Goal: Check status: Check status

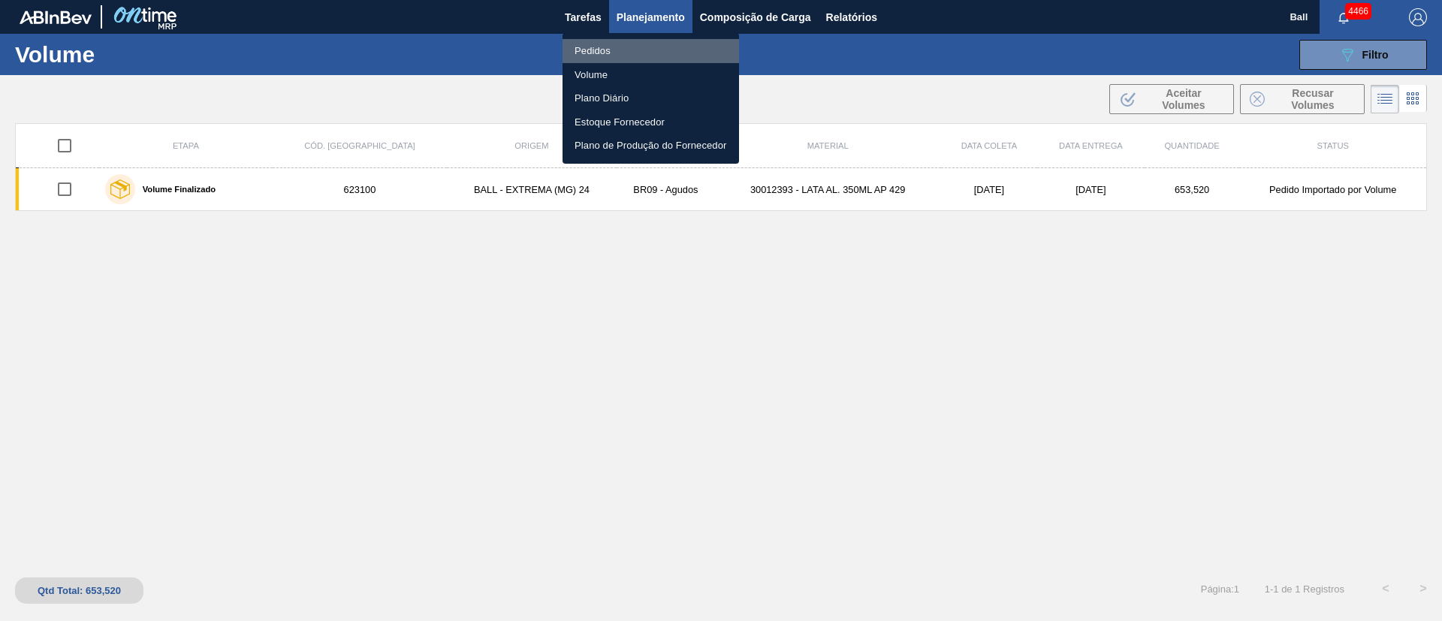
click at [599, 46] on li "Pedidos" at bounding box center [651, 51] width 177 height 24
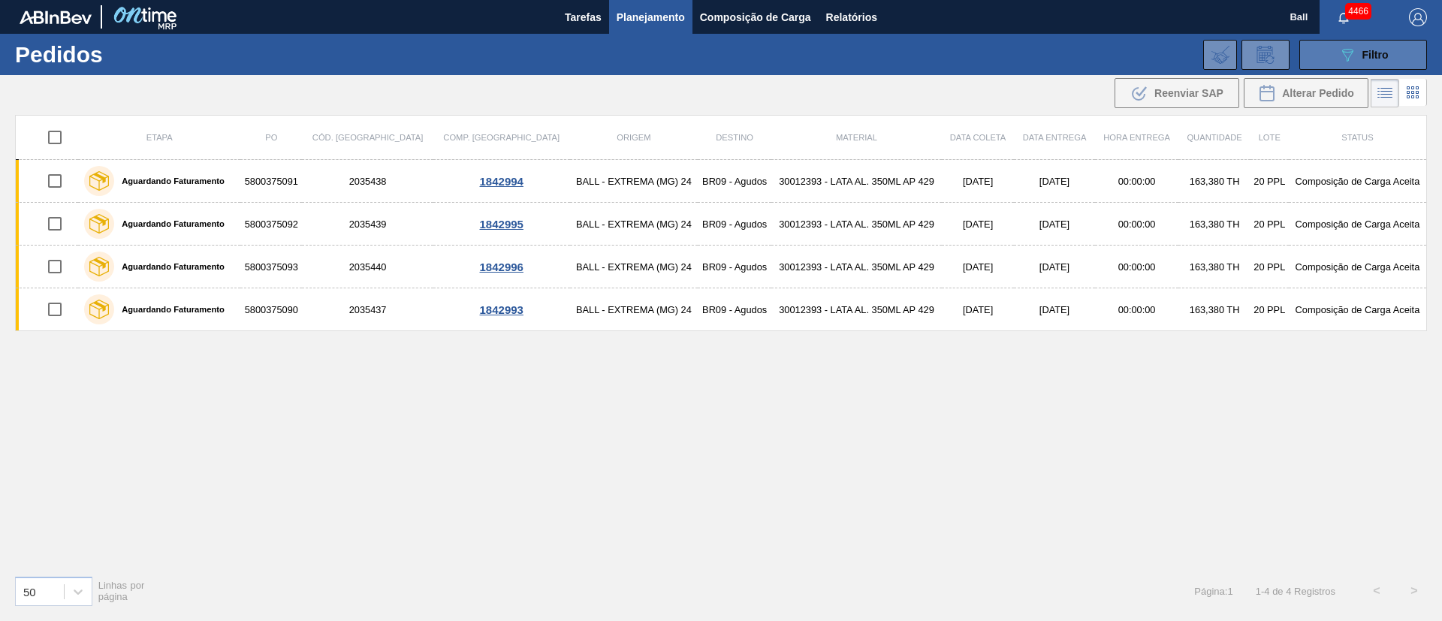
click at [1397, 52] on button "089F7B8B-B2A5-4AFE-B5C0-19BA573D28AC Filtro" at bounding box center [1364, 55] width 128 height 30
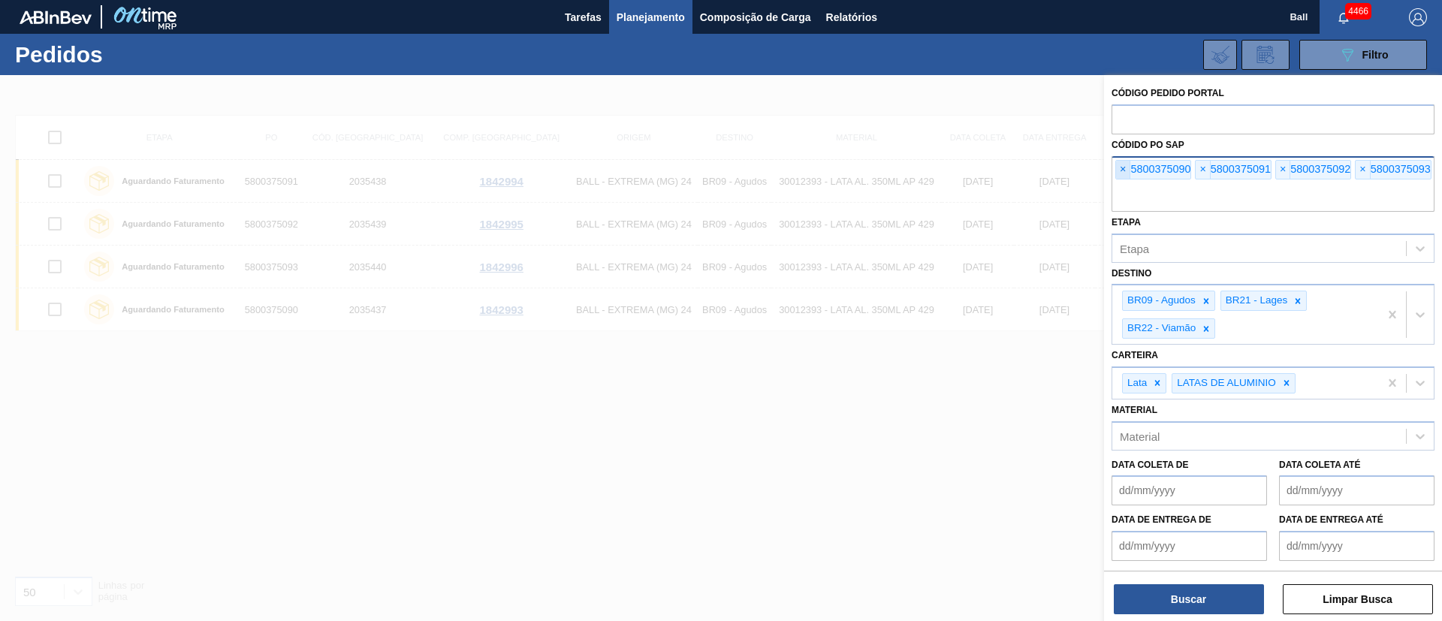
click at [1121, 175] on span "×" at bounding box center [1123, 170] width 14 height 18
click at [1121, 183] on input "text" at bounding box center [1273, 197] width 323 height 29
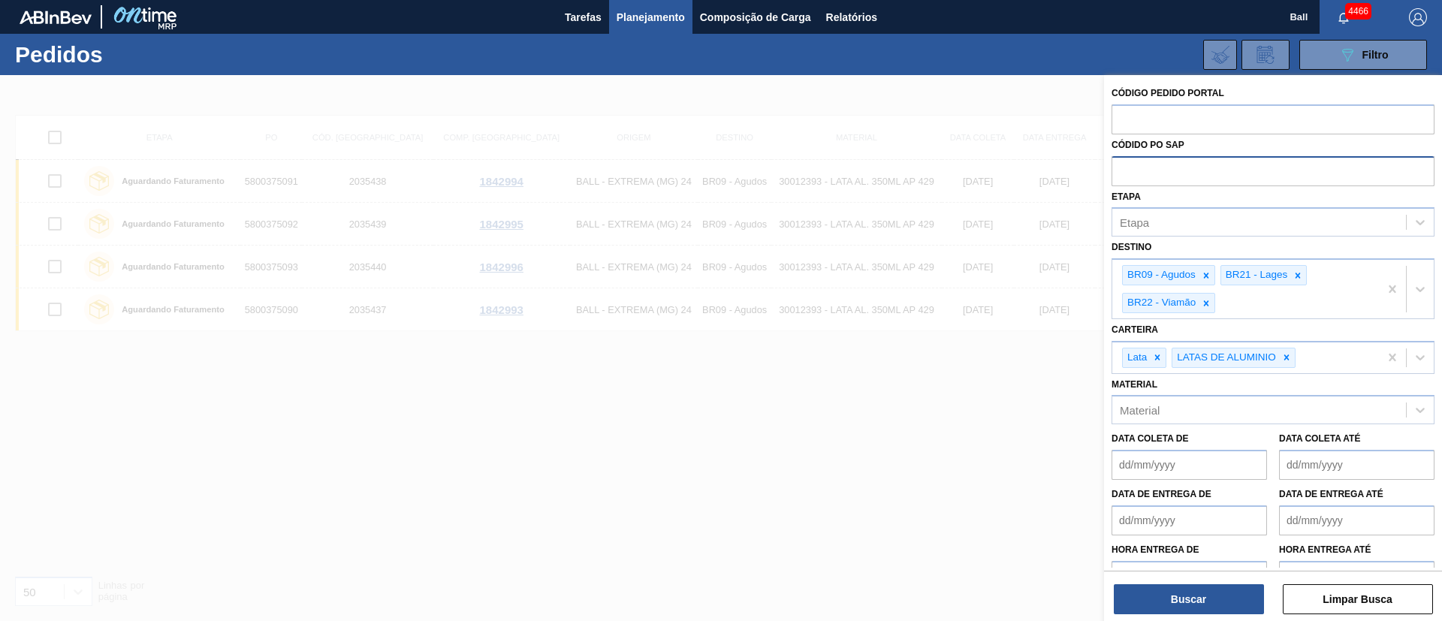
paste input "CAABSKR-20-325C40"
type input "CAABSKR-20-325C40"
drag, startPoint x: 1267, startPoint y: 170, endPoint x: 1008, endPoint y: 174, distance: 259.2
click at [1104, 174] on div "Código Pedido Portal Códido PO SAP CAABSKR-20-325C40 Etapa Etapa Destino BR09 -…" at bounding box center [1273, 385] width 338 height 621
paste input "text"
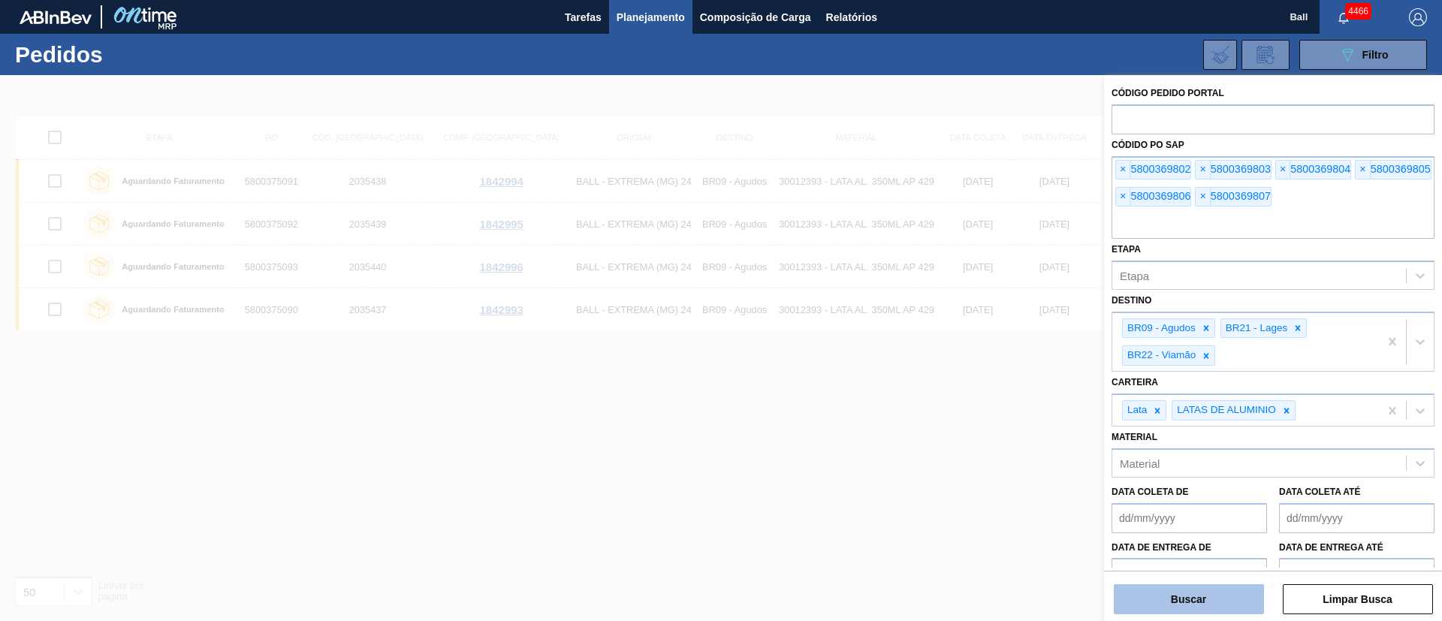
click at [1184, 590] on button "Buscar" at bounding box center [1189, 599] width 150 height 30
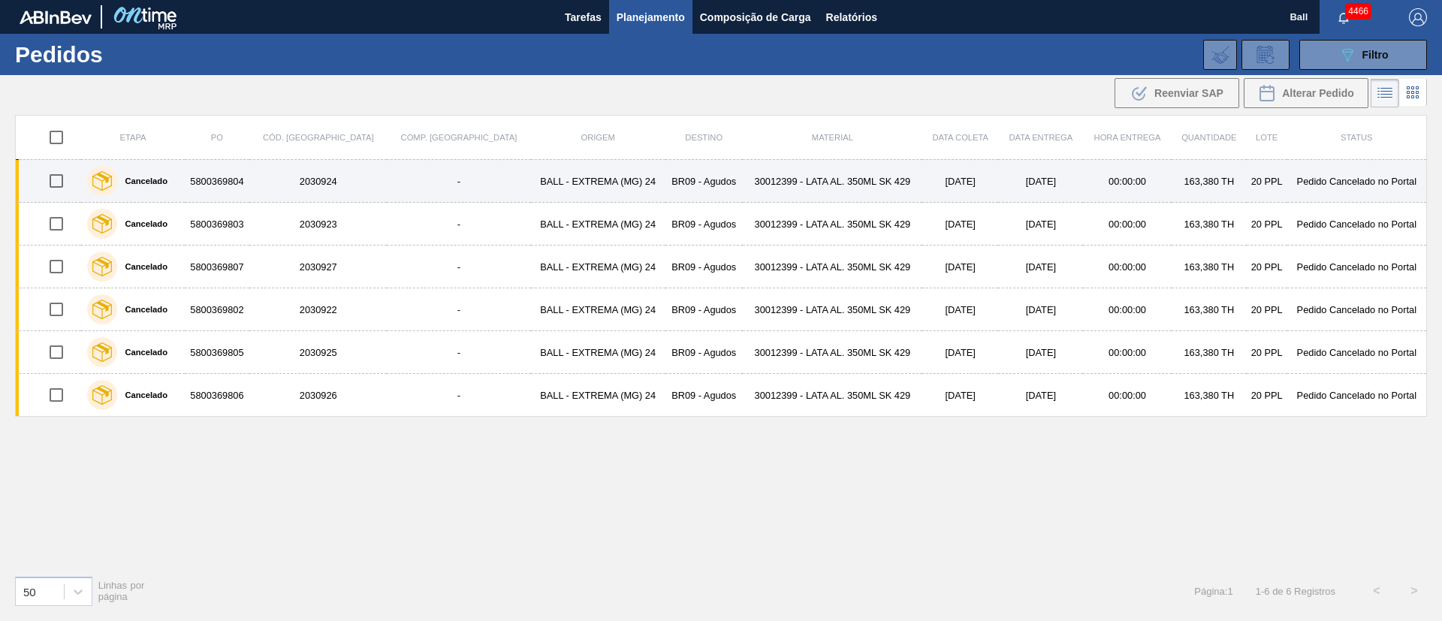
click at [852, 179] on td "30012399 - LATA AL. 350ML SK 429" at bounding box center [833, 181] width 180 height 43
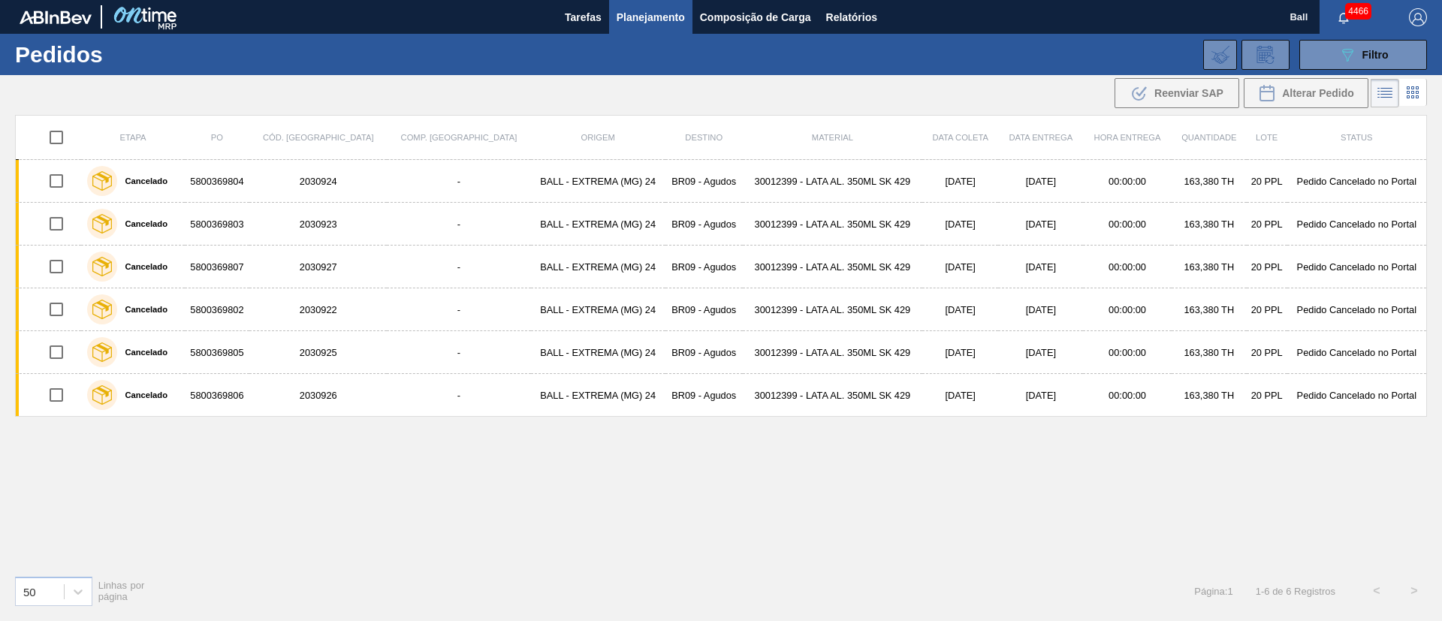
click at [1409, 69] on div "089F7B8B-B2A5-4AFE-B5C0-19BA573D28AC Filtro Código Pedido Portal Códido PO SAP …" at bounding box center [837, 54] width 1195 height 45
click at [1373, 49] on span "Filtro" at bounding box center [1376, 55] width 26 height 12
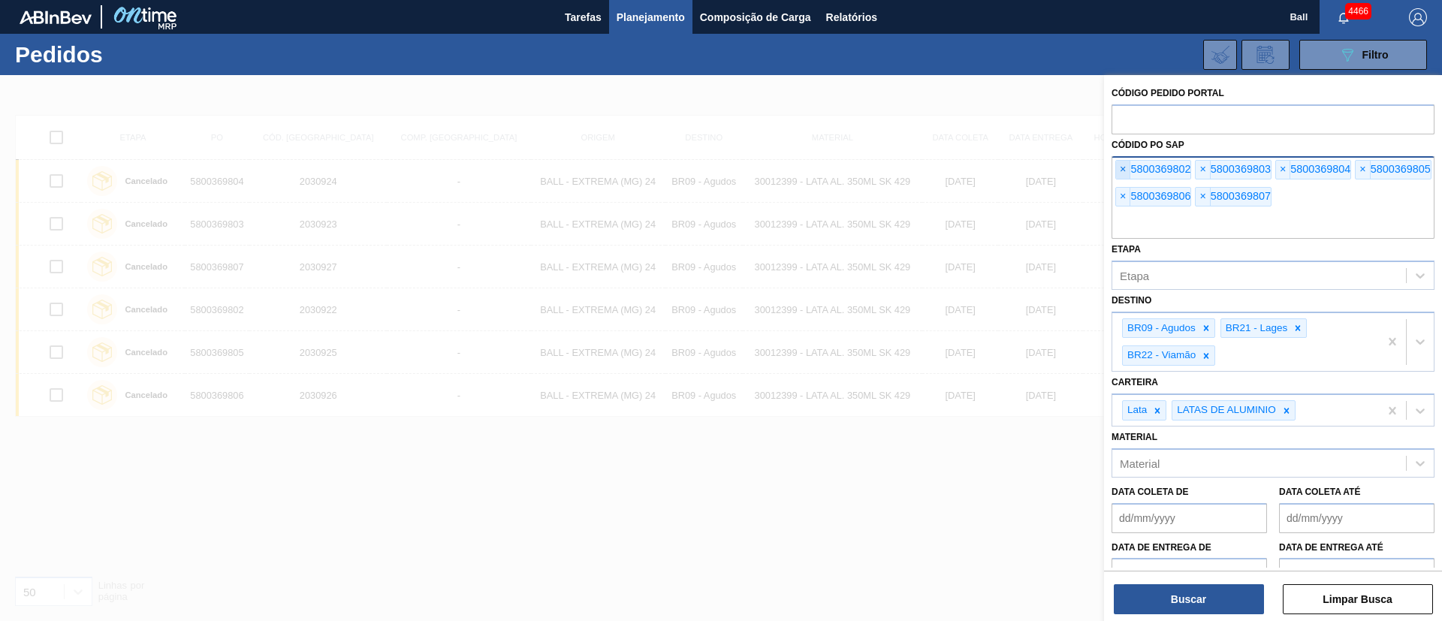
click at [1126, 168] on span "×" at bounding box center [1123, 170] width 14 height 18
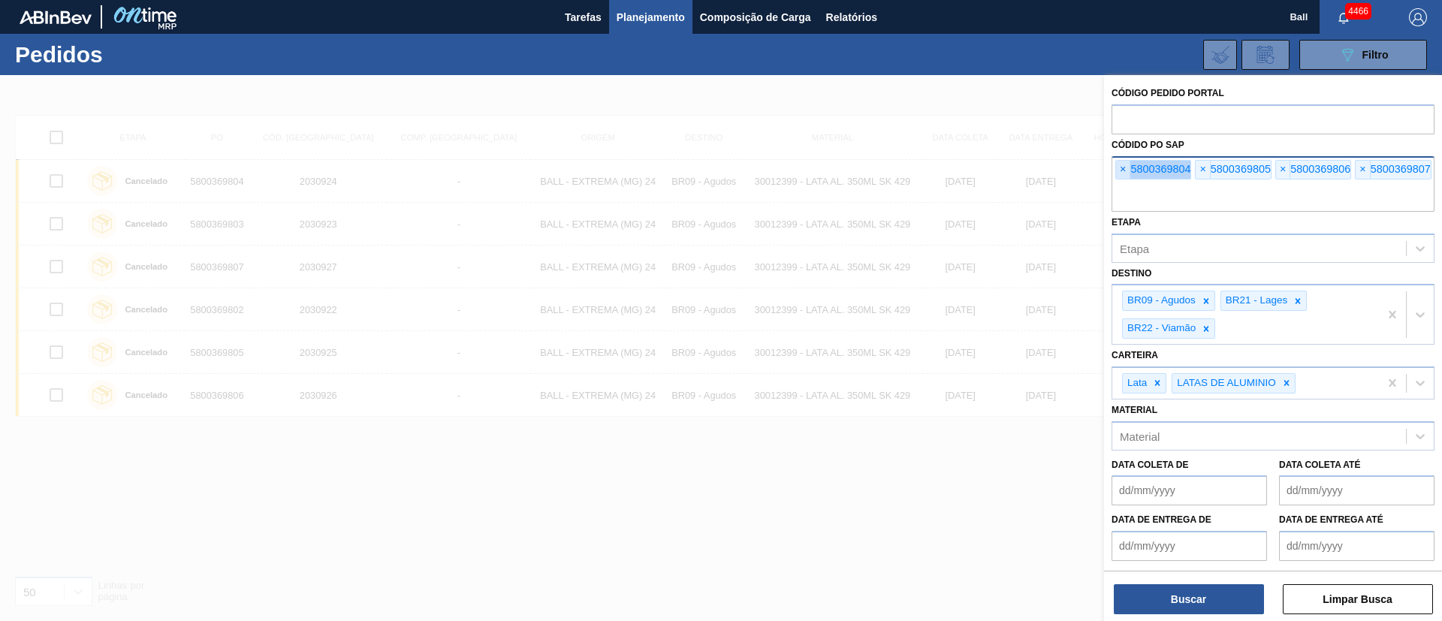
click at [1126, 168] on span "×" at bounding box center [1123, 170] width 14 height 18
click at [1126, 183] on input "text" at bounding box center [1273, 197] width 323 height 29
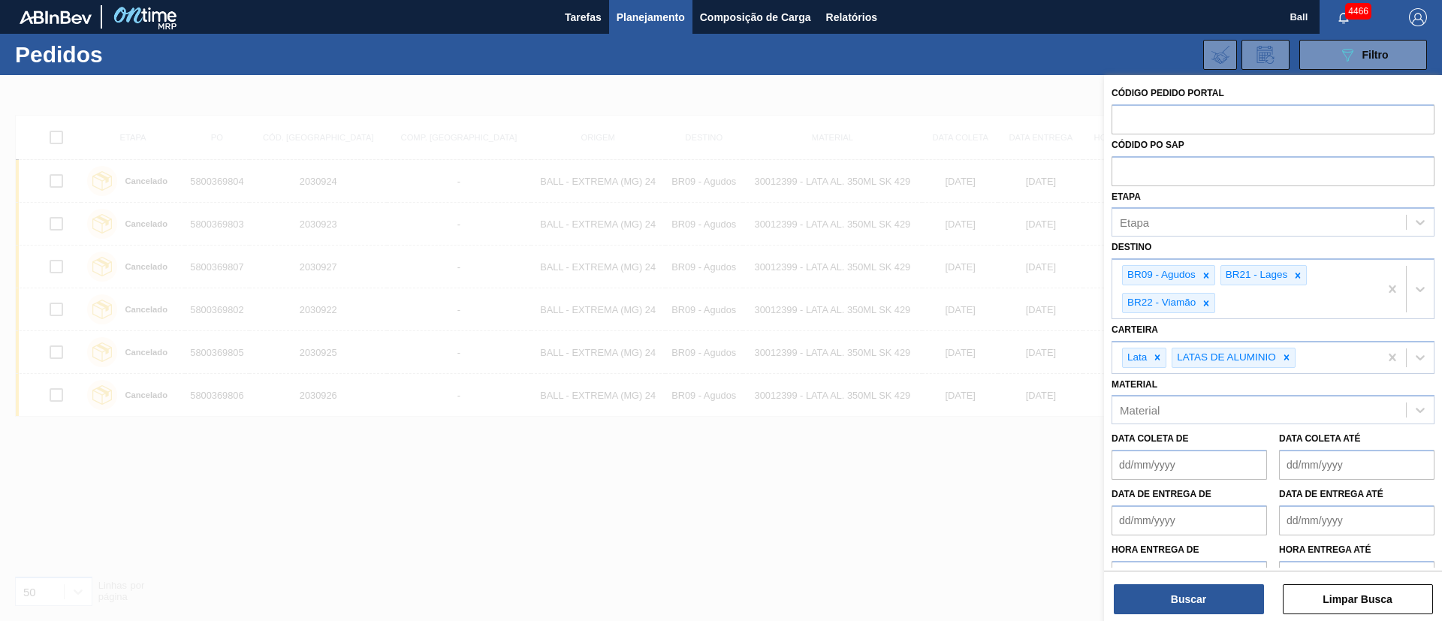
paste input "text"
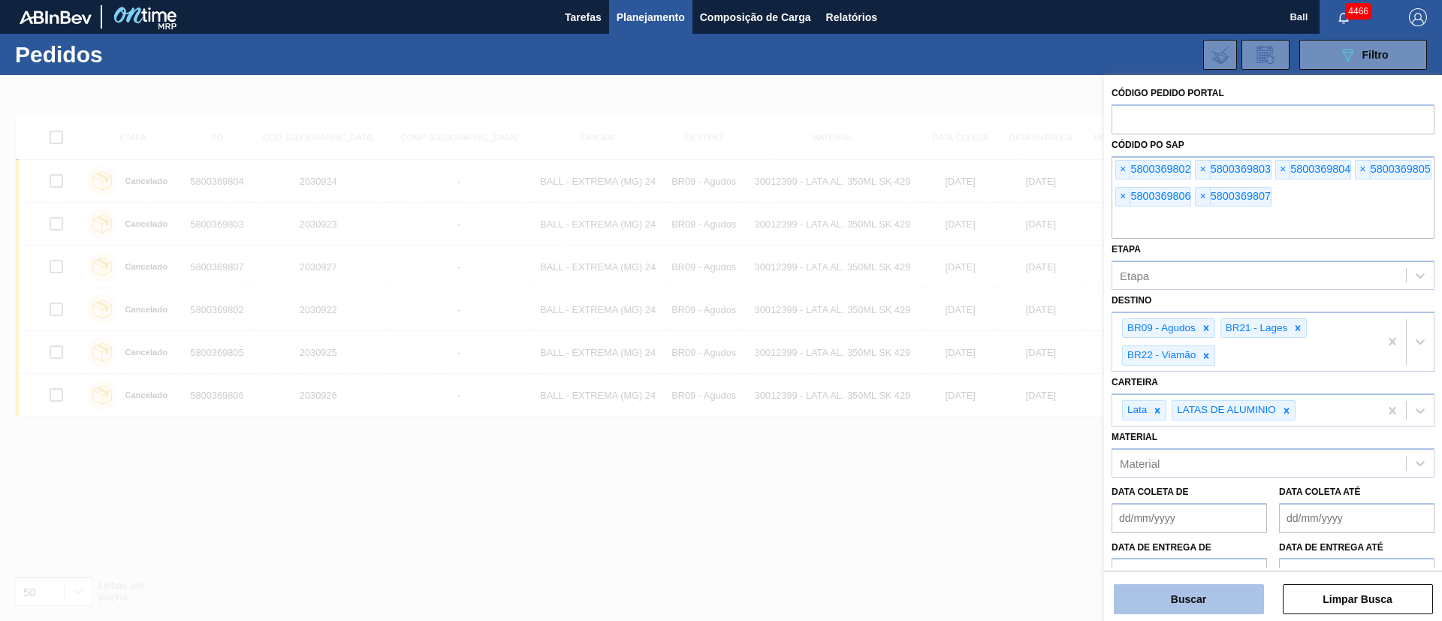
click at [1188, 584] on button "Buscar" at bounding box center [1189, 599] width 150 height 30
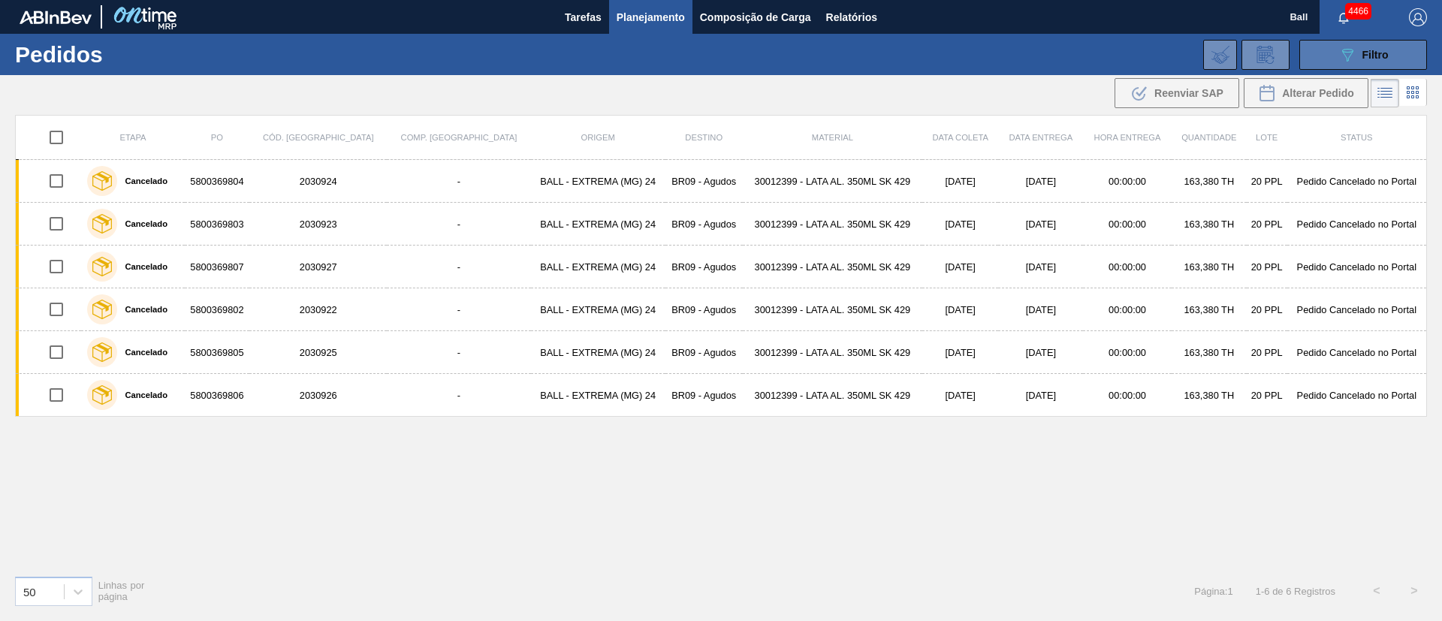
click at [1361, 49] on div "089F7B8B-B2A5-4AFE-B5C0-19BA573D28AC Filtro" at bounding box center [1364, 55] width 50 height 18
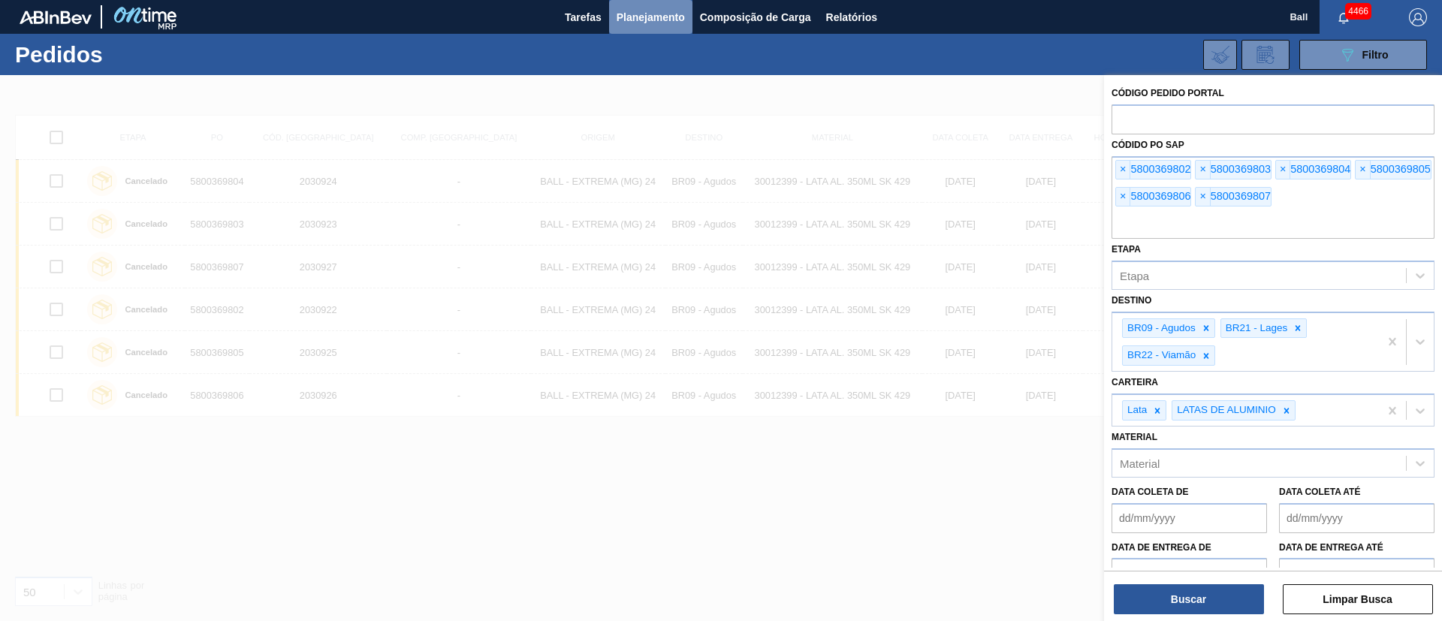
click at [638, 11] on span "Planejamento" at bounding box center [651, 17] width 68 height 18
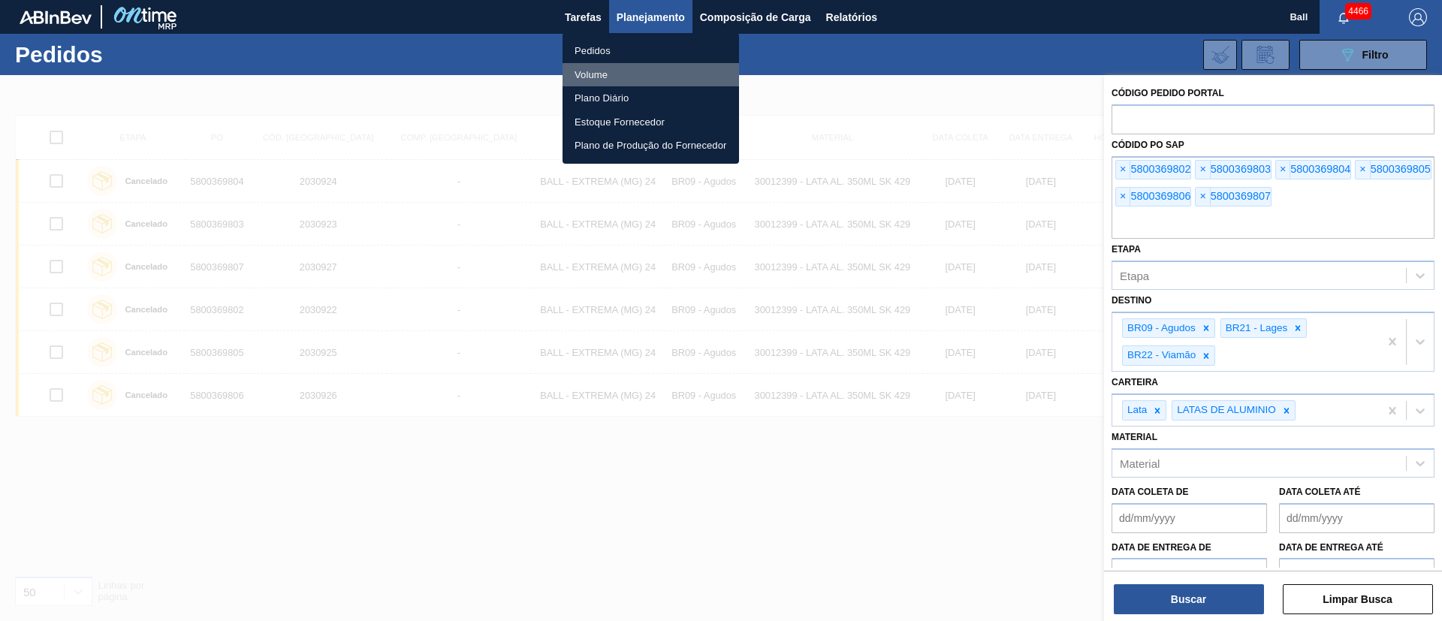
click at [595, 64] on li "Volume" at bounding box center [651, 75] width 177 height 24
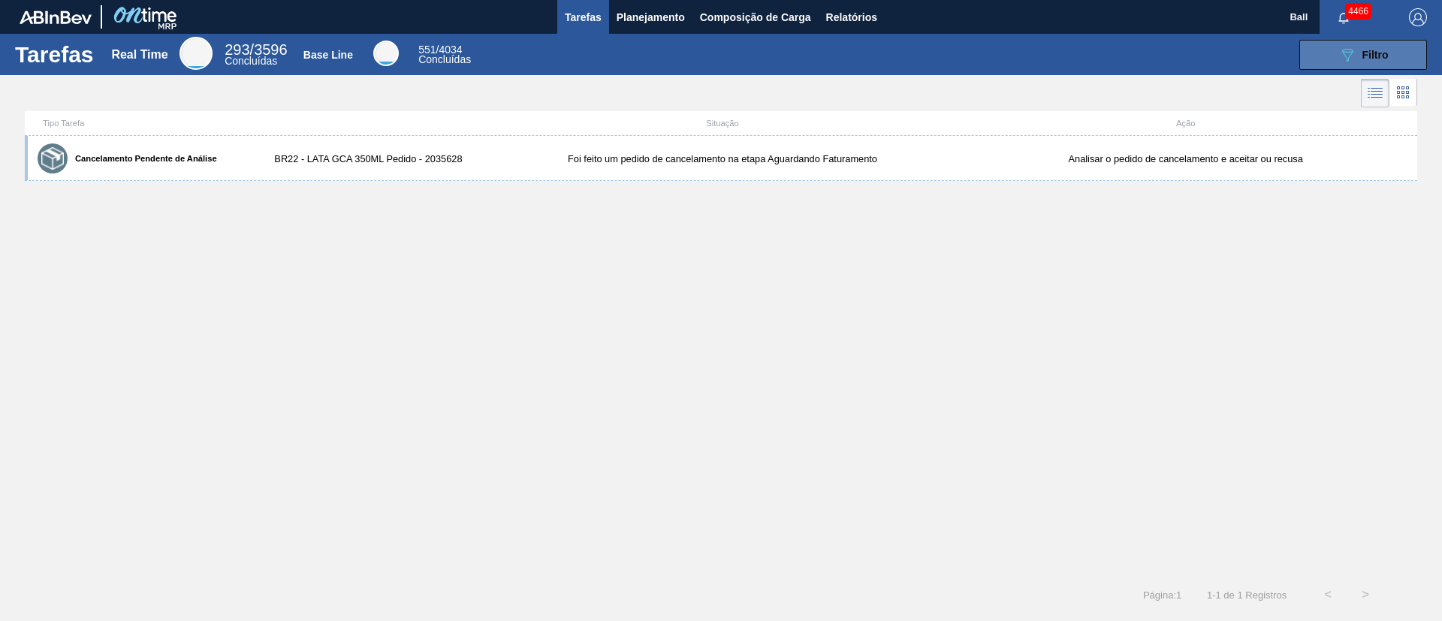
click at [1384, 49] on span "Filtro" at bounding box center [1376, 55] width 26 height 12
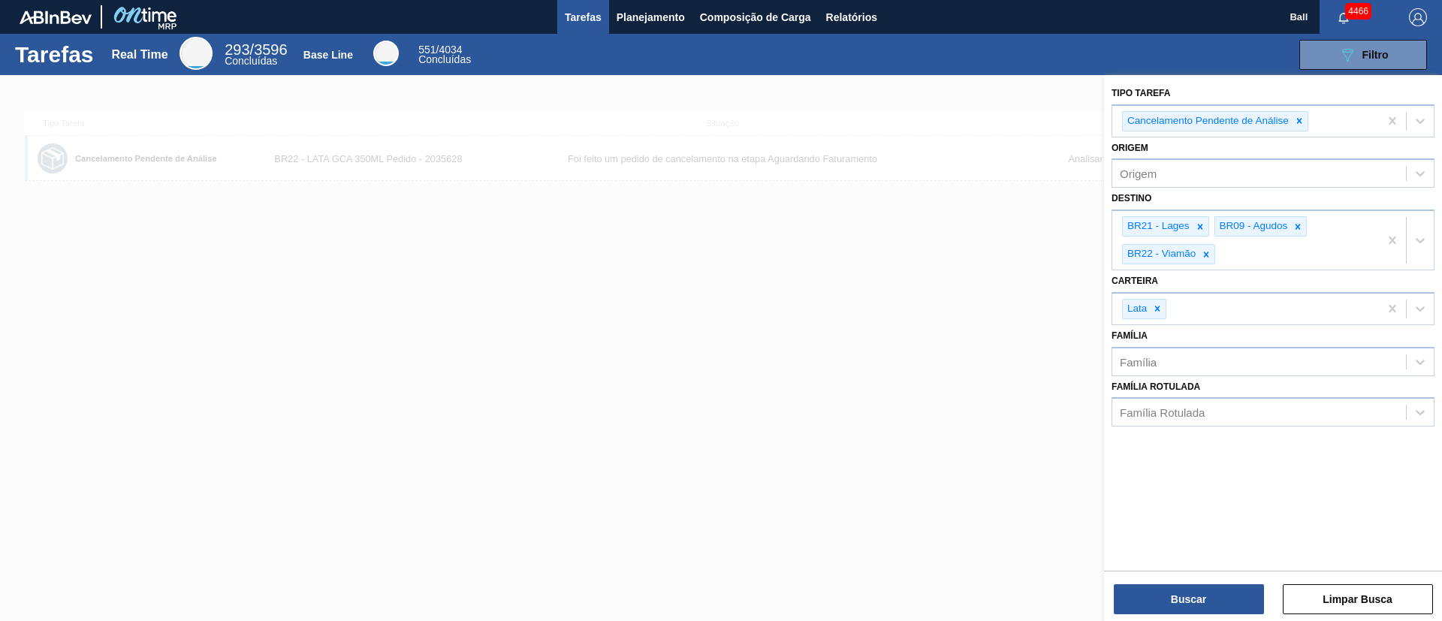
click at [854, 178] on div at bounding box center [721, 385] width 1442 height 621
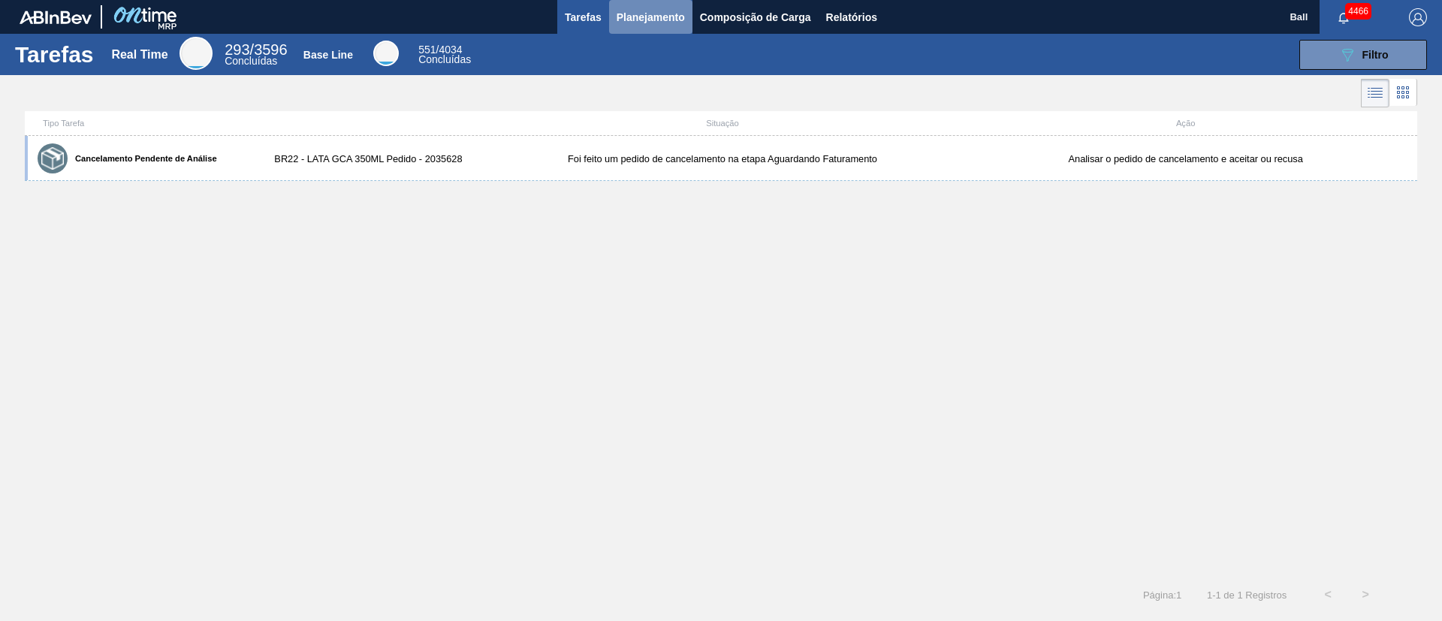
click at [660, 23] on span "Planejamento" at bounding box center [651, 17] width 68 height 18
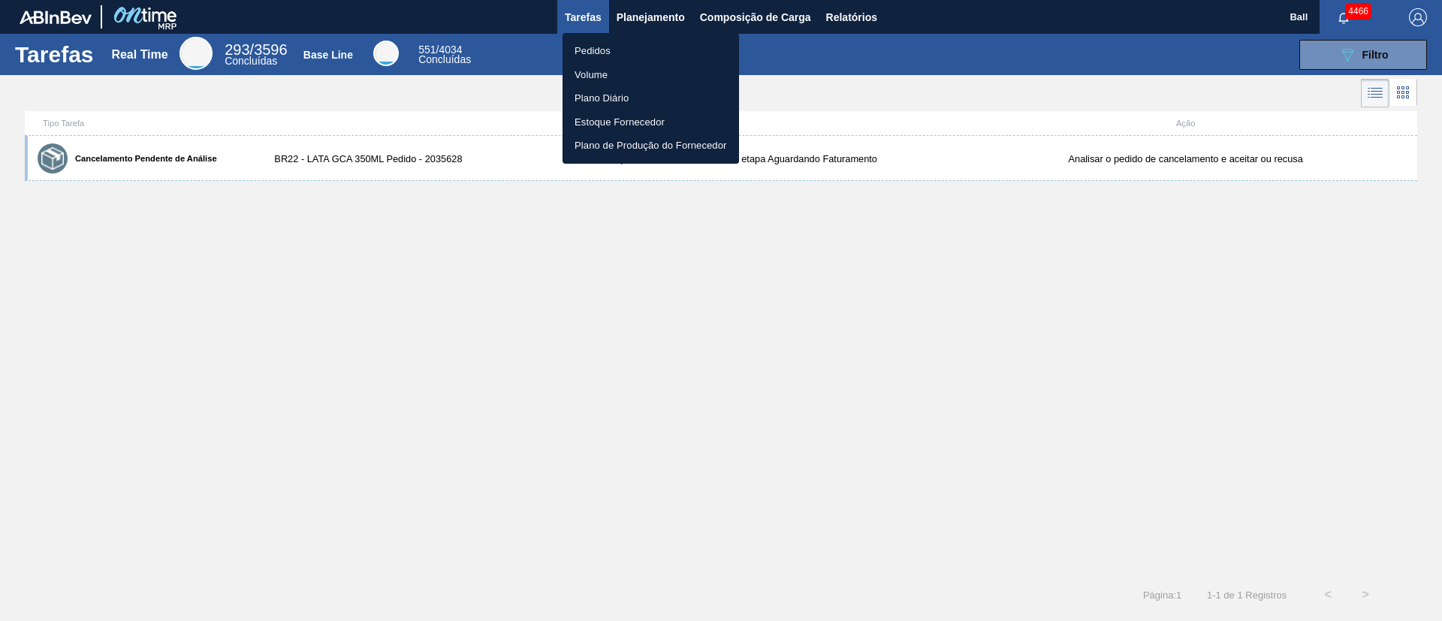
click at [610, 70] on li "Volume" at bounding box center [651, 75] width 177 height 24
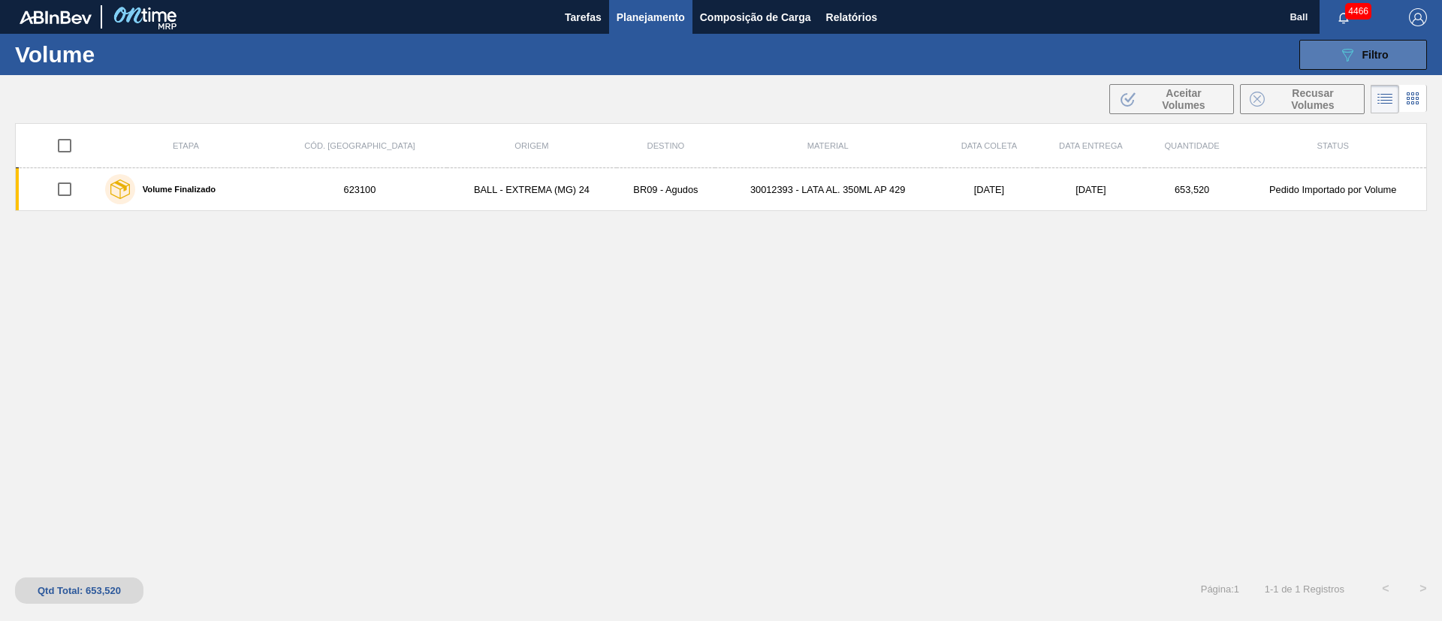
click at [1337, 56] on button "089F7B8B-B2A5-4AFE-B5C0-19BA573D28AC Filtro" at bounding box center [1364, 55] width 128 height 30
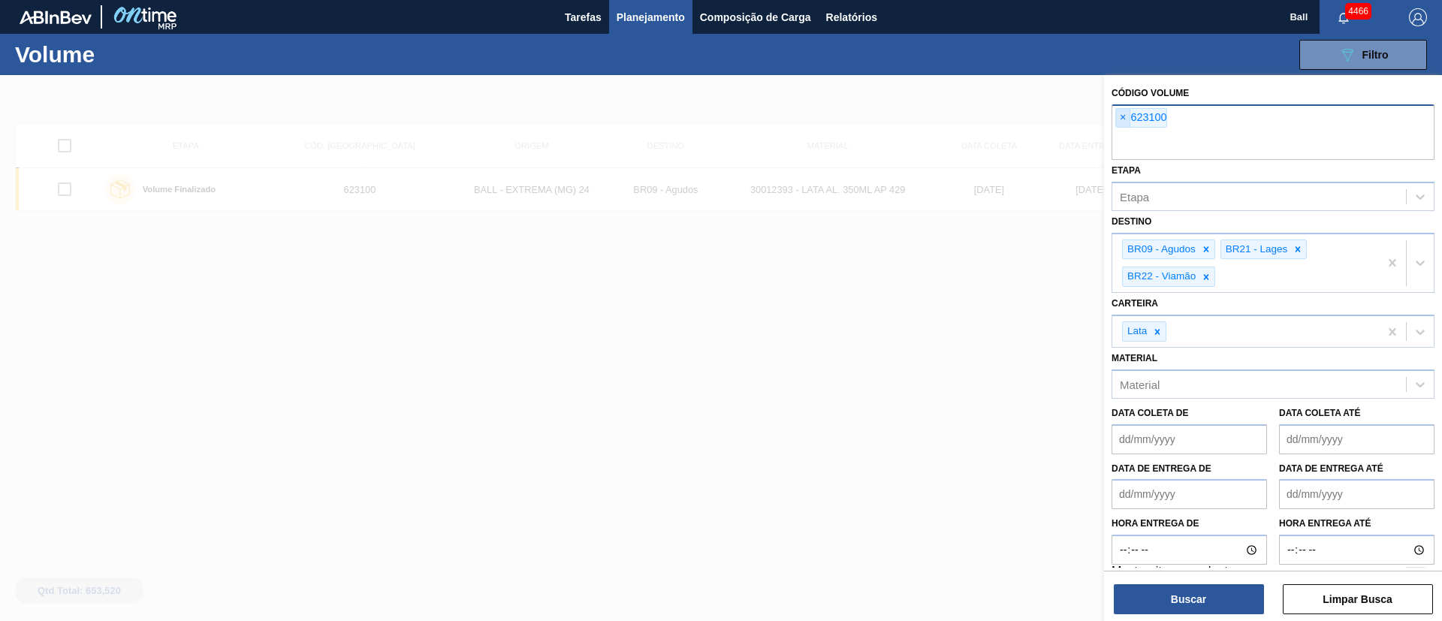
click at [1122, 123] on span "×" at bounding box center [1123, 118] width 14 height 18
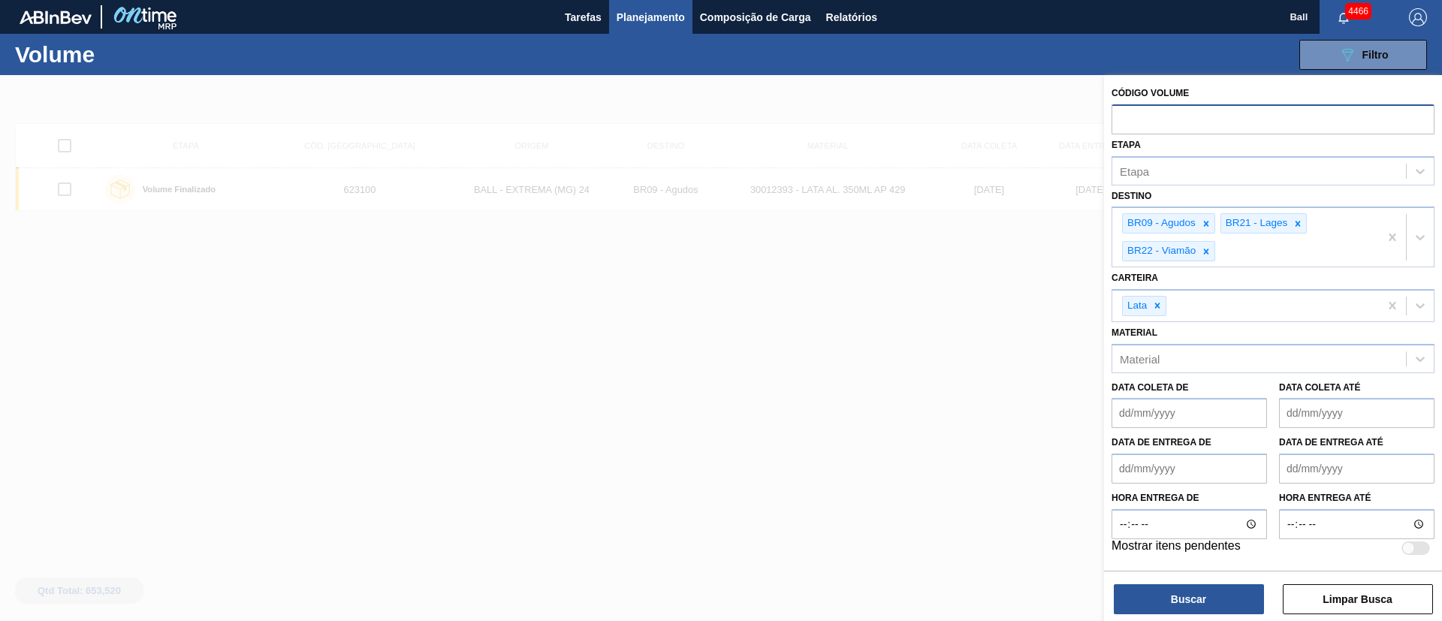
paste input "621688"
type input "621688"
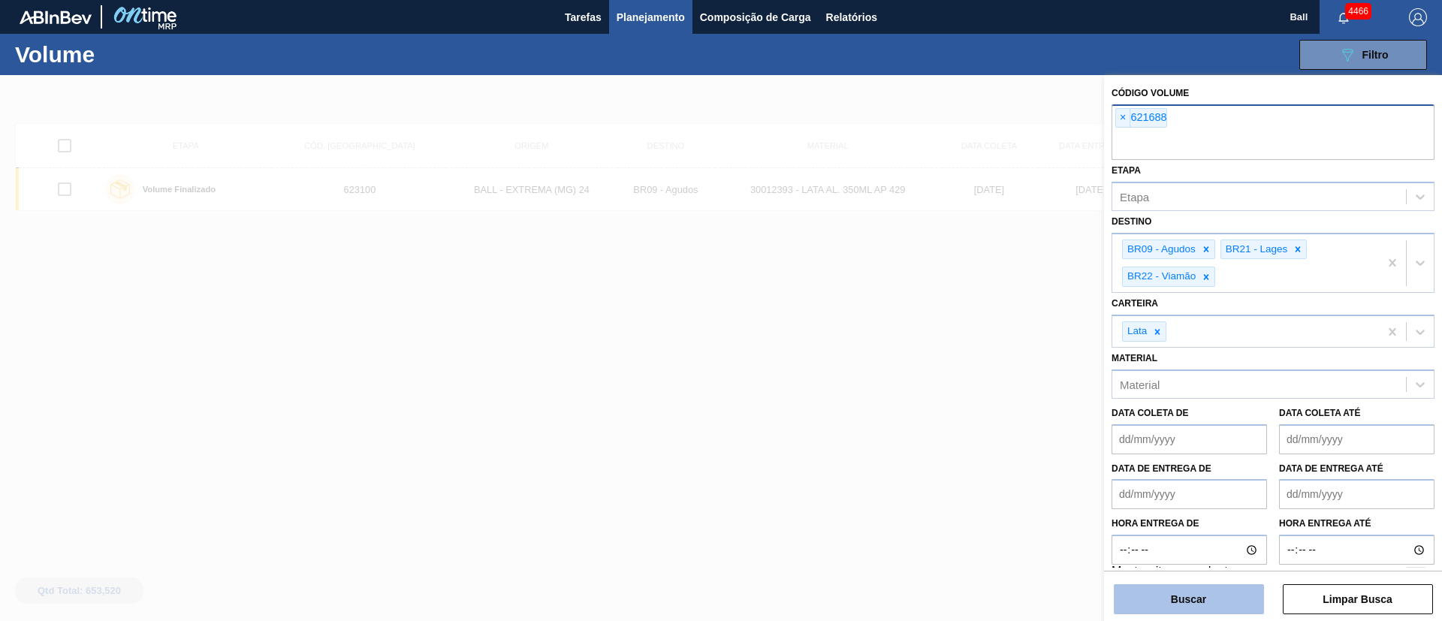
click at [1178, 586] on button "Buscar" at bounding box center [1189, 599] width 150 height 30
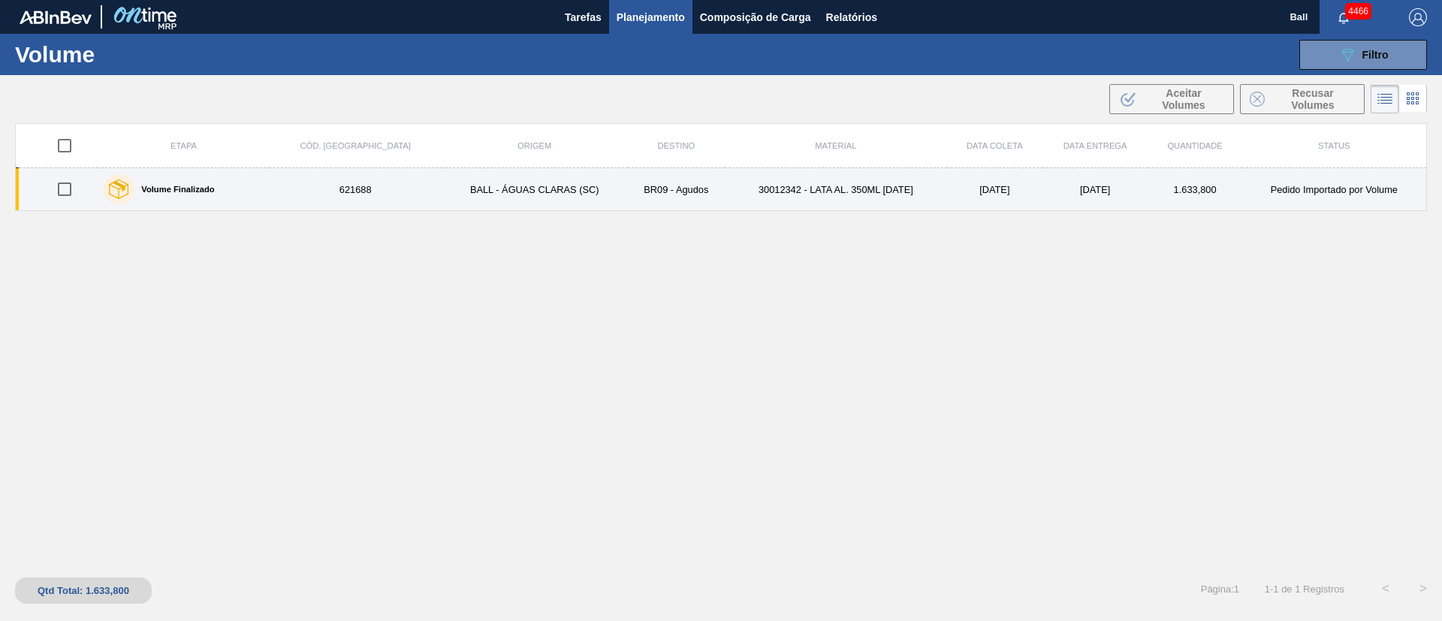
click at [352, 198] on td "621688" at bounding box center [356, 189] width 172 height 43
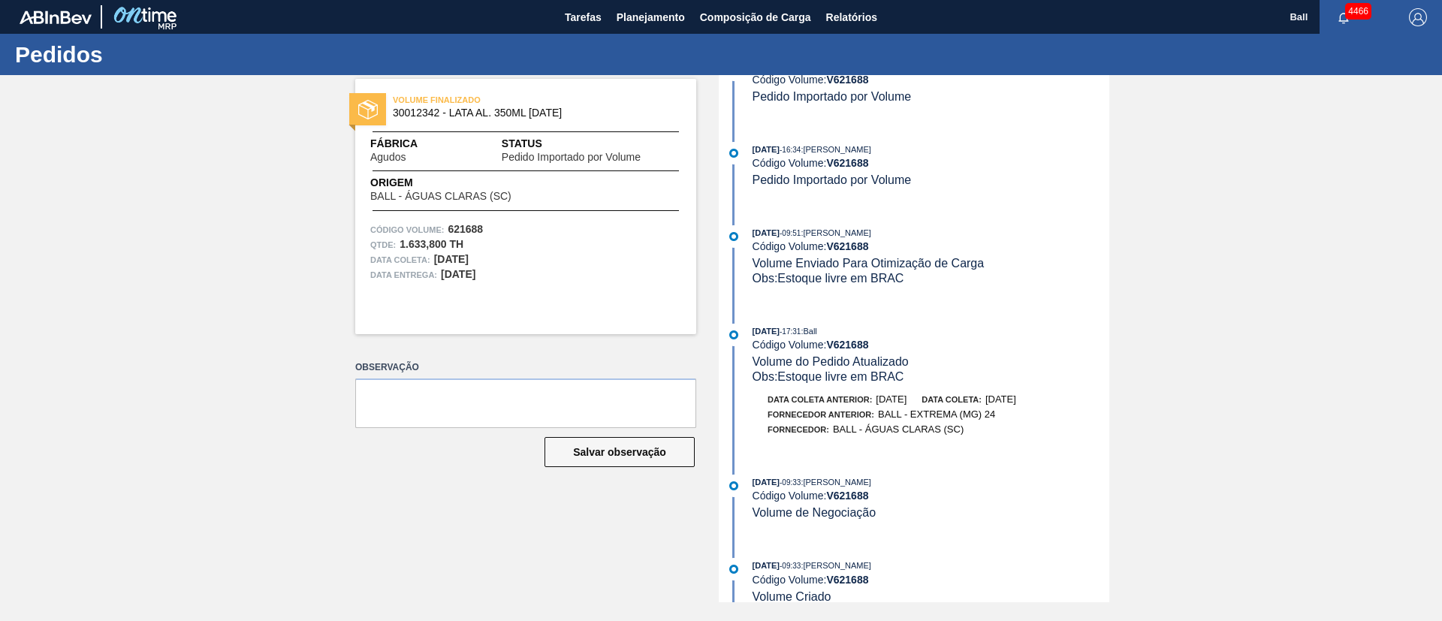
scroll to position [725, 0]
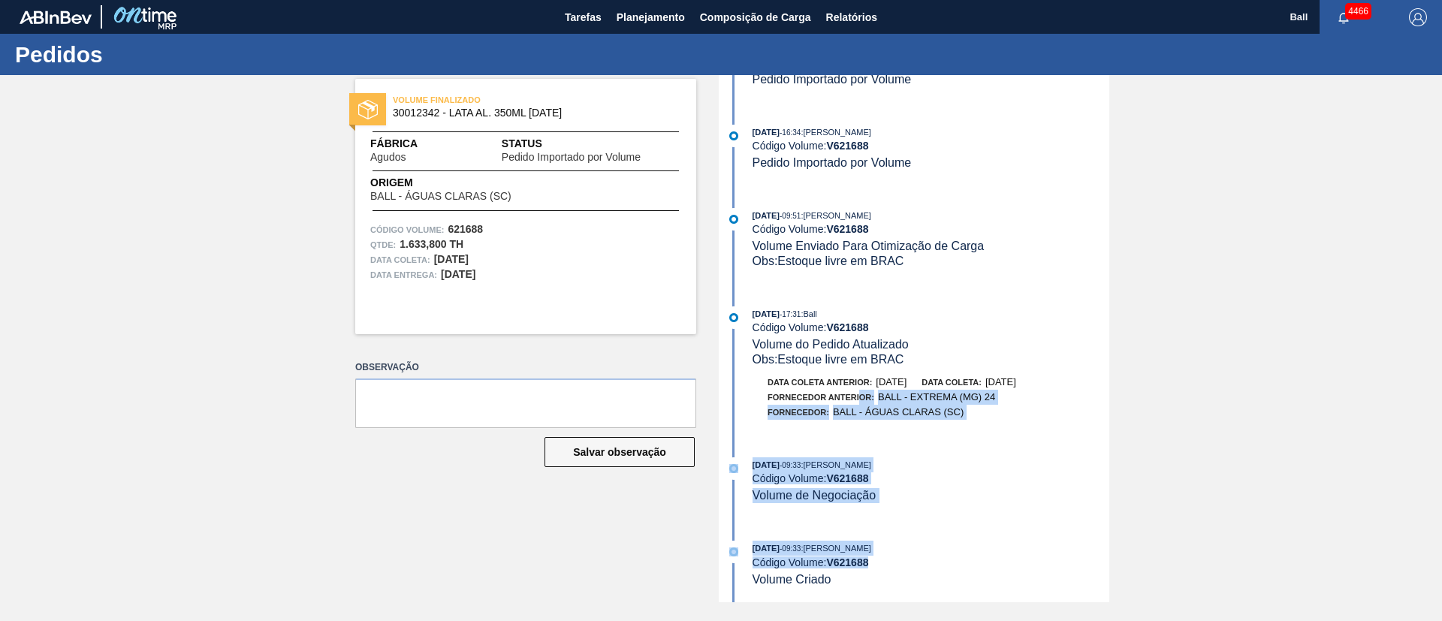
drag, startPoint x: 908, startPoint y: 560, endPoint x: 859, endPoint y: 397, distance: 170.4
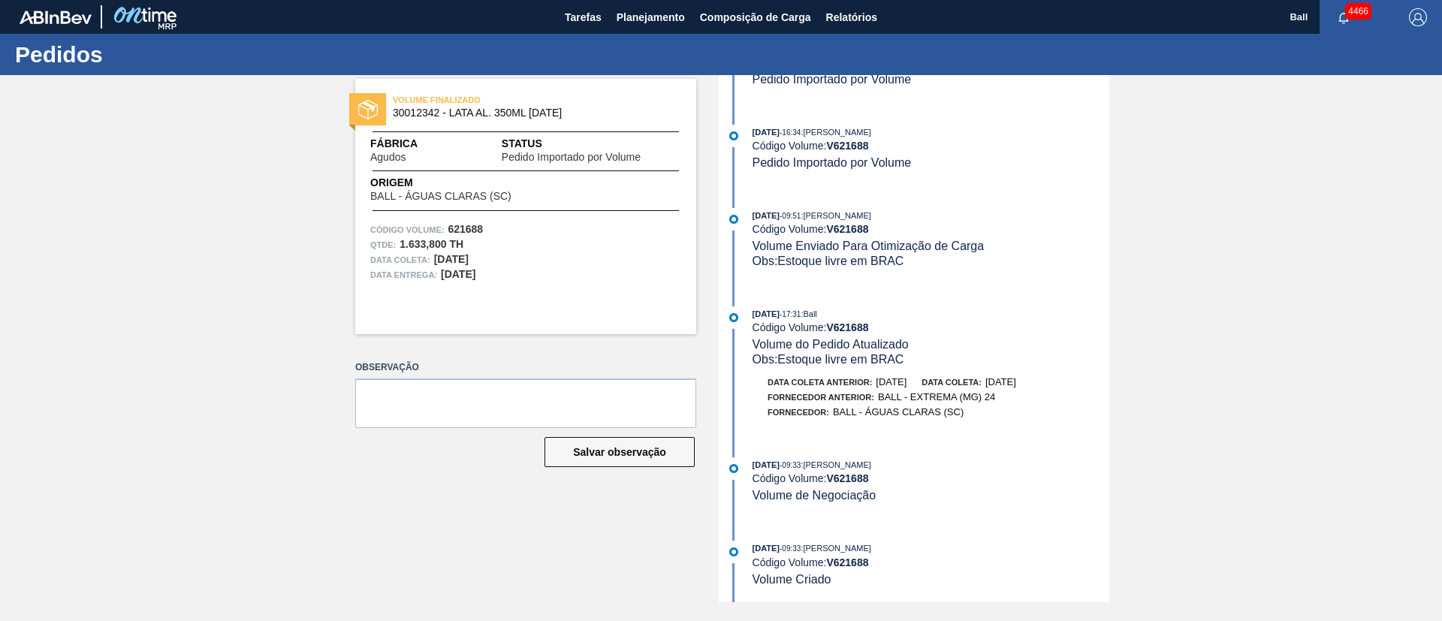
click at [1017, 293] on div "15/09/2025 - 16:34 : BRUNO DE MELLO DUARTE Código Volume: V 621688 Pedido Impor…" at bounding box center [916, 338] width 387 height 527
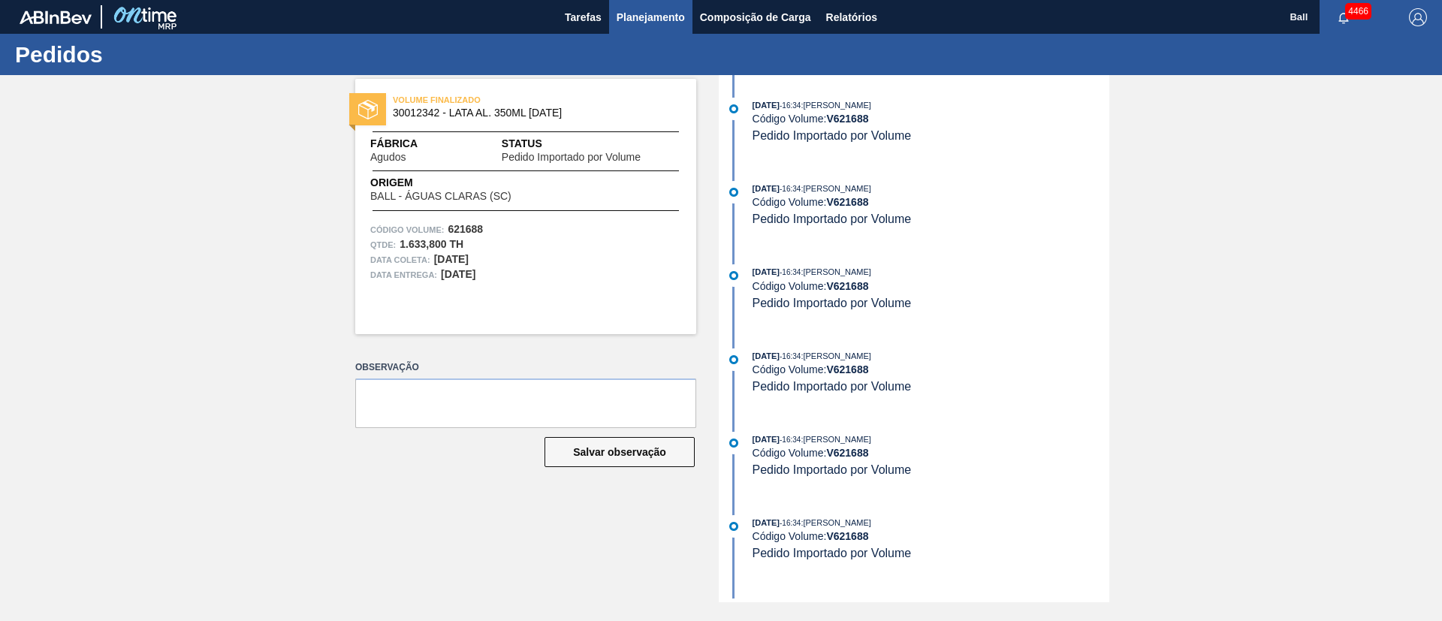
scroll to position [725, 0]
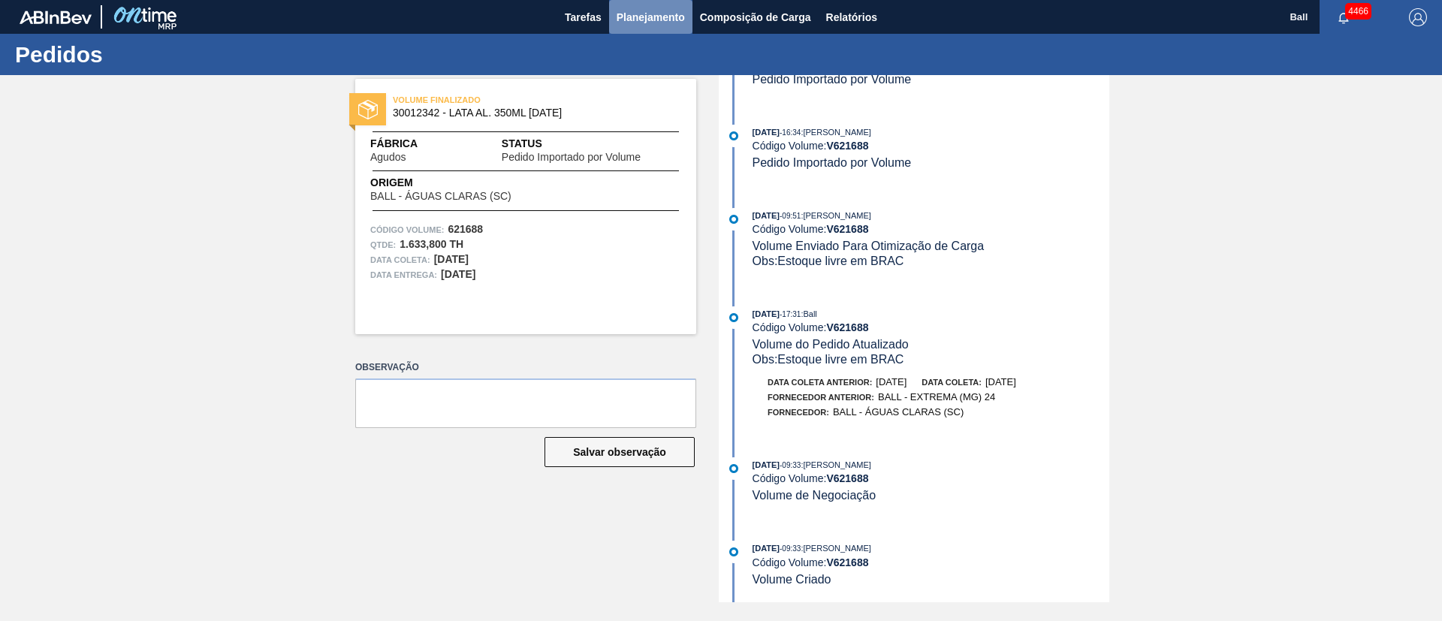
click at [669, 29] on button "Planejamento" at bounding box center [650, 17] width 83 height 34
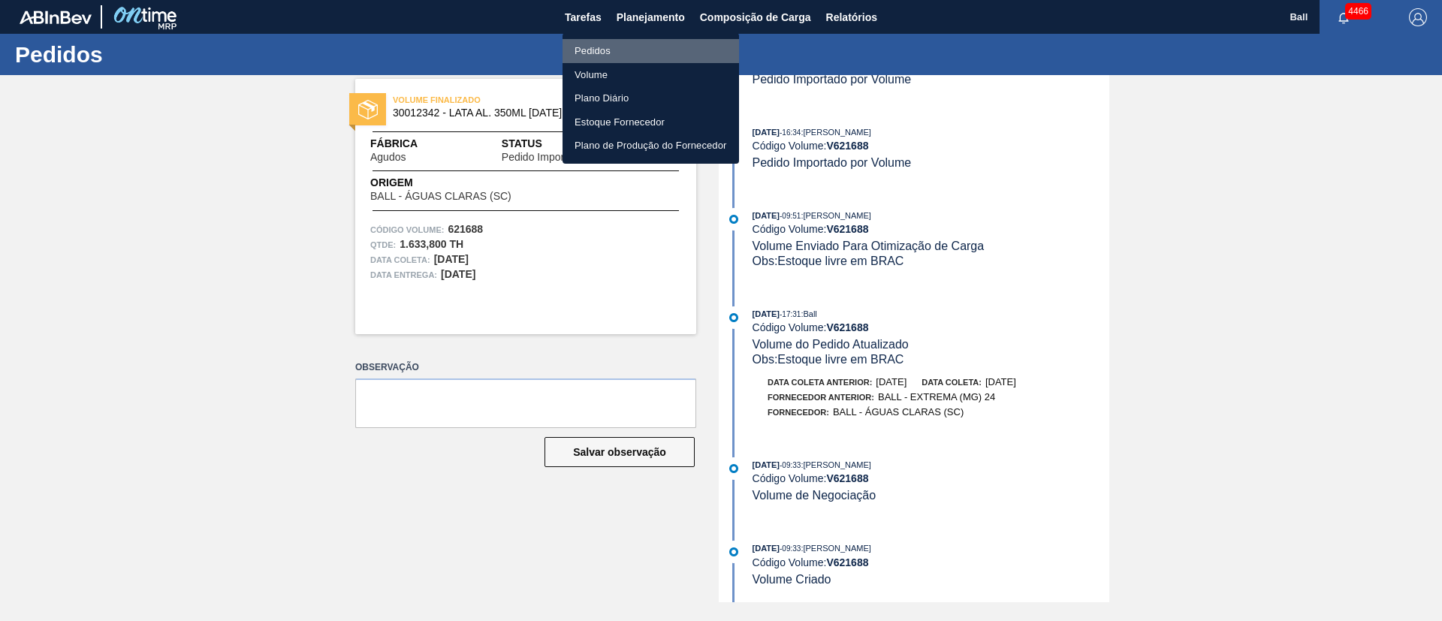
click at [608, 50] on li "Pedidos" at bounding box center [651, 51] width 177 height 24
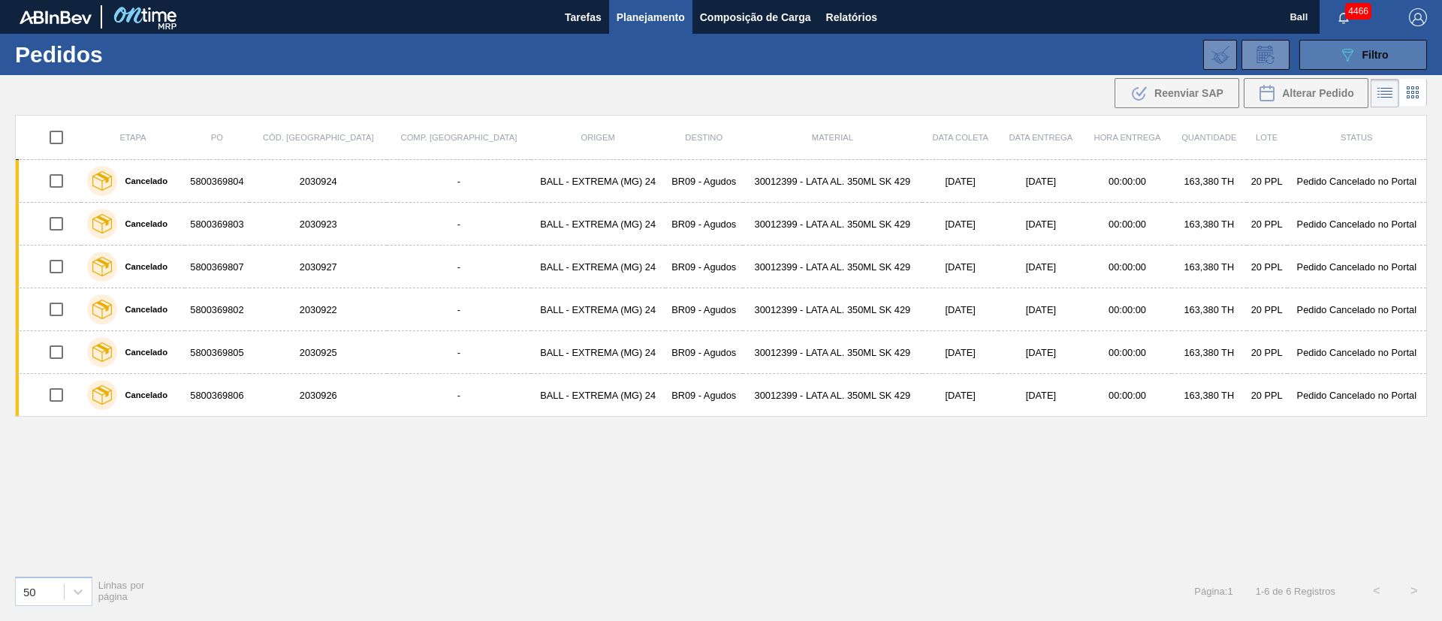
click at [1386, 50] on span "Filtro" at bounding box center [1376, 55] width 26 height 12
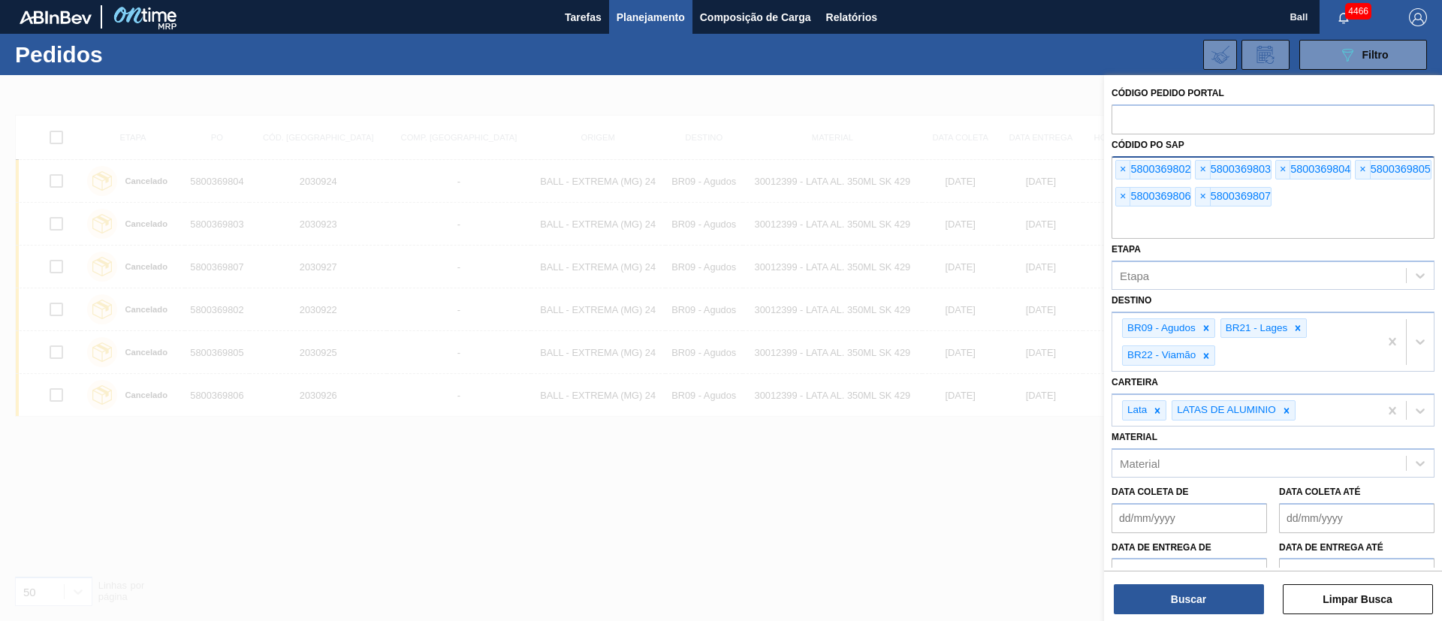
click at [1115, 173] on div "× 5800369802 × 5800369803 × 5800369804 × 5800369805 × 5800369806 × 5800369807" at bounding box center [1273, 197] width 323 height 83
click at [1127, 169] on span "×" at bounding box center [1123, 170] width 14 height 18
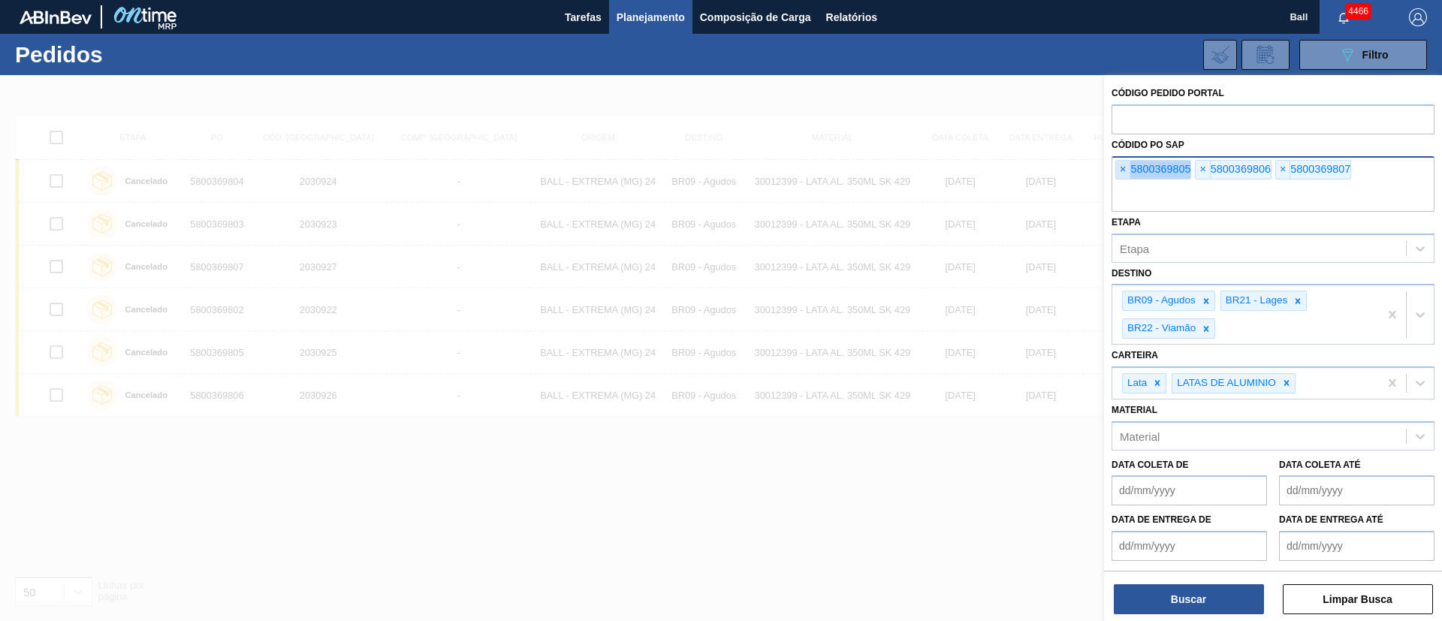
click at [1127, 169] on span "×" at bounding box center [1123, 170] width 14 height 18
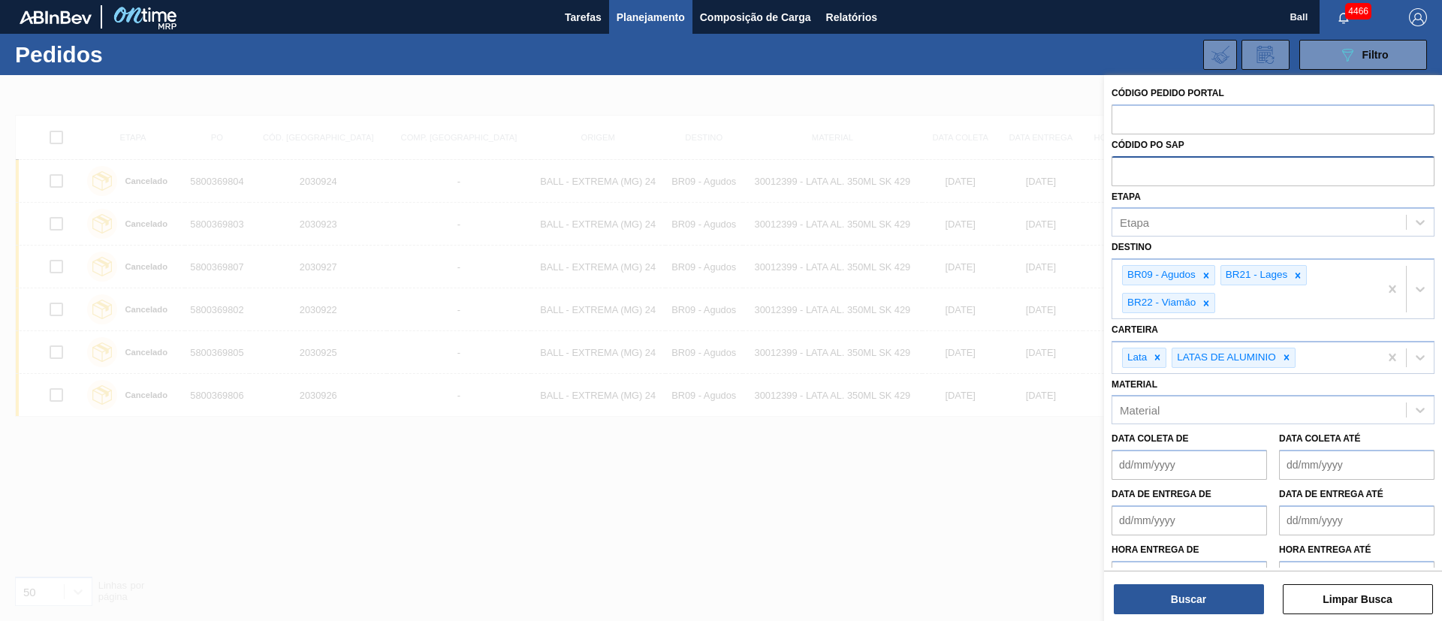
click at [1127, 169] on input "text" at bounding box center [1273, 170] width 323 height 29
paste input "5800369499"
type input "5800369499"
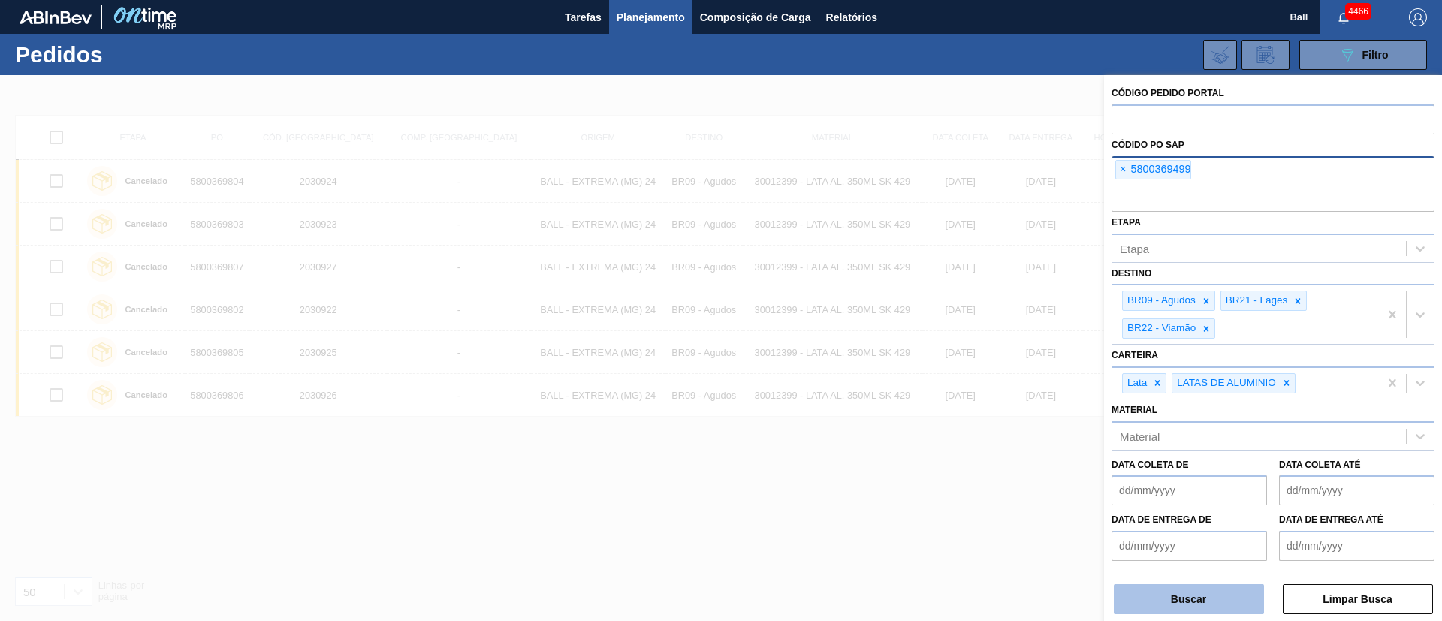
click at [1246, 585] on button "Buscar" at bounding box center [1189, 599] width 150 height 30
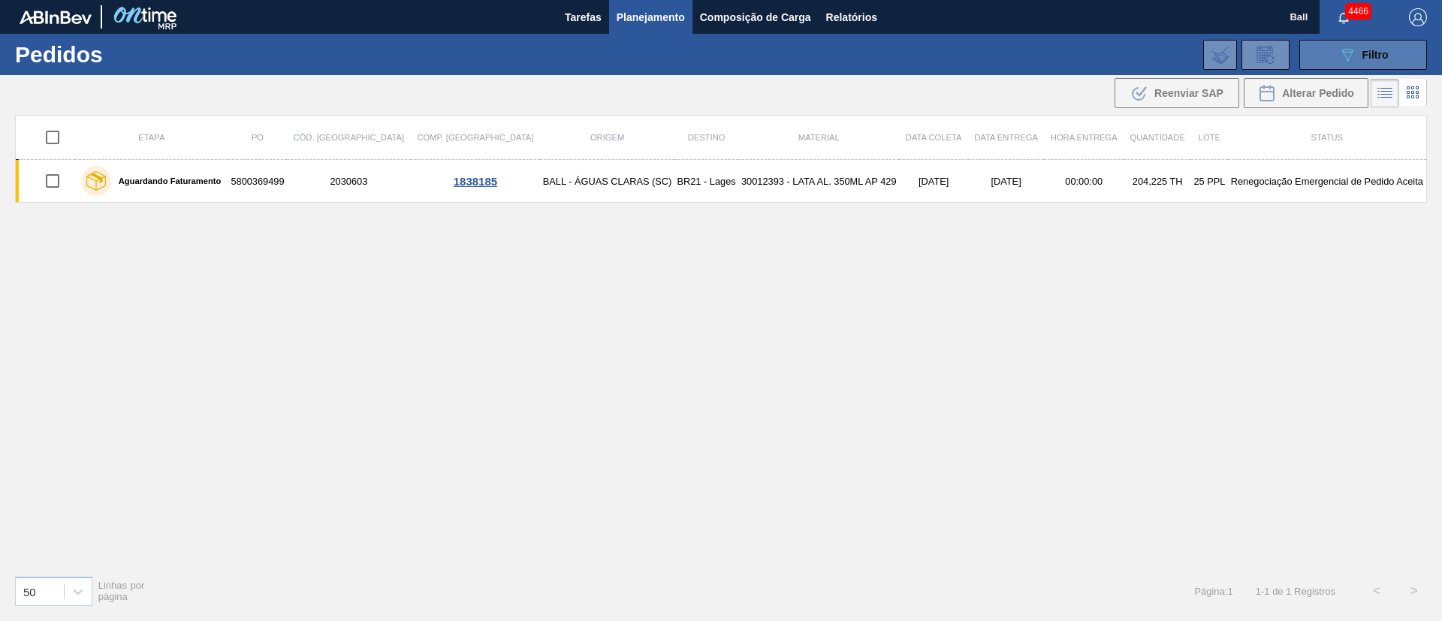
click at [1397, 56] on button "089F7B8B-B2A5-4AFE-B5C0-19BA573D28AC Filtro" at bounding box center [1364, 55] width 128 height 30
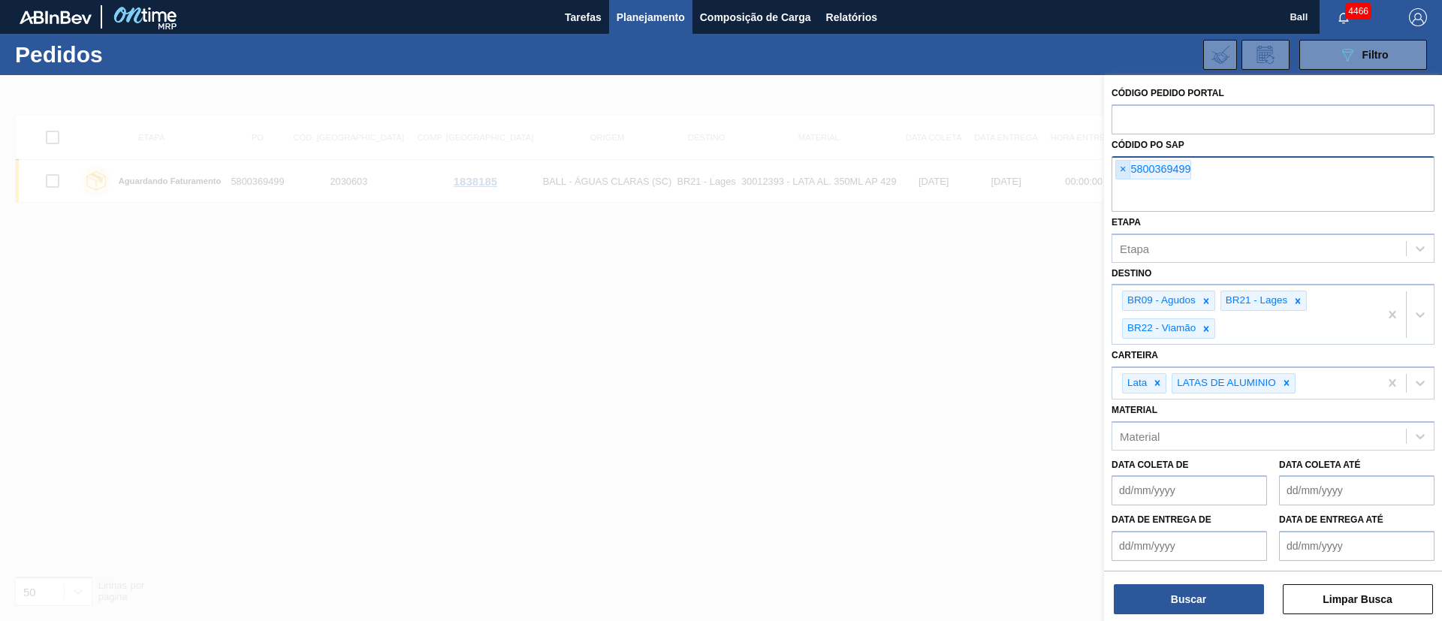
click at [1120, 173] on span "×" at bounding box center [1123, 170] width 14 height 18
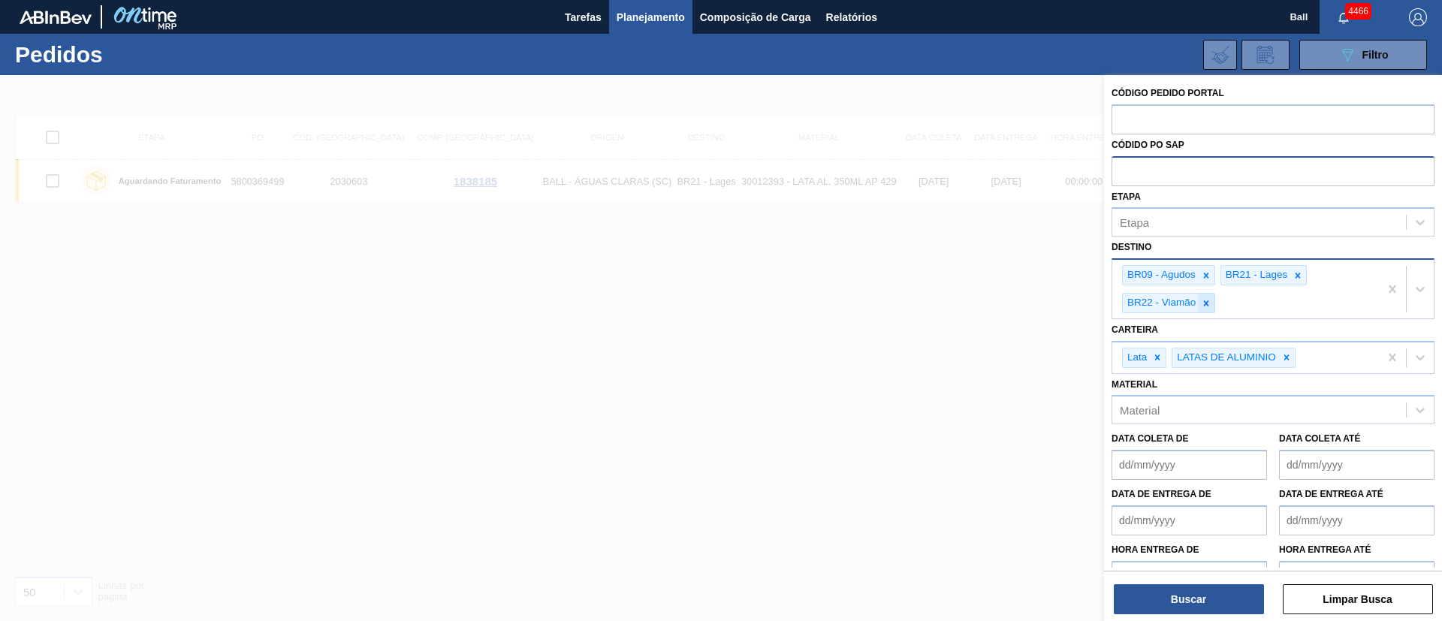
paste input "5800369836"
type input "5800369836"
click at [1237, 606] on button "Buscar" at bounding box center [1189, 599] width 150 height 30
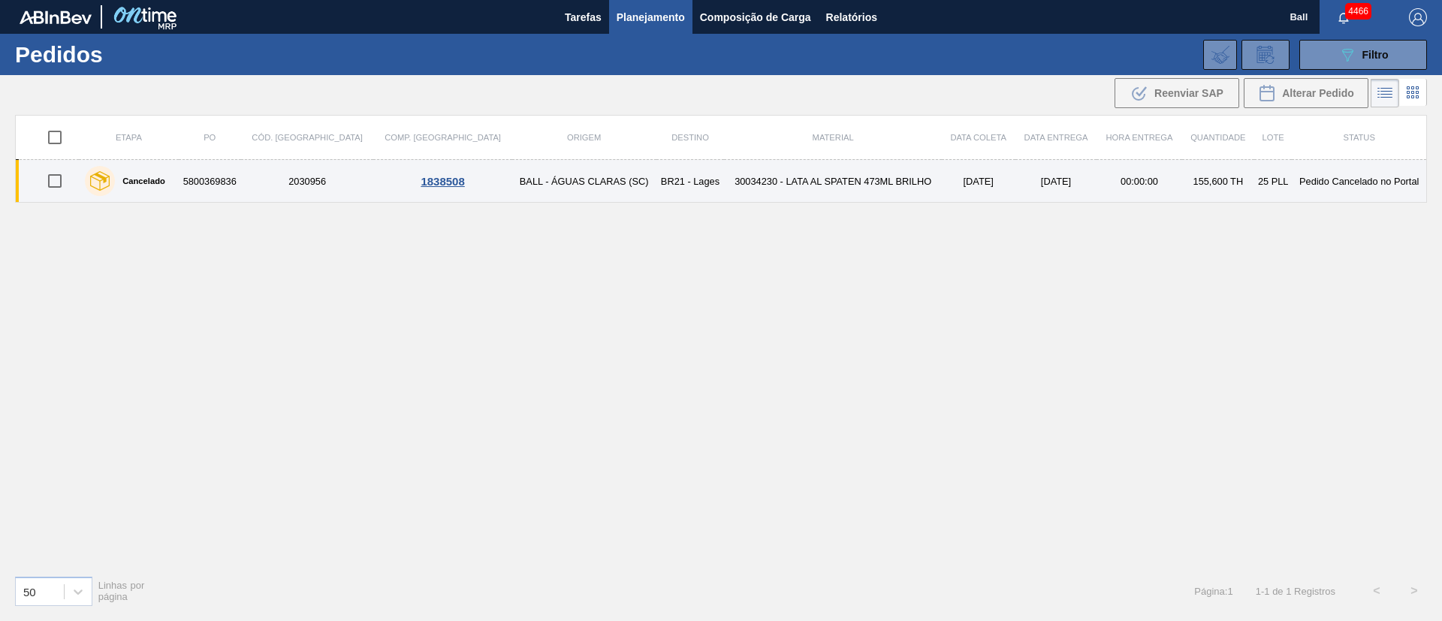
click at [747, 175] on td "30034230 - LATA AL SPATEN 473ML BRILHO" at bounding box center [832, 181] width 217 height 43
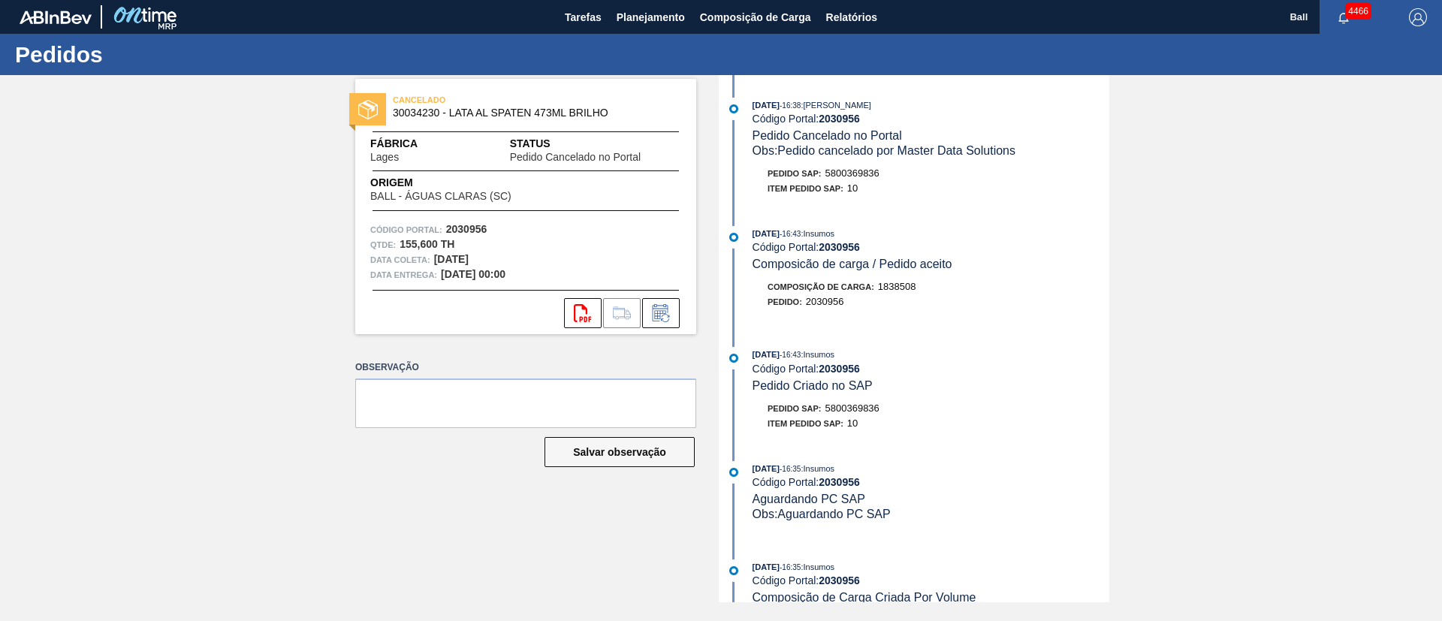
drag, startPoint x: 650, startPoint y: 17, endPoint x: 635, endPoint y: 63, distance: 48.2
click at [650, 17] on span "Planejamento" at bounding box center [651, 17] width 68 height 18
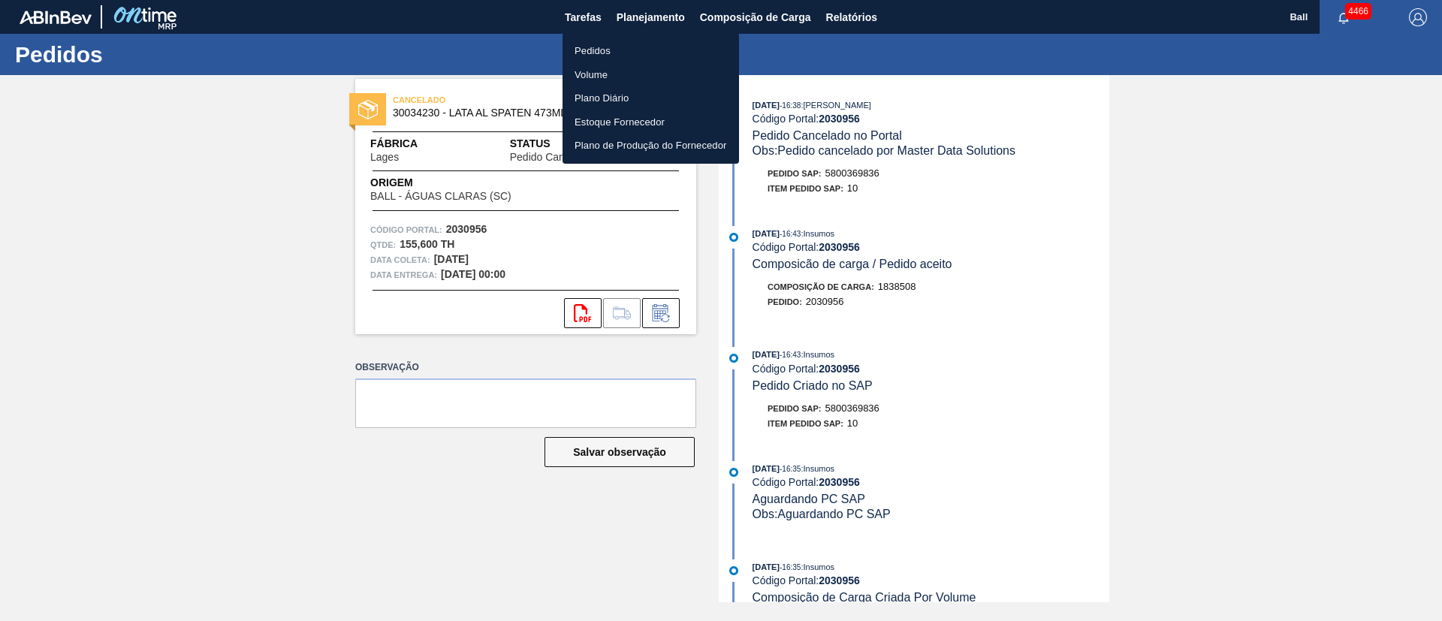
click at [590, 68] on li "Volume" at bounding box center [651, 75] width 177 height 24
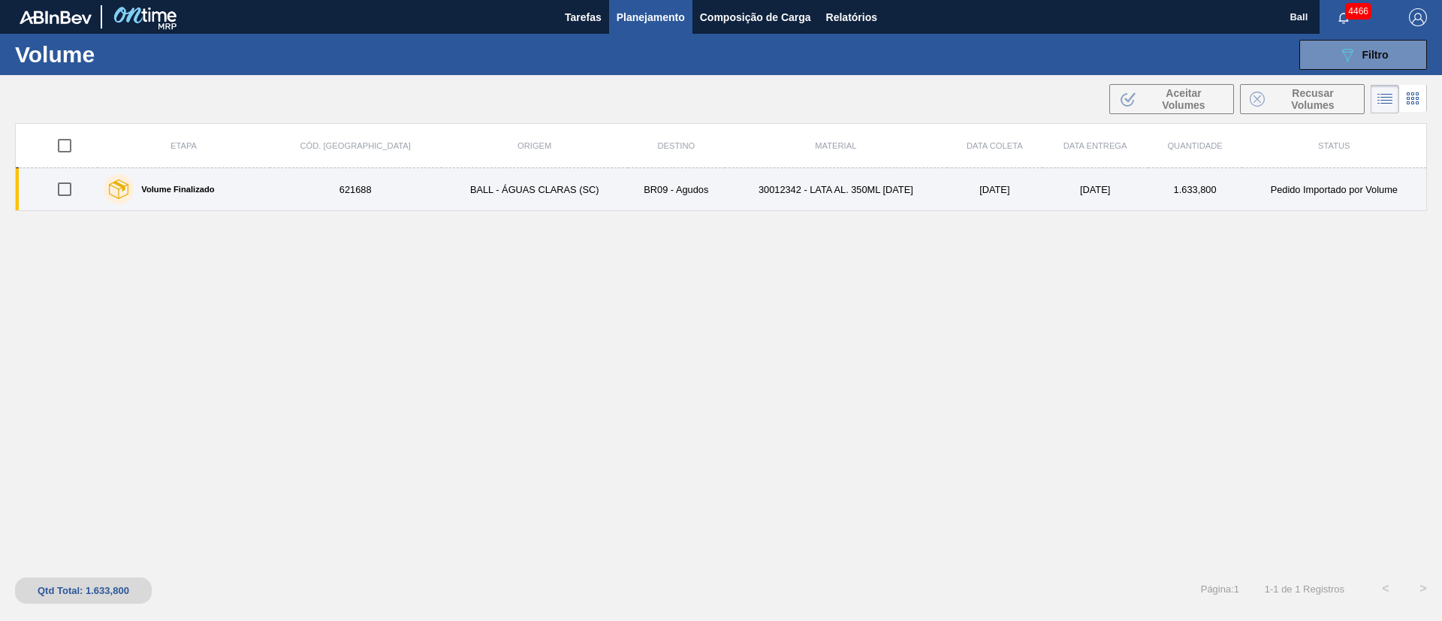
click at [1130, 183] on td "26/9/2025" at bounding box center [1096, 189] width 106 height 43
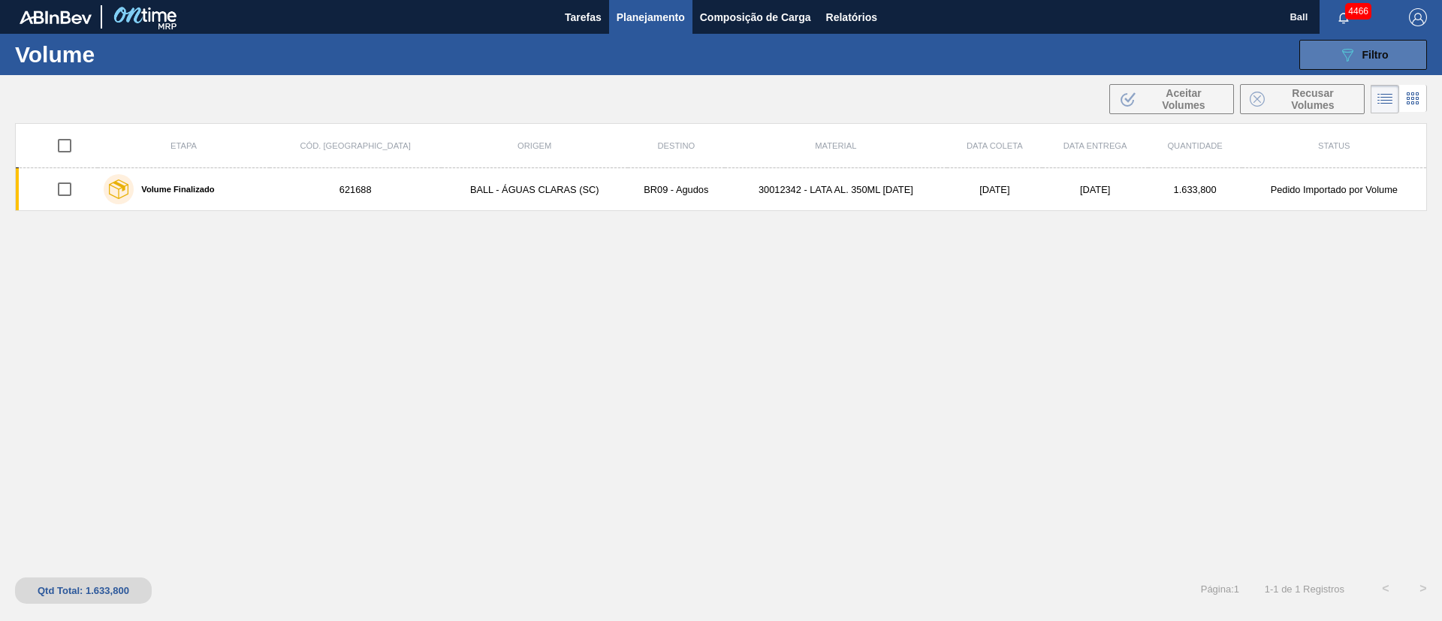
click at [1354, 59] on icon "089F7B8B-B2A5-4AFE-B5C0-19BA573D28AC" at bounding box center [1348, 55] width 18 height 18
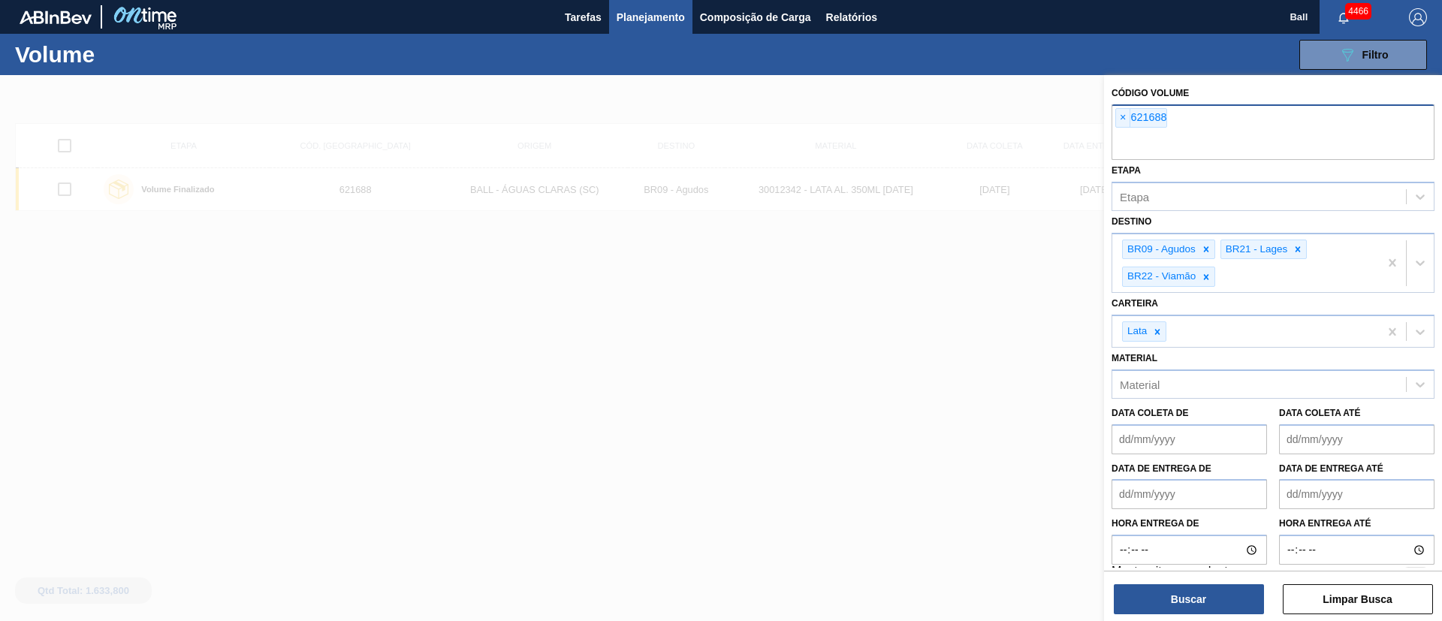
click at [1125, 117] on span "×" at bounding box center [1123, 118] width 14 height 18
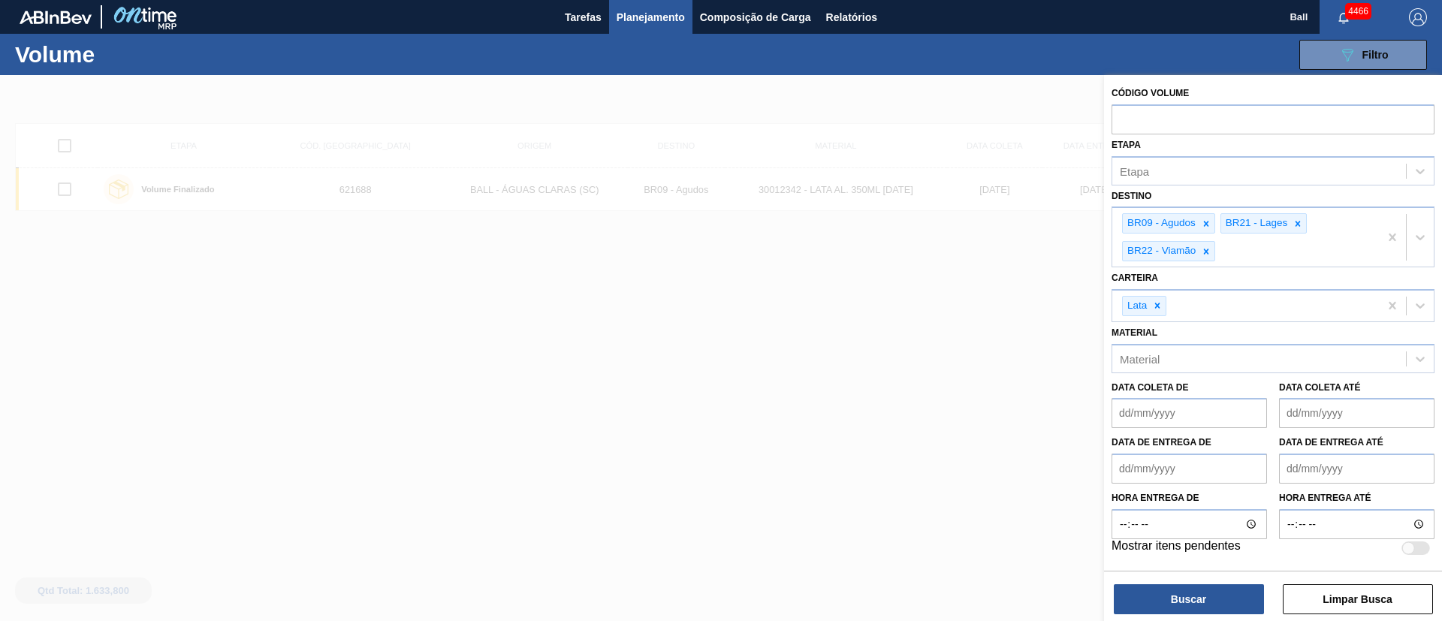
paste input "621003"
type input "621003"
click at [1222, 580] on div "Buscar Limpar Busca" at bounding box center [1273, 592] width 338 height 42
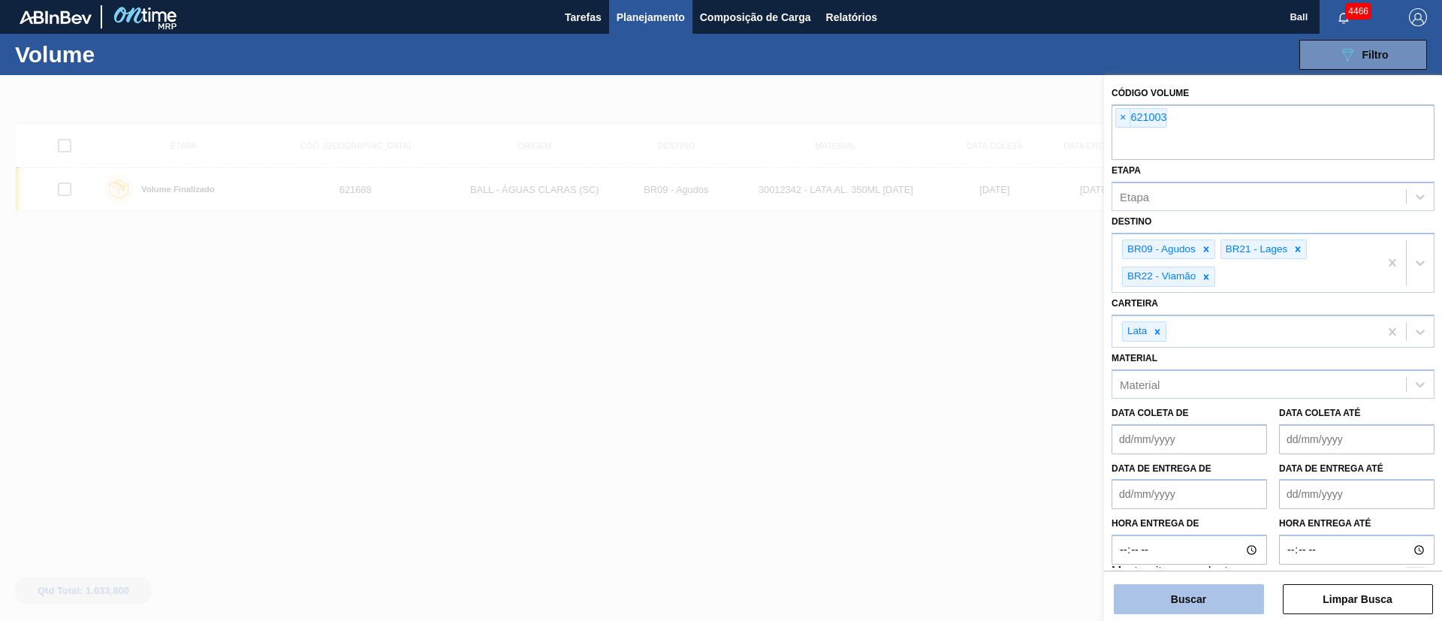
click at [1222, 591] on button "Buscar" at bounding box center [1189, 599] width 150 height 30
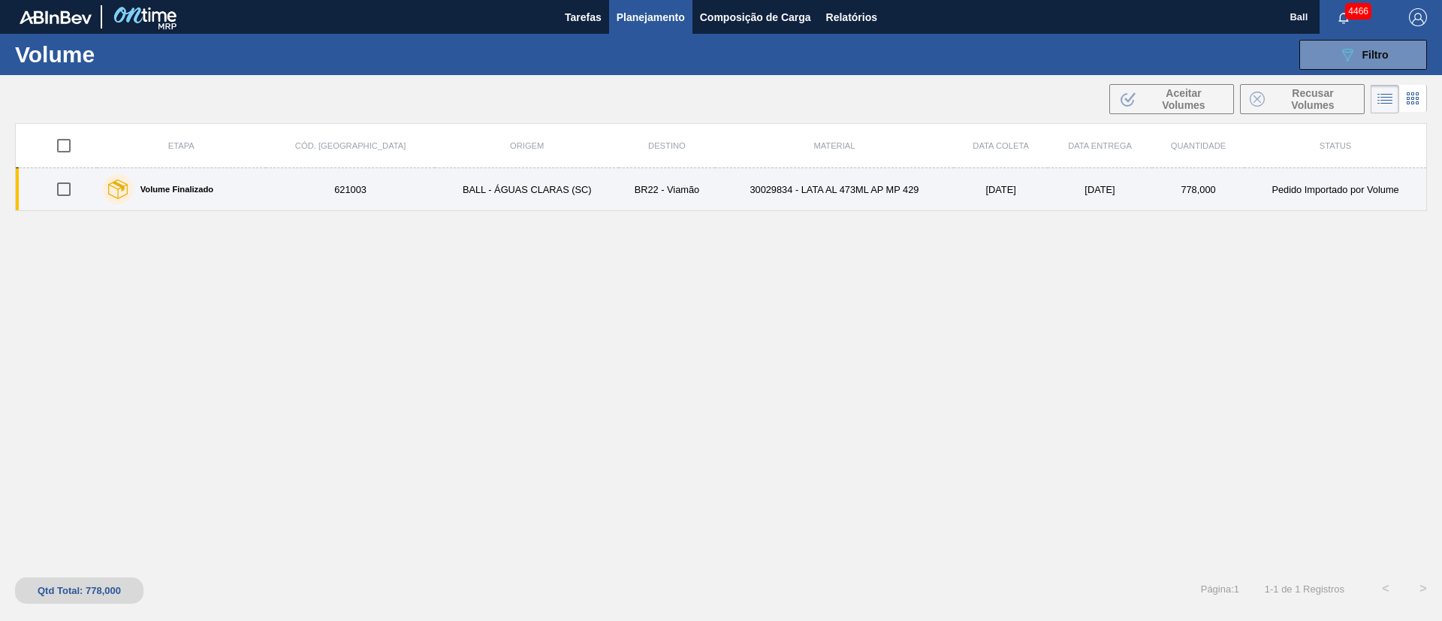
click at [726, 198] on td "30029834 - LATA AL 473ML AP MP 429" at bounding box center [834, 189] width 239 height 43
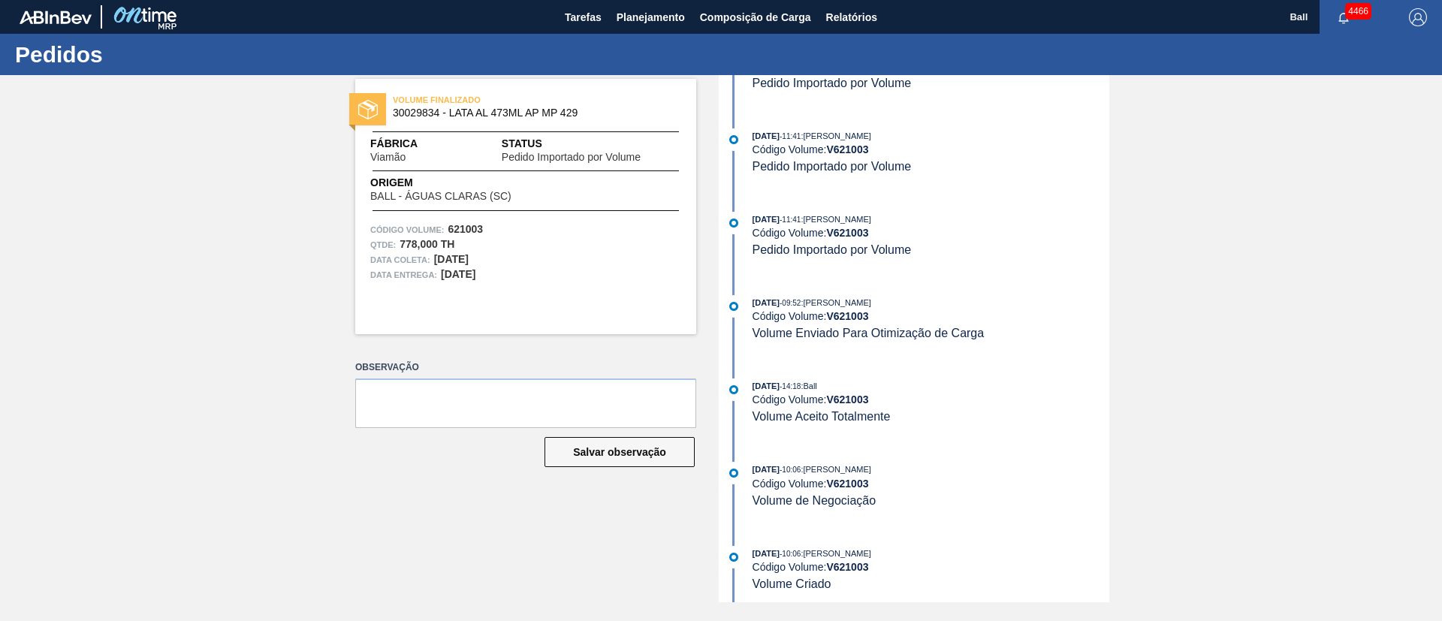
scroll to position [225, 0]
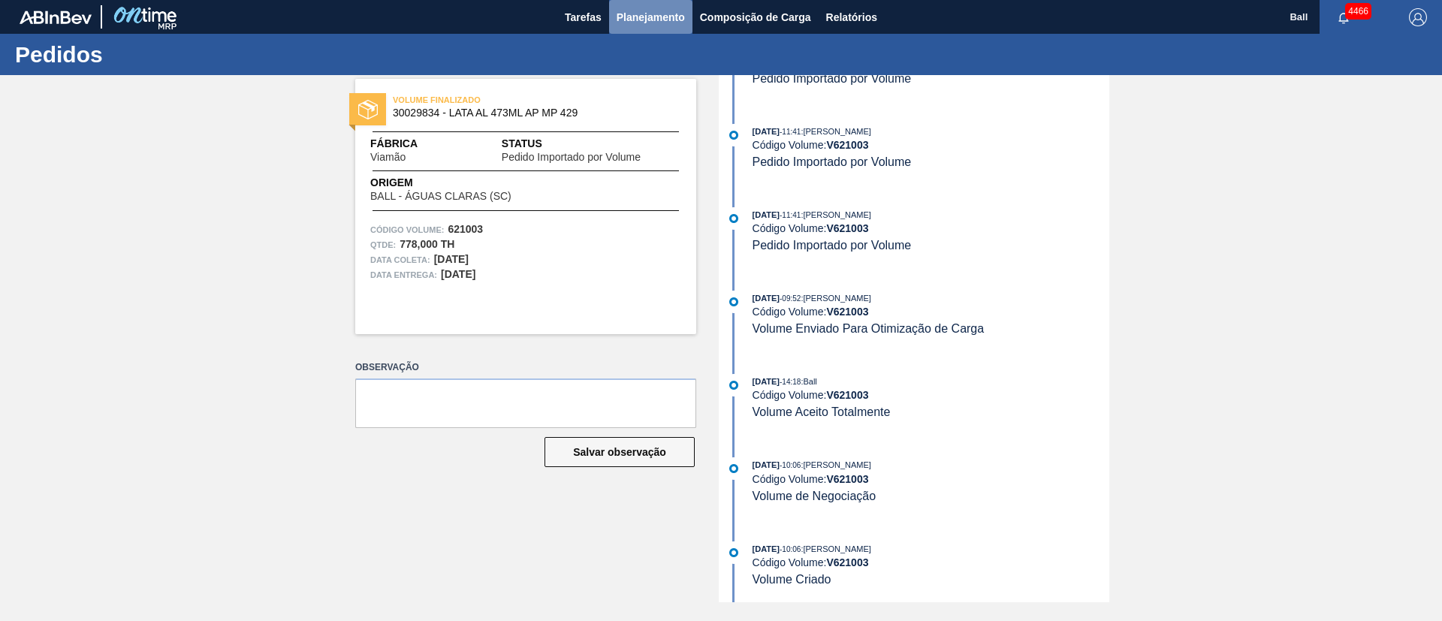
click at [665, 8] on span "Planejamento" at bounding box center [651, 17] width 68 height 18
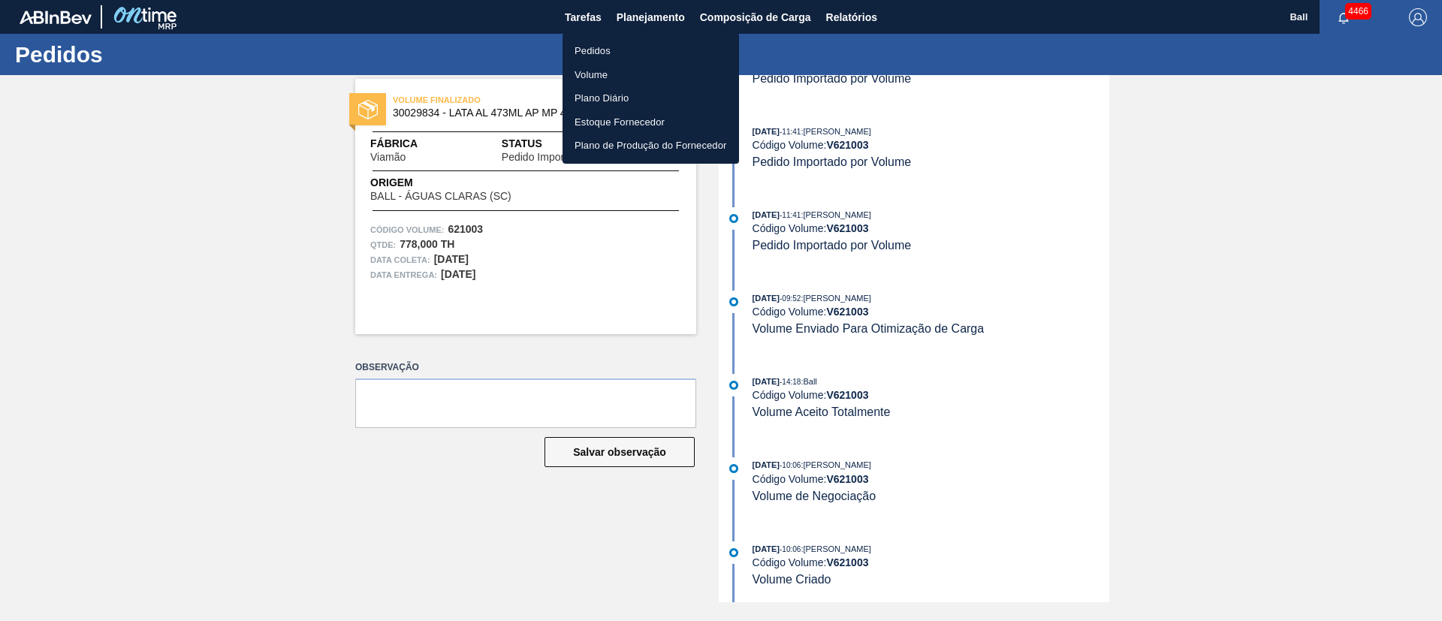
click at [602, 51] on li "Pedidos" at bounding box center [651, 51] width 177 height 24
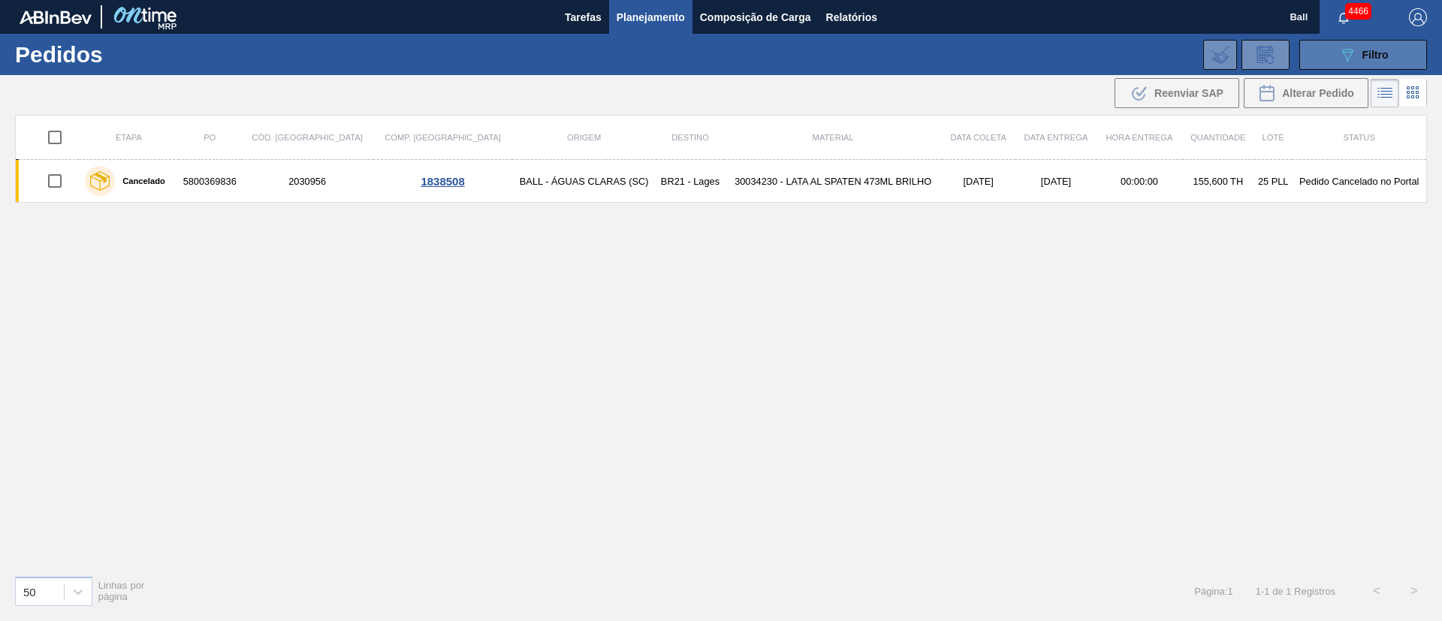
click at [1351, 64] on button "089F7B8B-B2A5-4AFE-B5C0-19BA573D28AC Filtro" at bounding box center [1364, 55] width 128 height 30
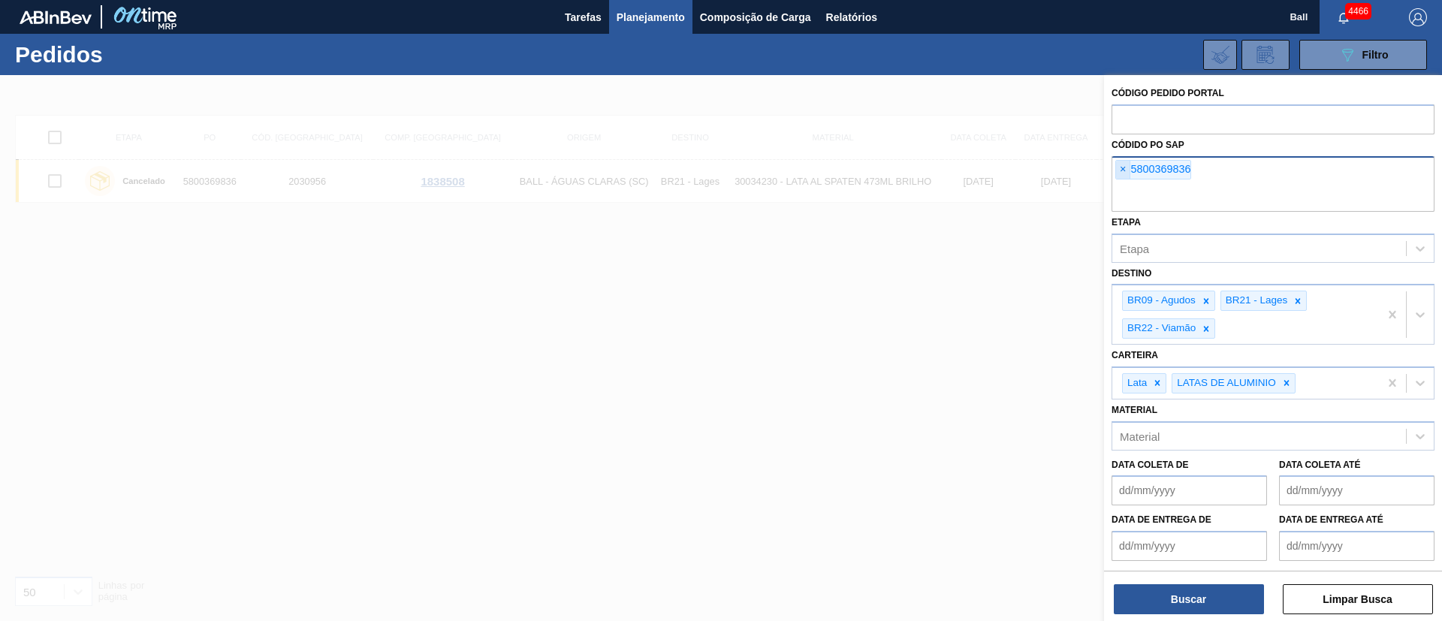
click at [1125, 171] on span "×" at bounding box center [1123, 170] width 14 height 18
paste input "621710"
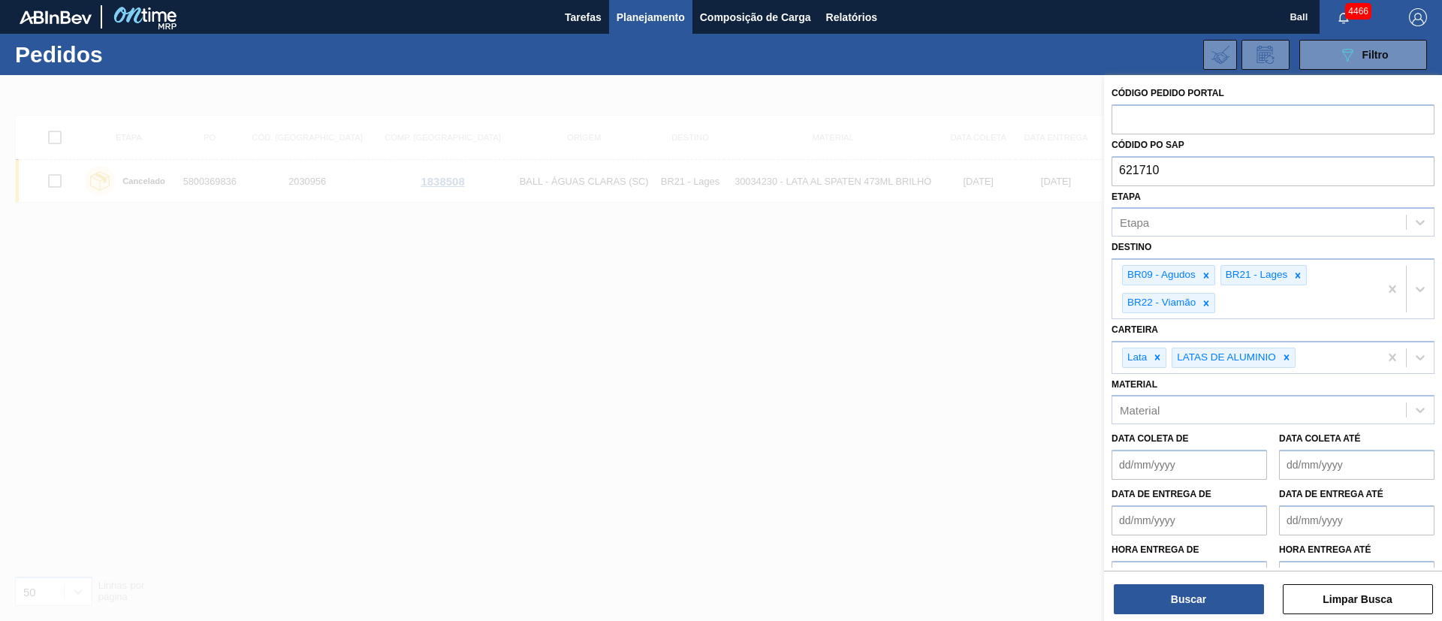
type input "621710"
click at [948, 423] on div at bounding box center [721, 385] width 1442 height 621
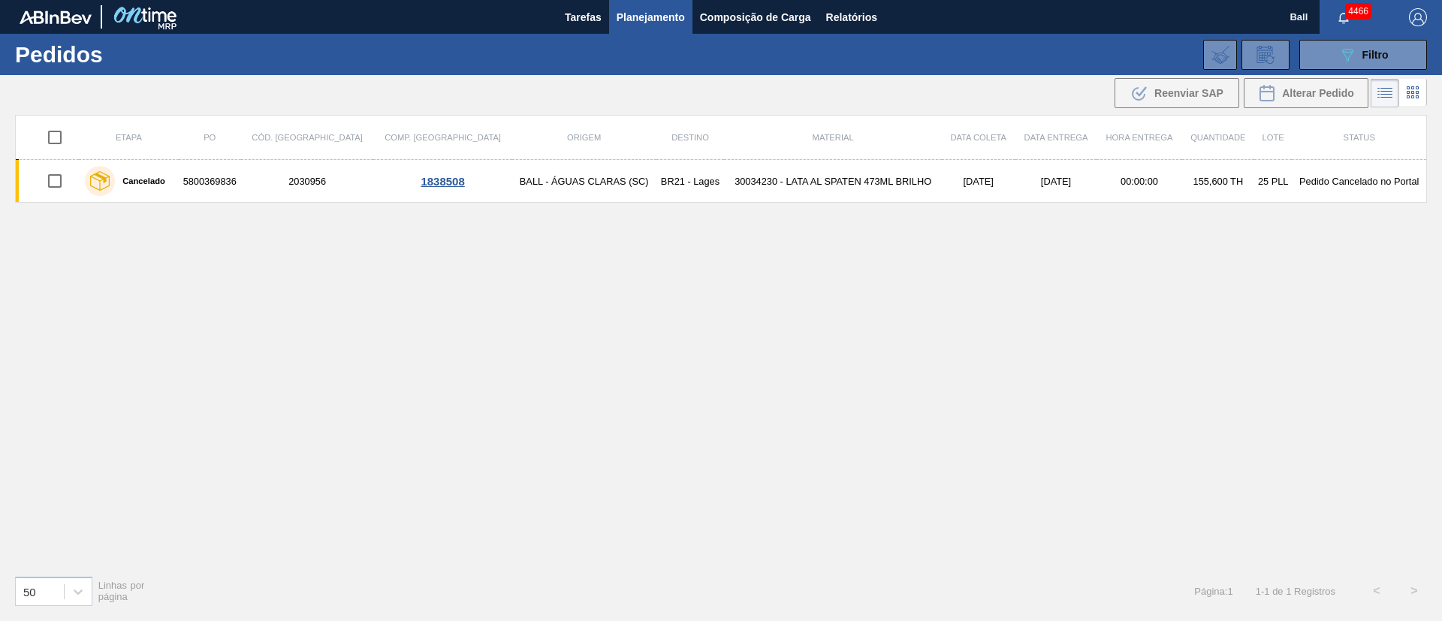
click at [669, 29] on button "Planejamento" at bounding box center [650, 17] width 83 height 34
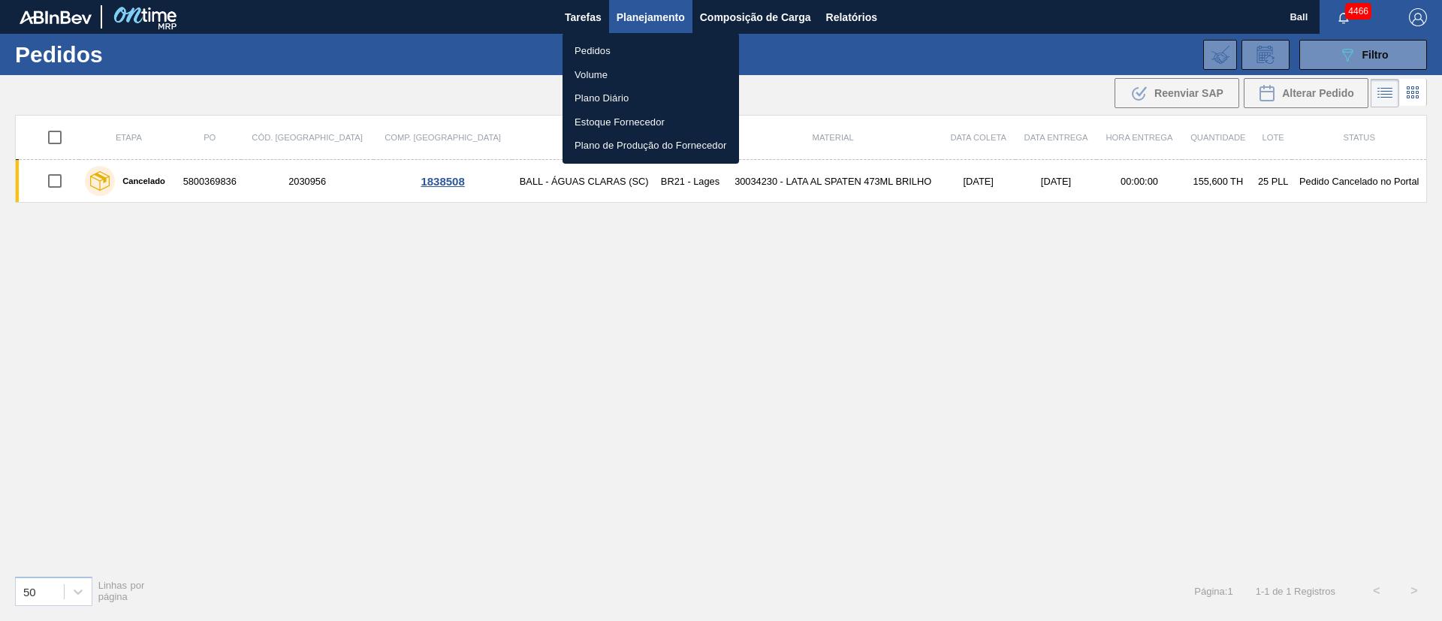
click at [606, 74] on li "Volume" at bounding box center [651, 75] width 177 height 24
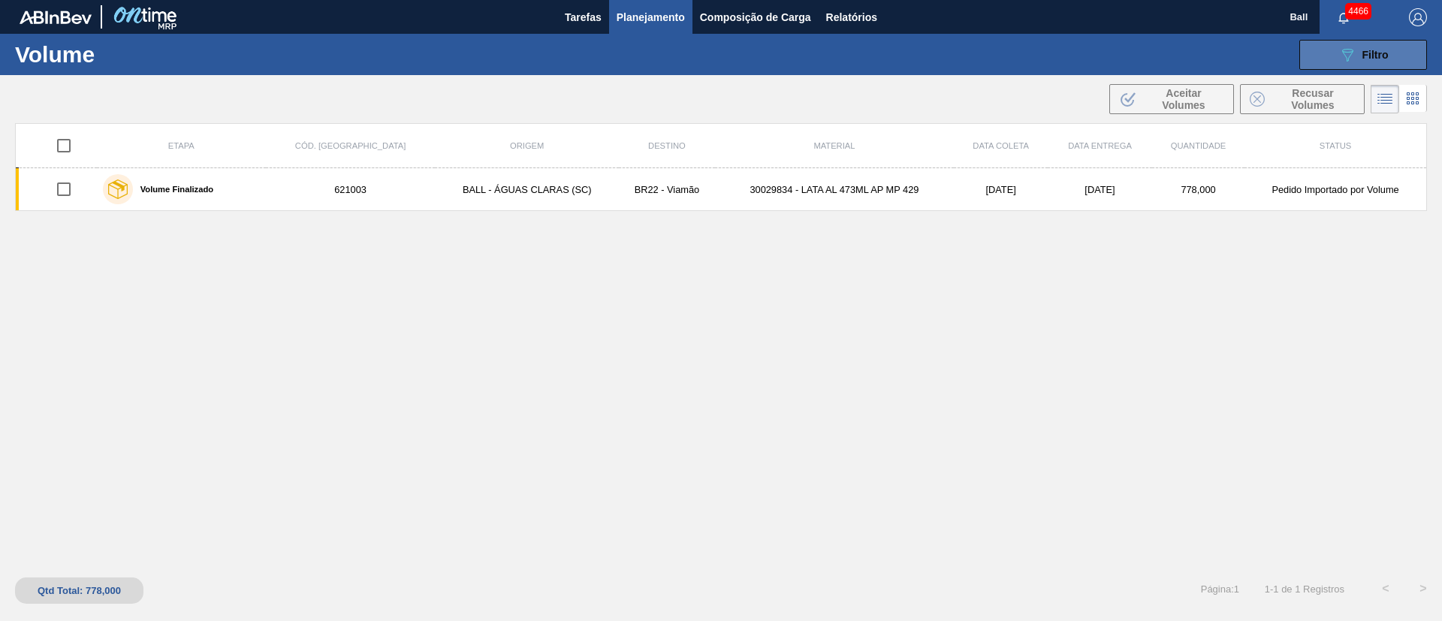
click at [1394, 50] on button "089F7B8B-B2A5-4AFE-B5C0-19BA573D28AC Filtro" at bounding box center [1364, 55] width 128 height 30
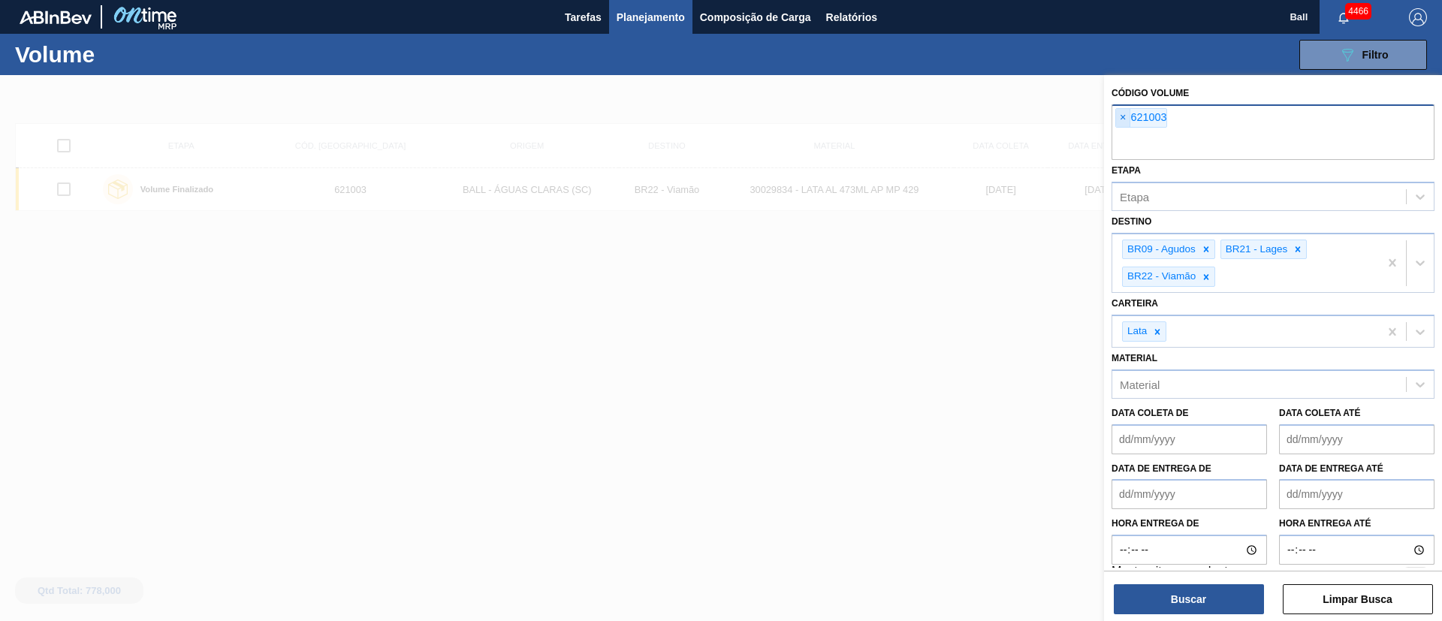
click at [1121, 119] on span "×" at bounding box center [1123, 118] width 14 height 18
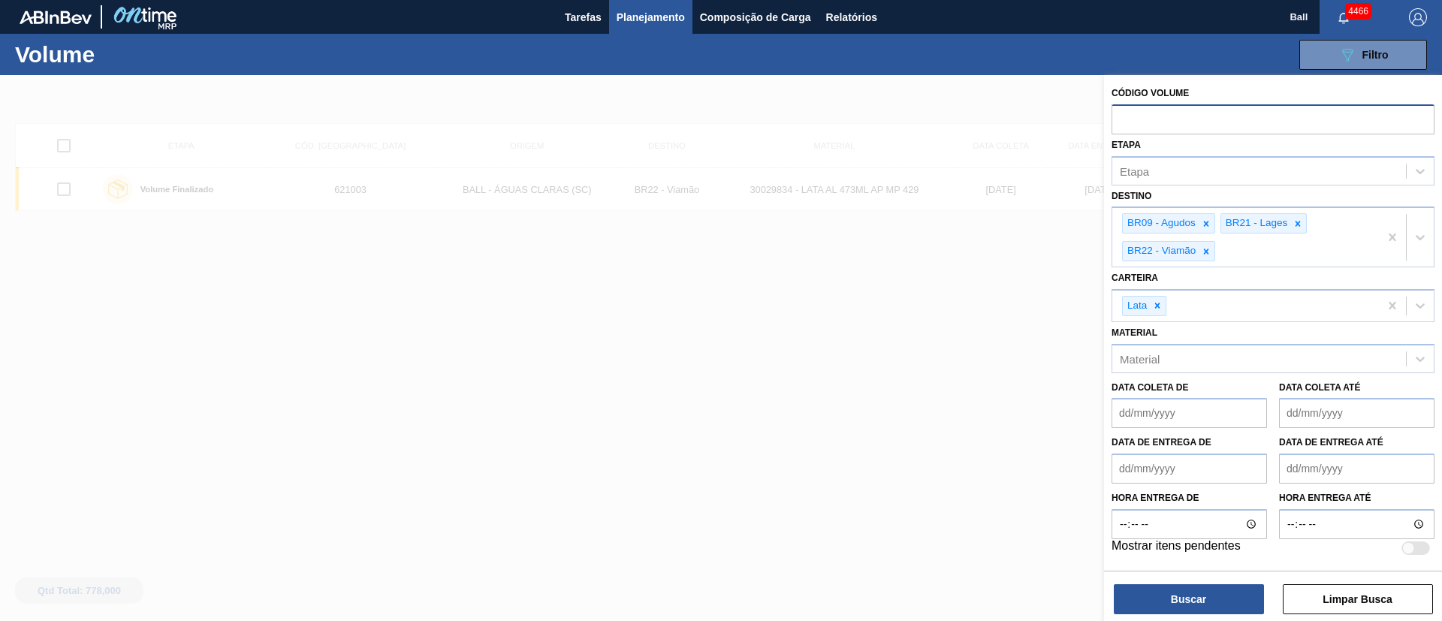
paste input "621710"
type input "621710"
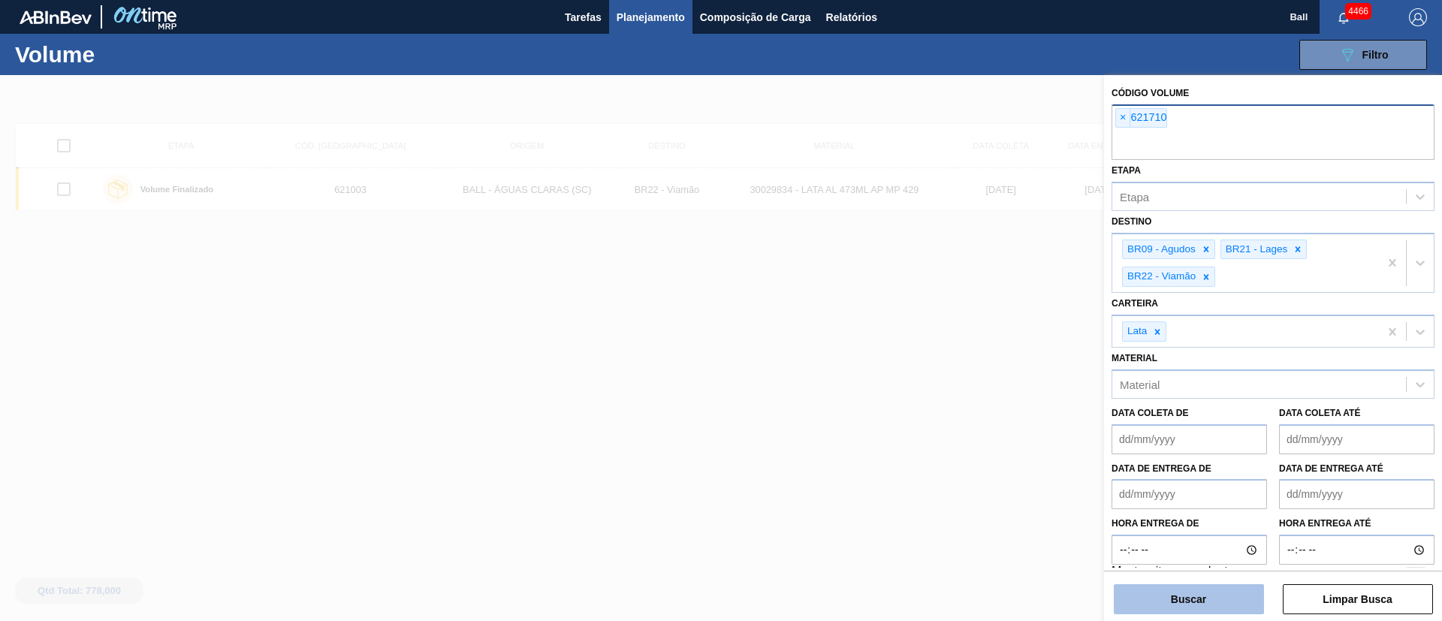
click at [1186, 608] on button "Buscar" at bounding box center [1189, 599] width 150 height 30
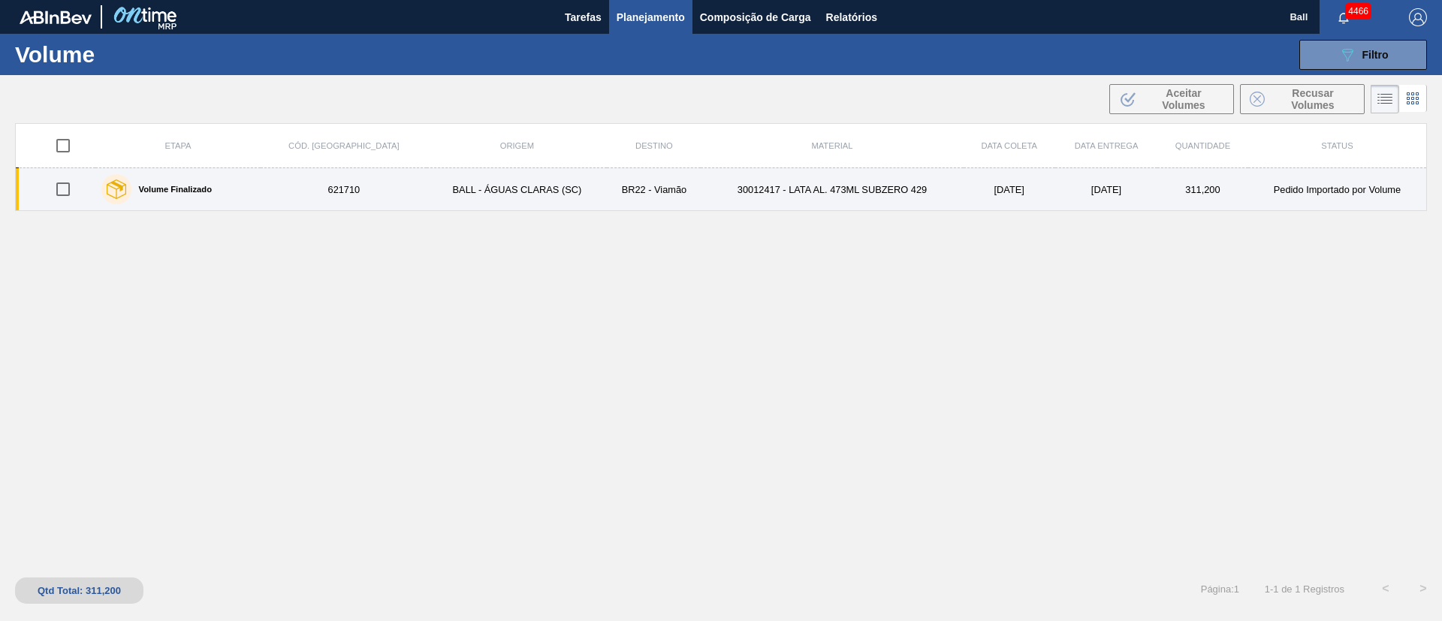
click at [298, 180] on td "621710" at bounding box center [344, 189] width 166 height 43
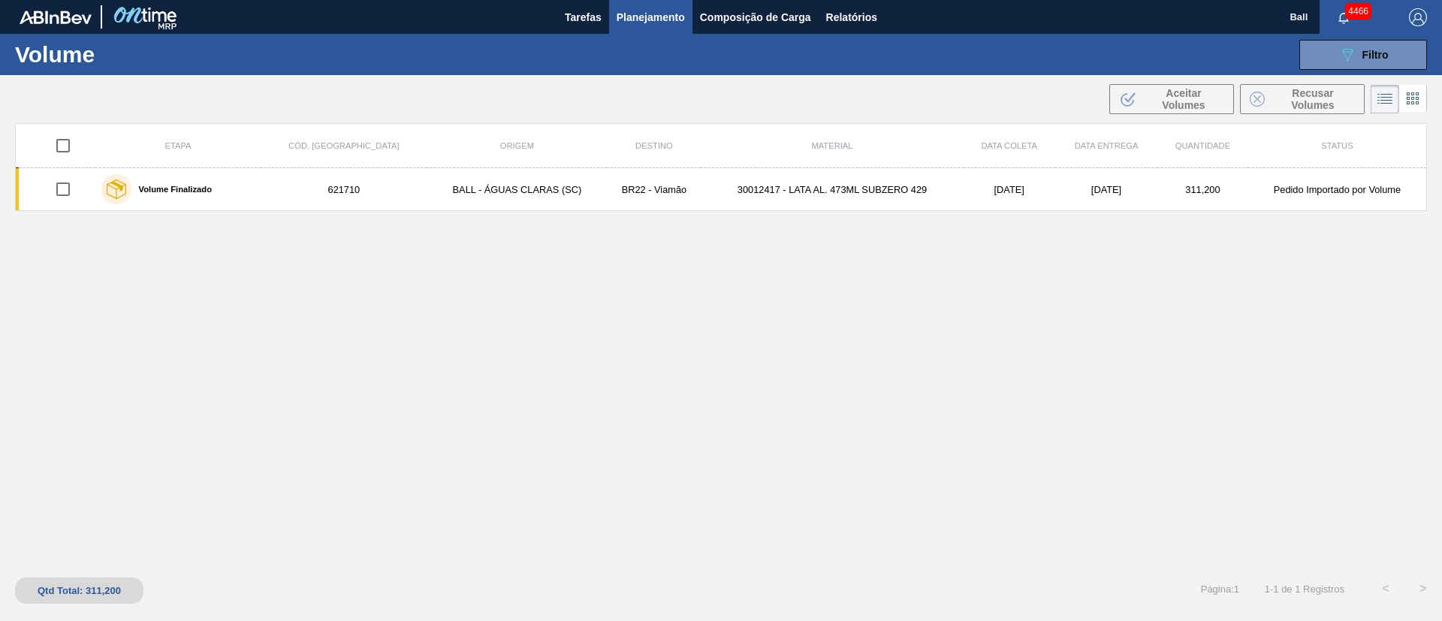
click at [658, 19] on span "Planejamento" at bounding box center [651, 17] width 68 height 18
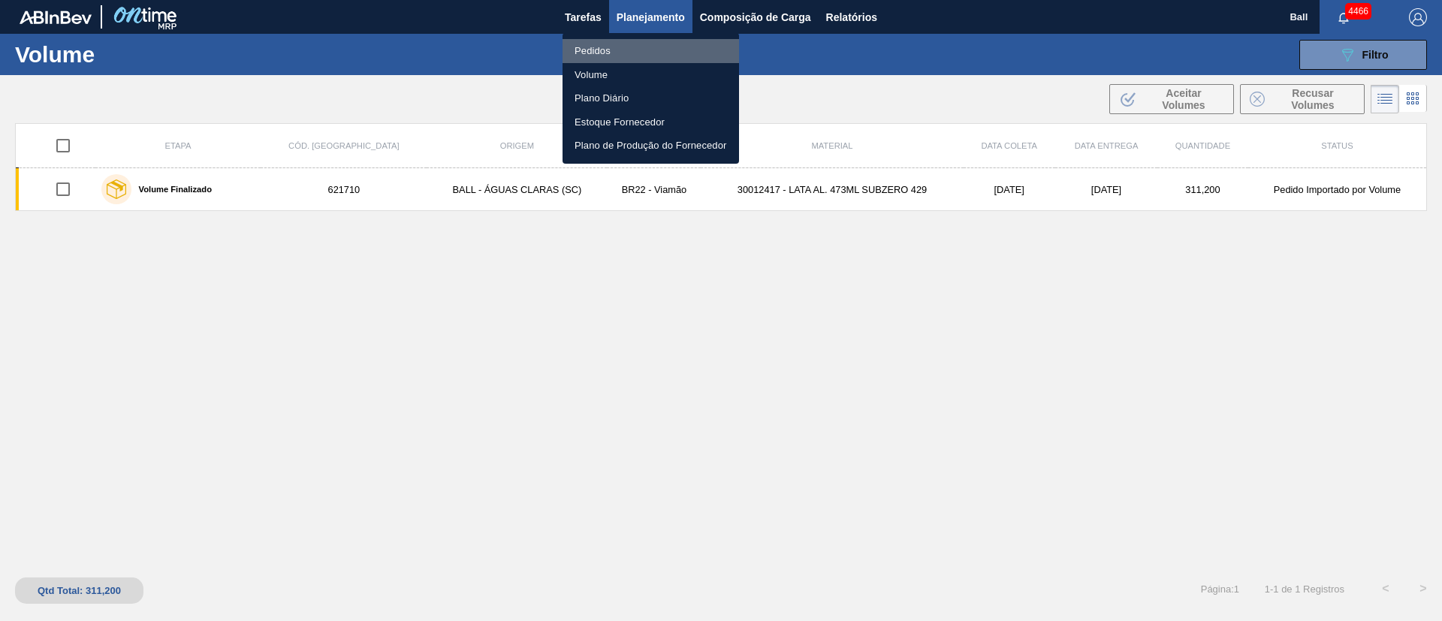
drag, startPoint x: 609, startPoint y: 43, endPoint x: 569, endPoint y: 17, distance: 47.7
click at [609, 43] on li "Pedidos" at bounding box center [651, 51] width 177 height 24
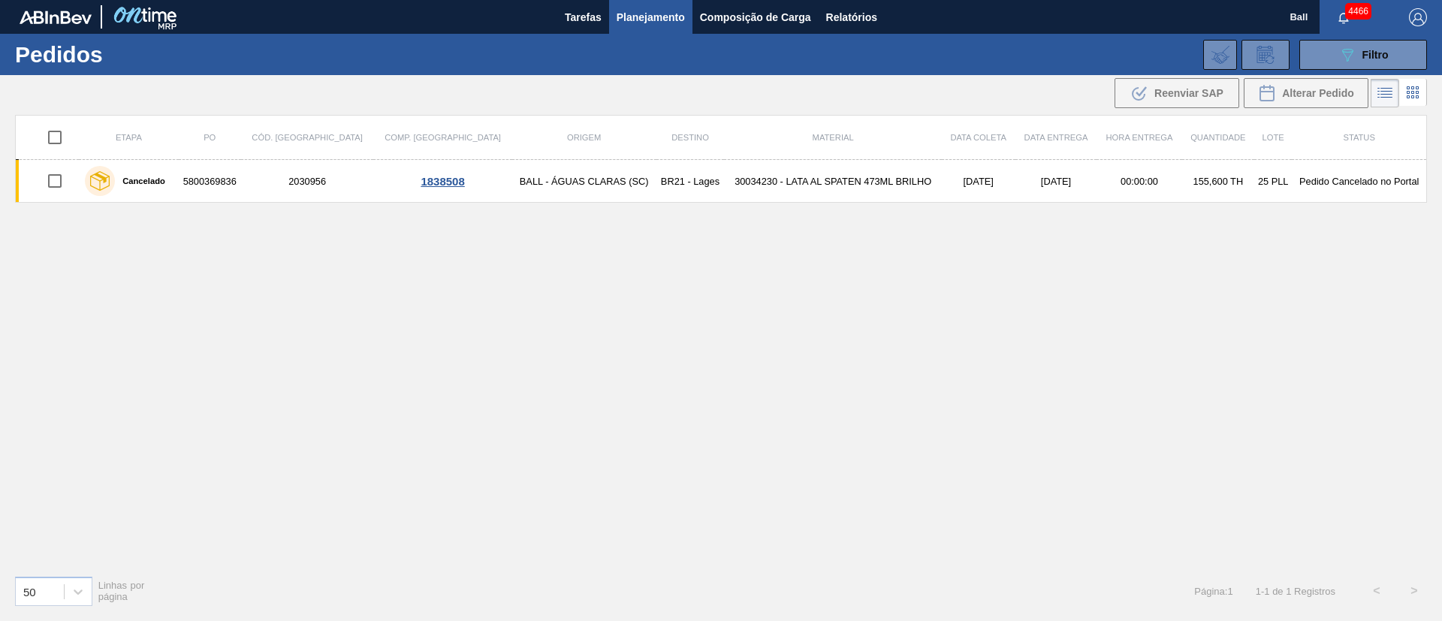
drag, startPoint x: 1343, startPoint y: 54, endPoint x: 1335, endPoint y: 70, distance: 17.8
click at [1343, 53] on icon "089F7B8B-B2A5-4AFE-B5C0-19BA573D28AC" at bounding box center [1348, 55] width 18 height 18
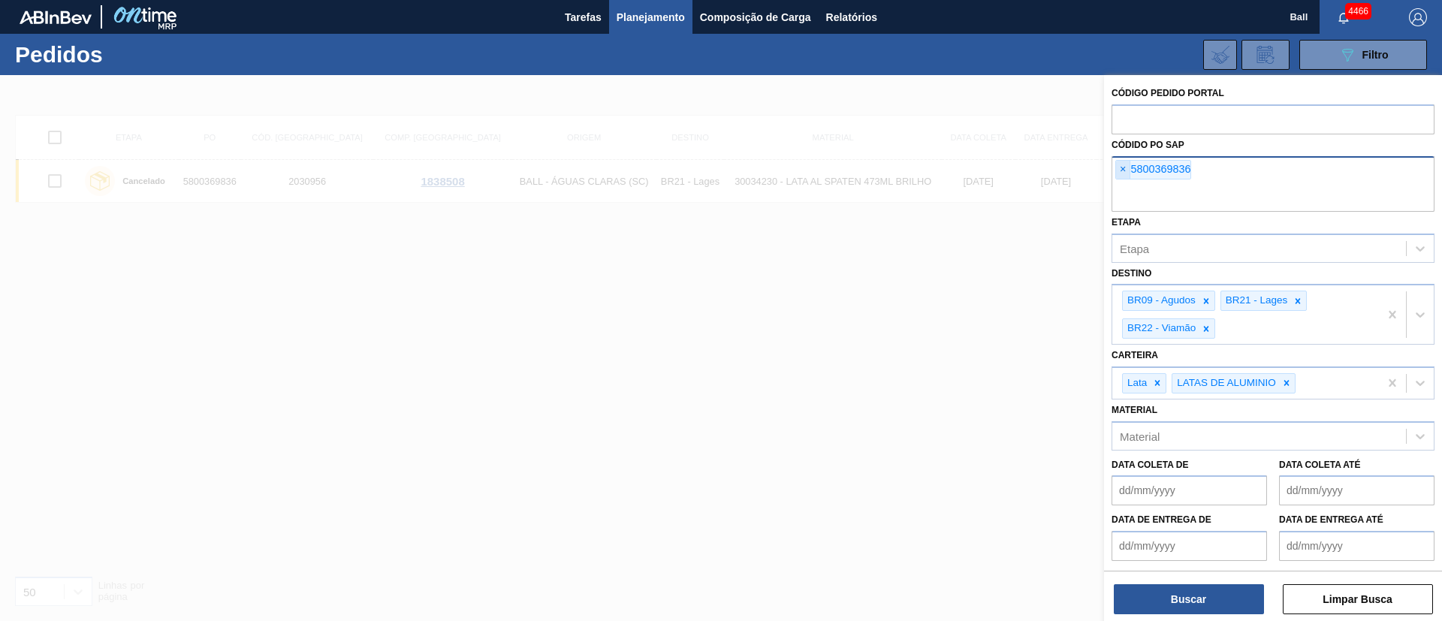
click at [1125, 166] on span "×" at bounding box center [1123, 170] width 14 height 18
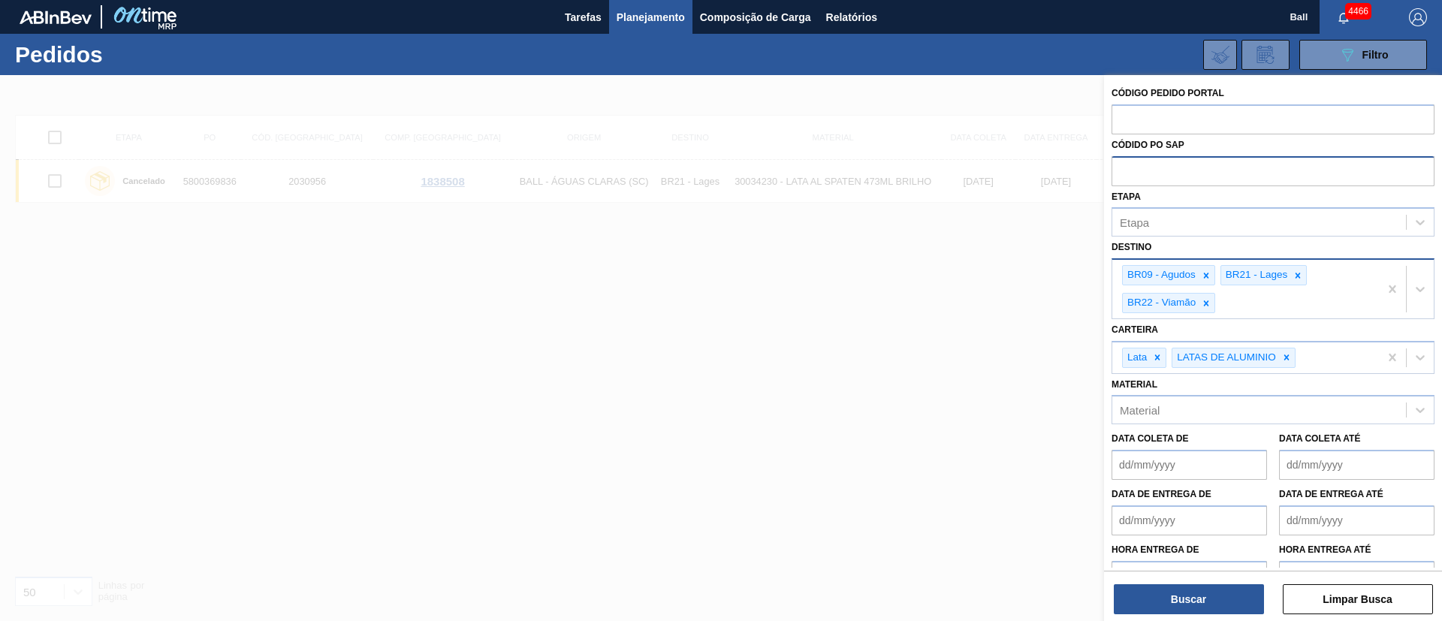
paste input "5800369828"
type input "5800369828"
click at [1213, 605] on button "Buscar" at bounding box center [1189, 599] width 150 height 30
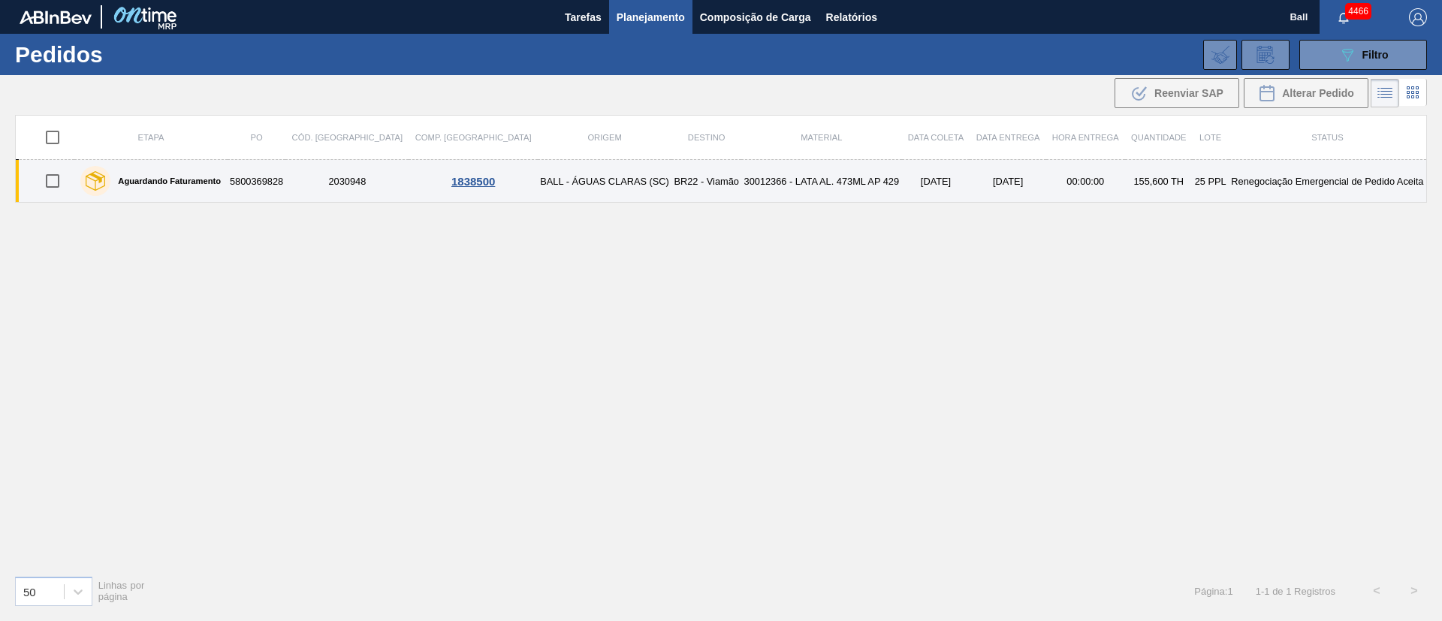
click at [742, 182] on td "30012366 - LATA AL. 473ML AP 429" at bounding box center [822, 181] width 160 height 43
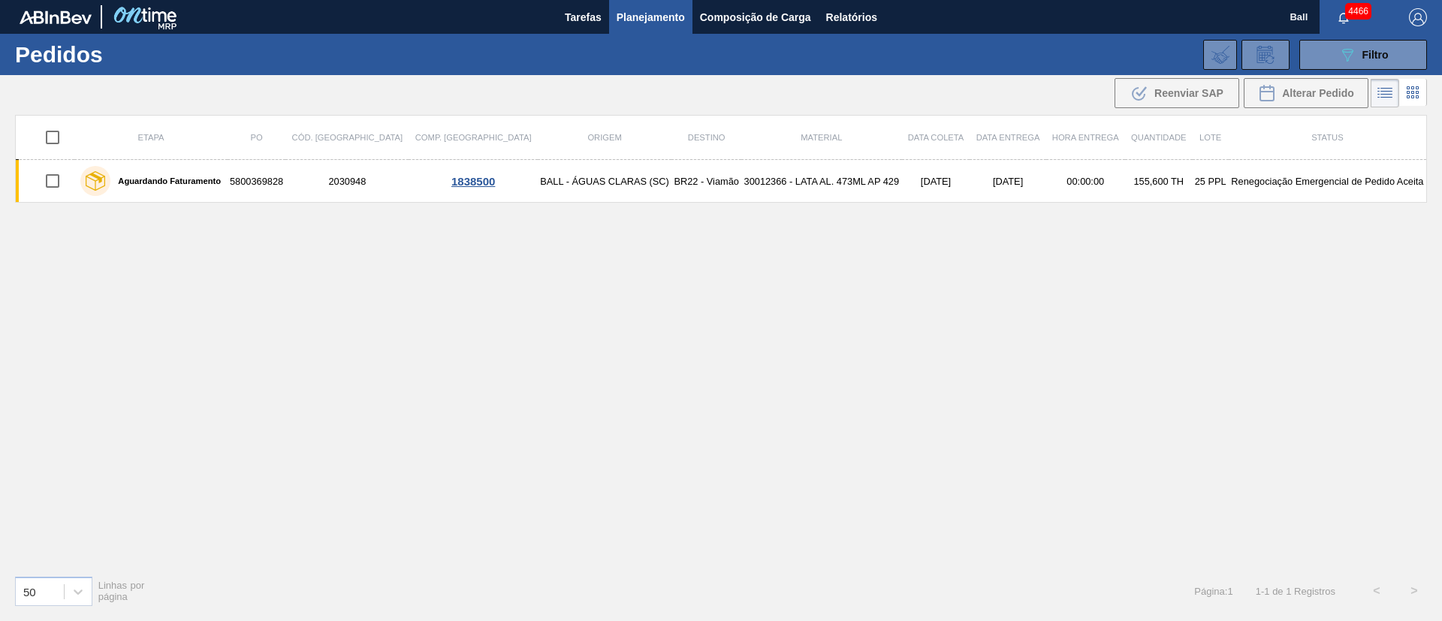
click at [657, 14] on span "Planejamento" at bounding box center [651, 17] width 68 height 18
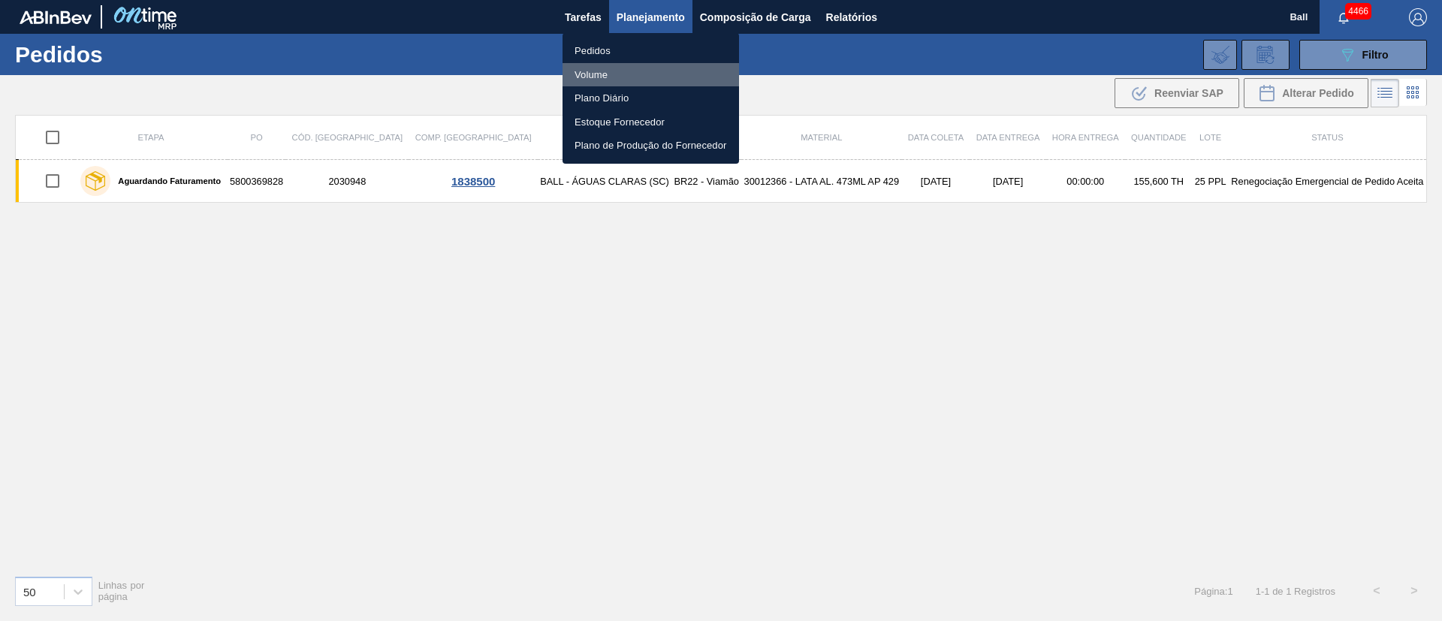
drag, startPoint x: 603, startPoint y: 74, endPoint x: 859, endPoint y: 89, distance: 257.4
click at [603, 74] on li "Volume" at bounding box center [651, 75] width 177 height 24
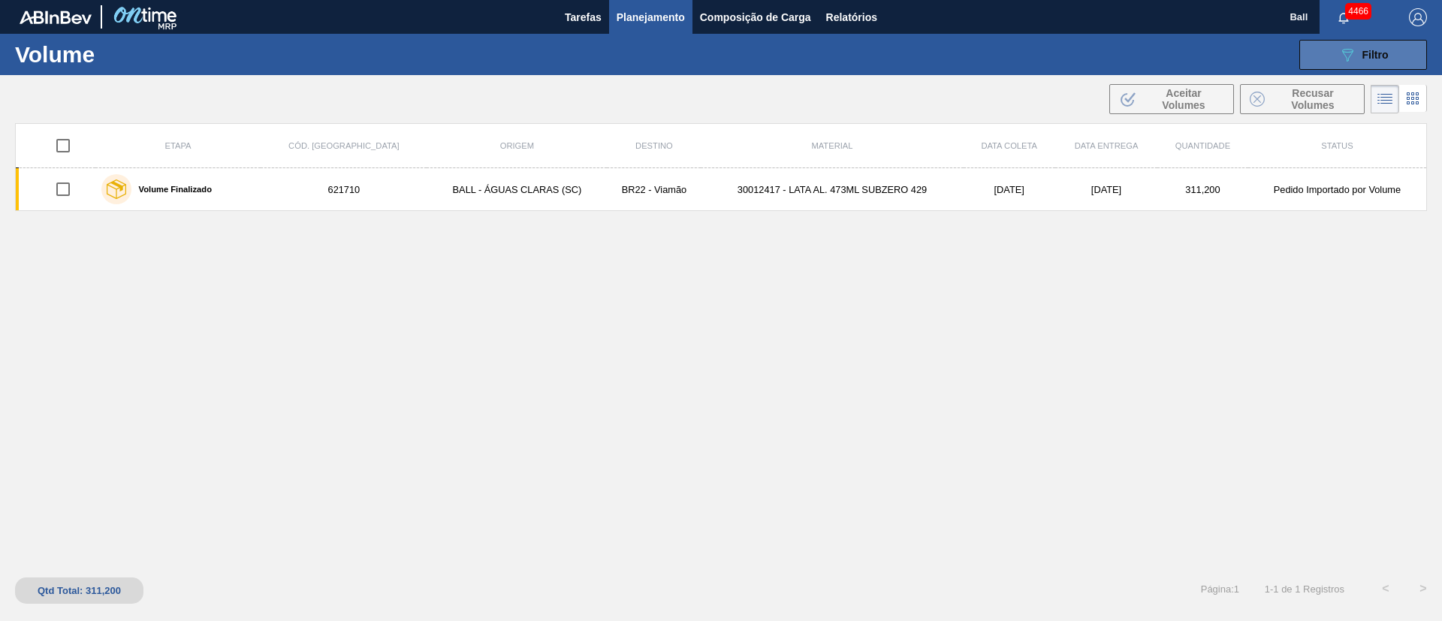
click at [1373, 46] on div "089F7B8B-B2A5-4AFE-B5C0-19BA573D28AC Filtro" at bounding box center [1364, 55] width 50 height 18
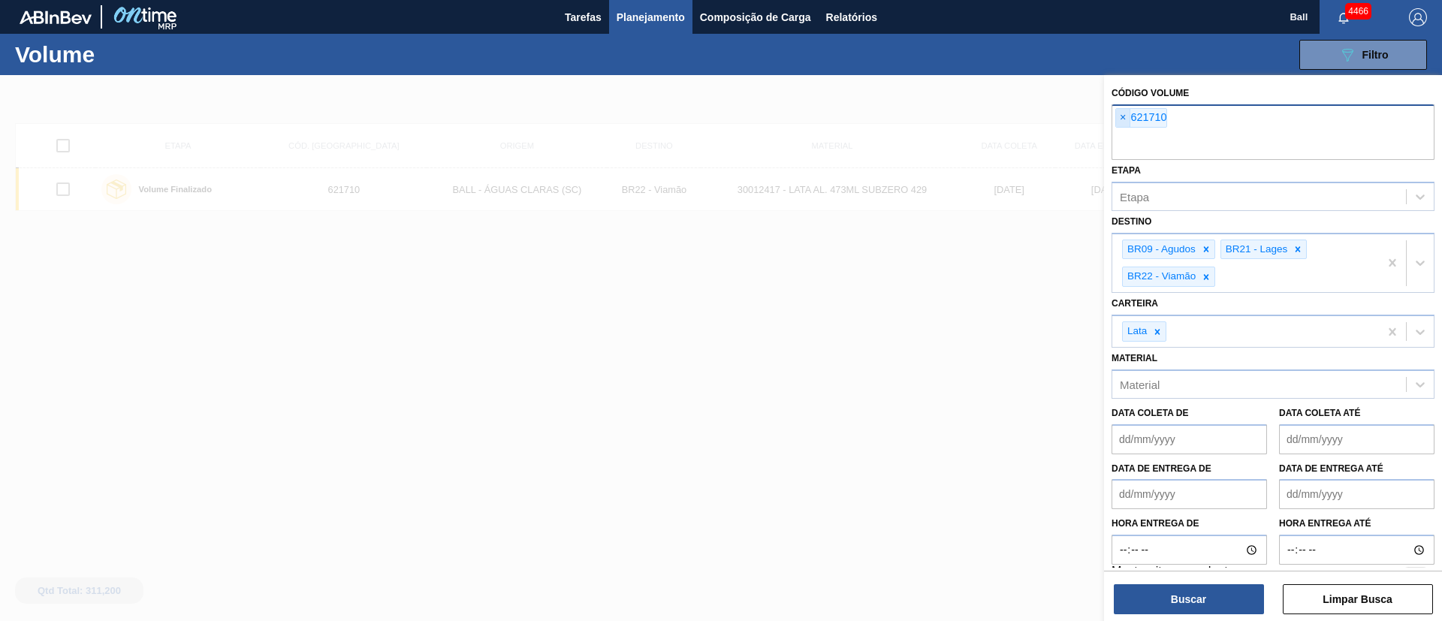
click at [1118, 114] on span "×" at bounding box center [1123, 118] width 14 height 18
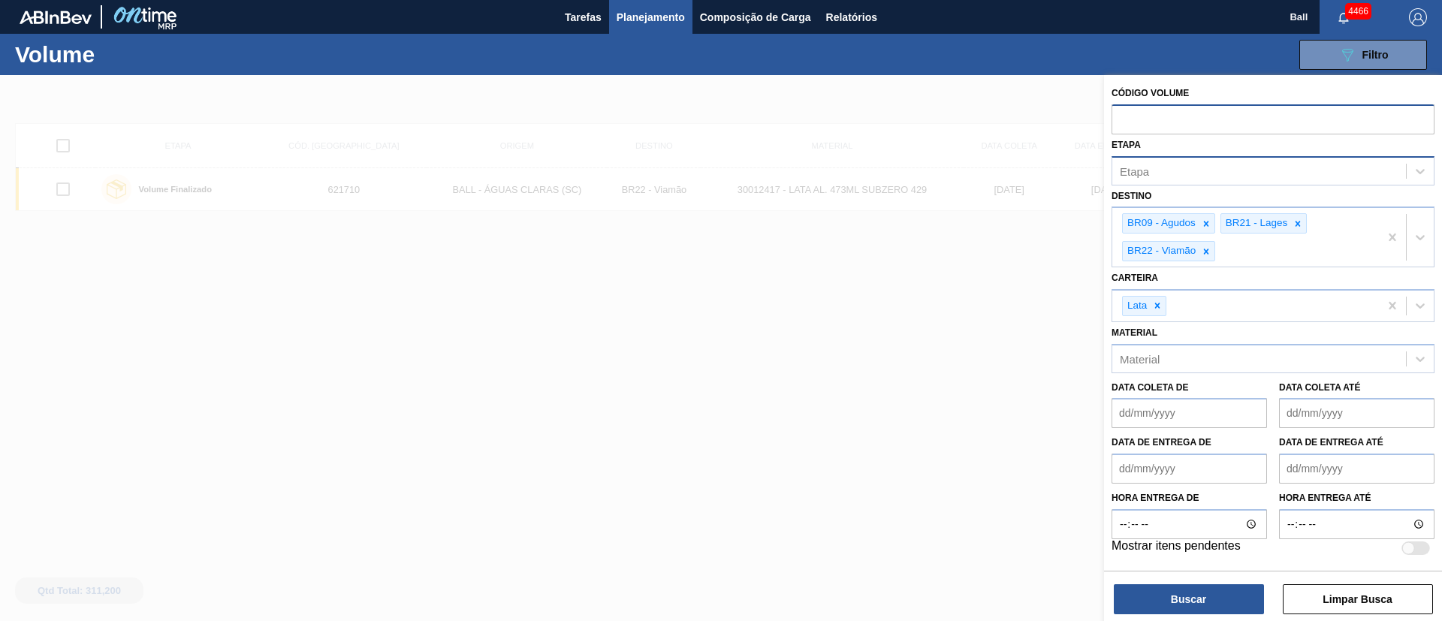
paste input "621713"
type input "621713"
click at [1172, 602] on button "Buscar" at bounding box center [1189, 599] width 150 height 30
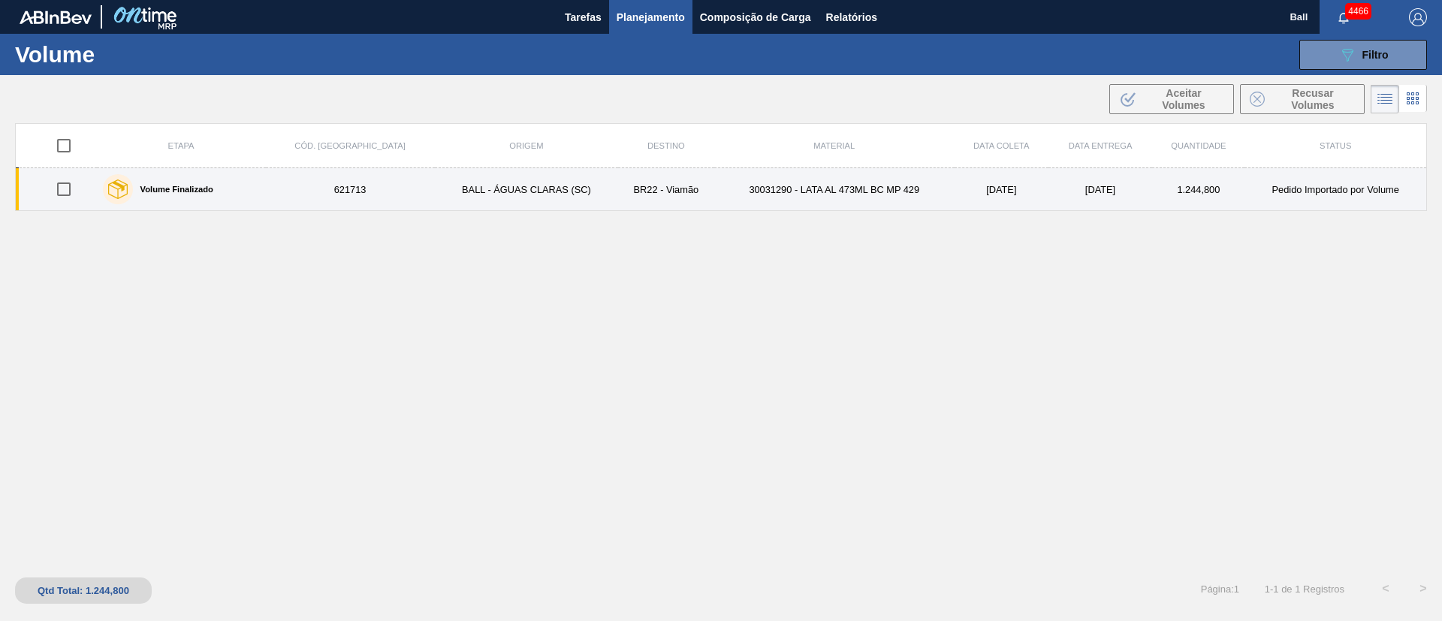
click at [775, 192] on td "30031290 - LATA AL 473ML BC MP 429" at bounding box center [834, 189] width 240 height 43
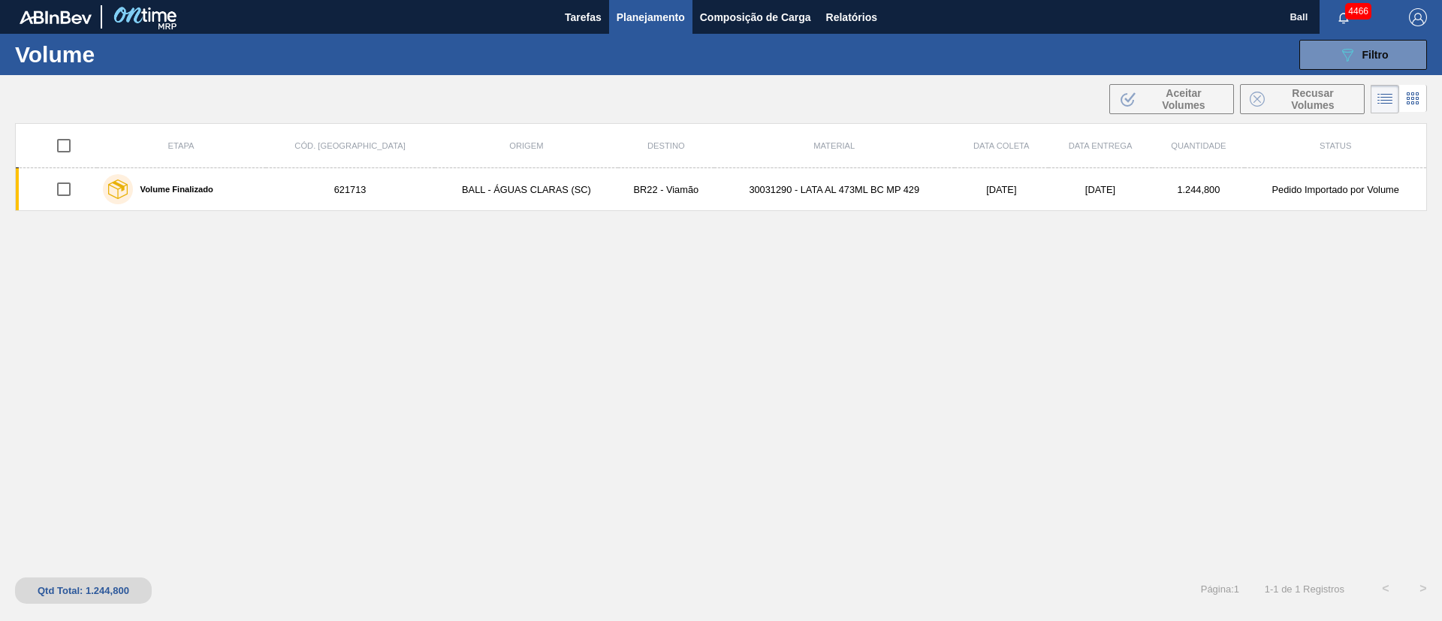
click at [663, 24] on span "Planejamento" at bounding box center [651, 17] width 68 height 18
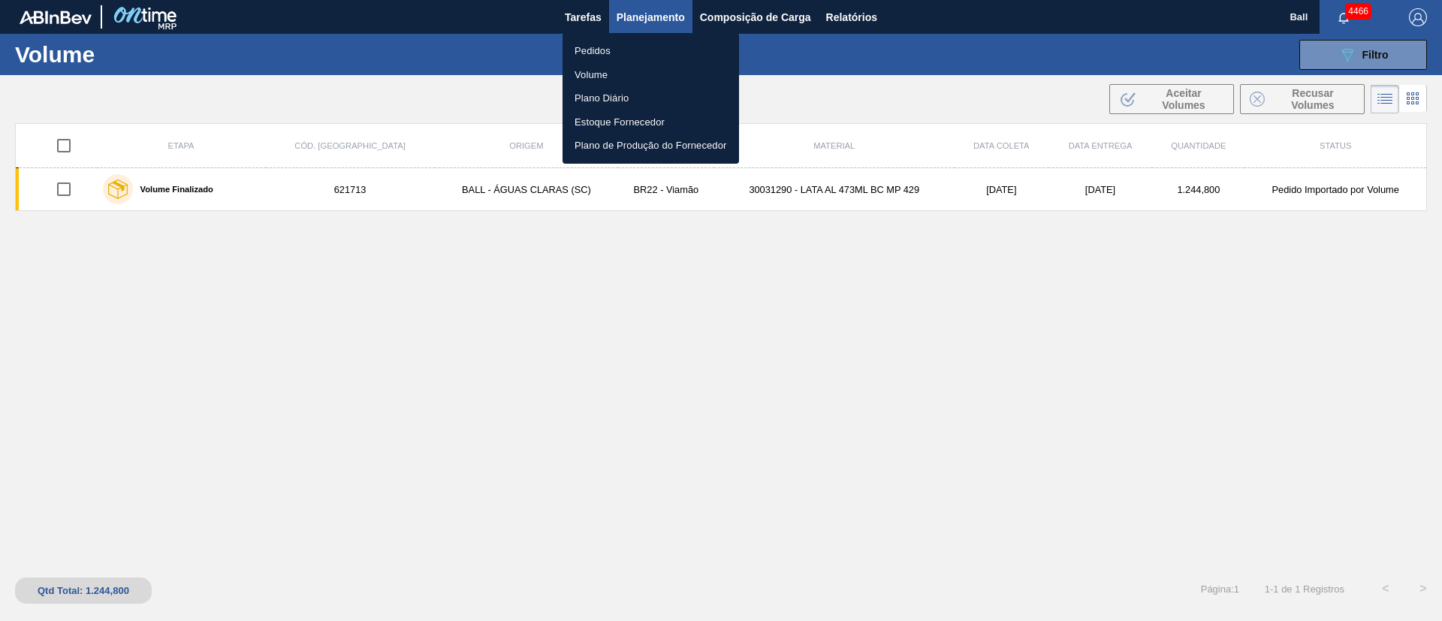
drag, startPoint x: 604, startPoint y: 49, endPoint x: 600, endPoint y: 62, distance: 13.3
click at [604, 47] on li "Pedidos" at bounding box center [651, 51] width 177 height 24
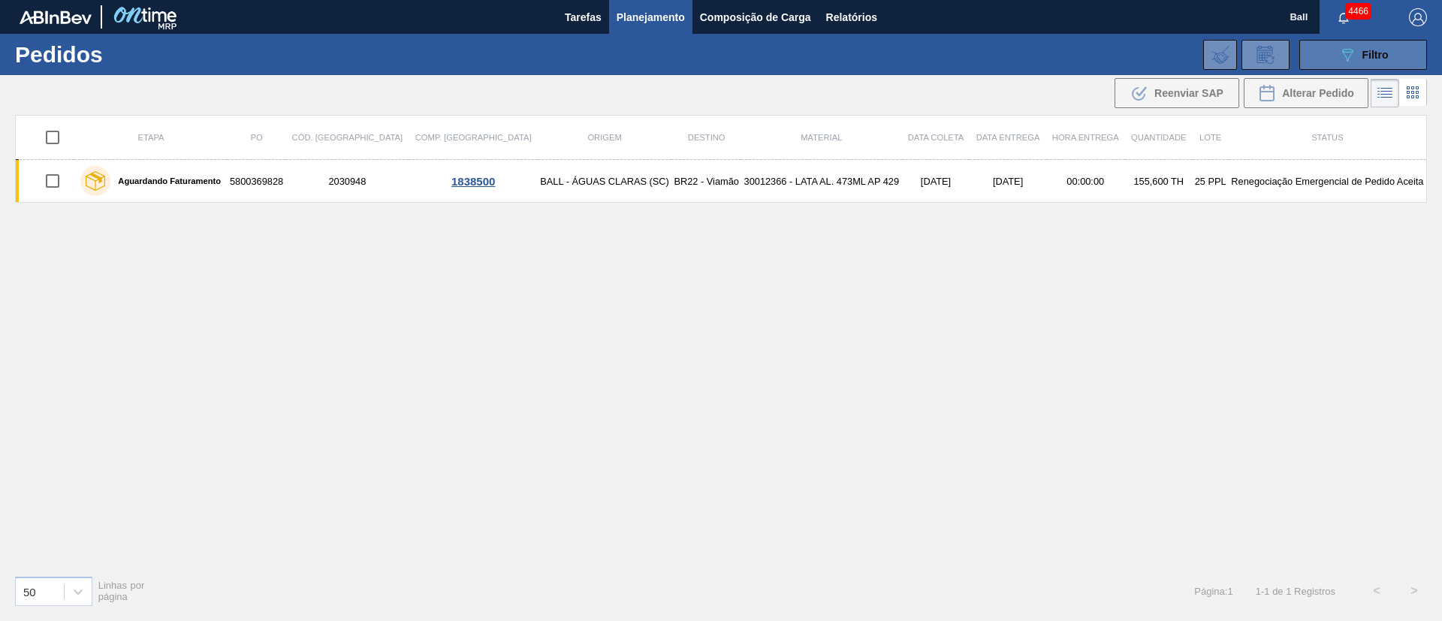
click at [1371, 49] on span "Filtro" at bounding box center [1376, 55] width 26 height 12
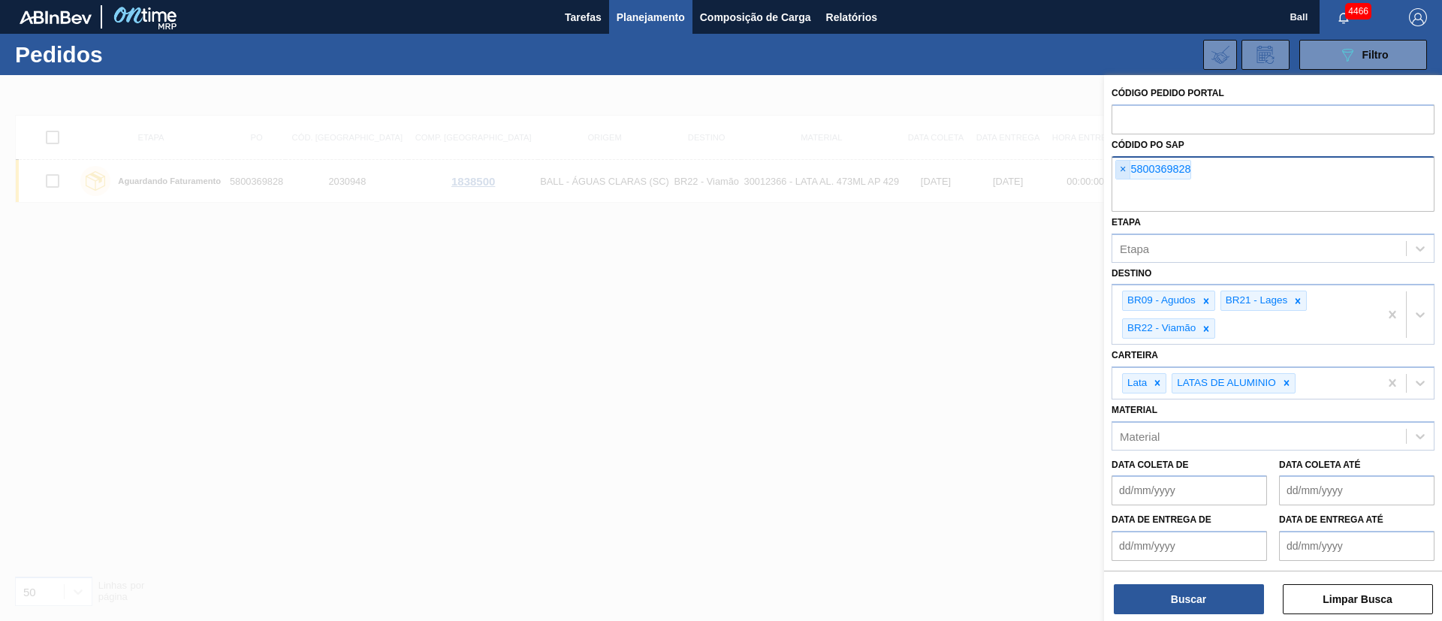
click at [1126, 175] on span "×" at bounding box center [1123, 170] width 14 height 18
paste input "text"
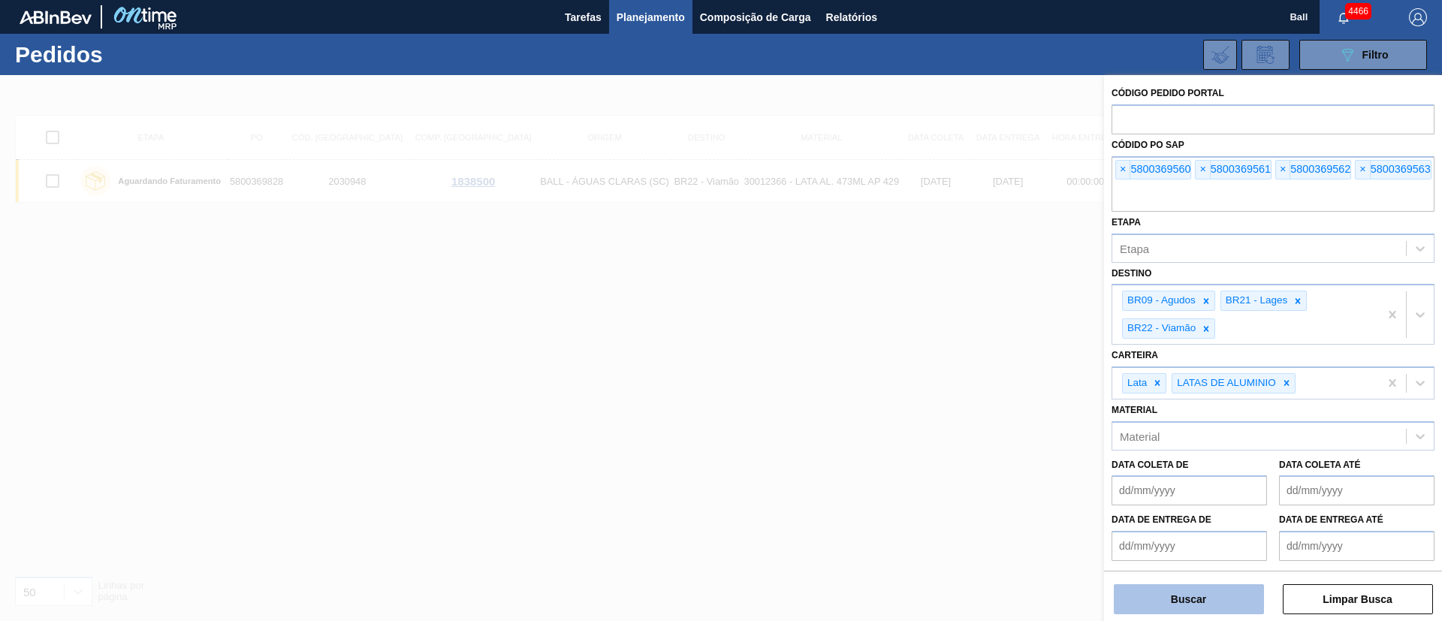
click at [1234, 586] on button "Buscar" at bounding box center [1189, 599] width 150 height 30
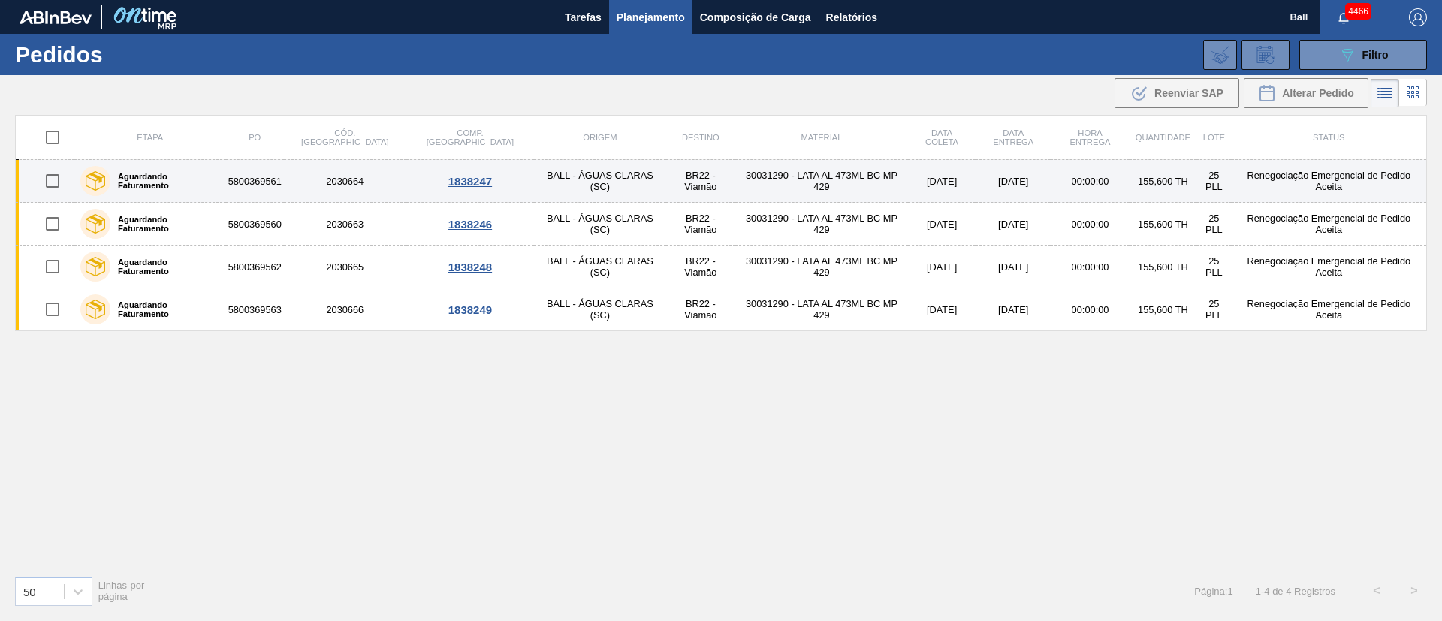
click at [789, 189] on td "30031290 - LATA AL 473ML BC MP 429" at bounding box center [821, 181] width 173 height 43
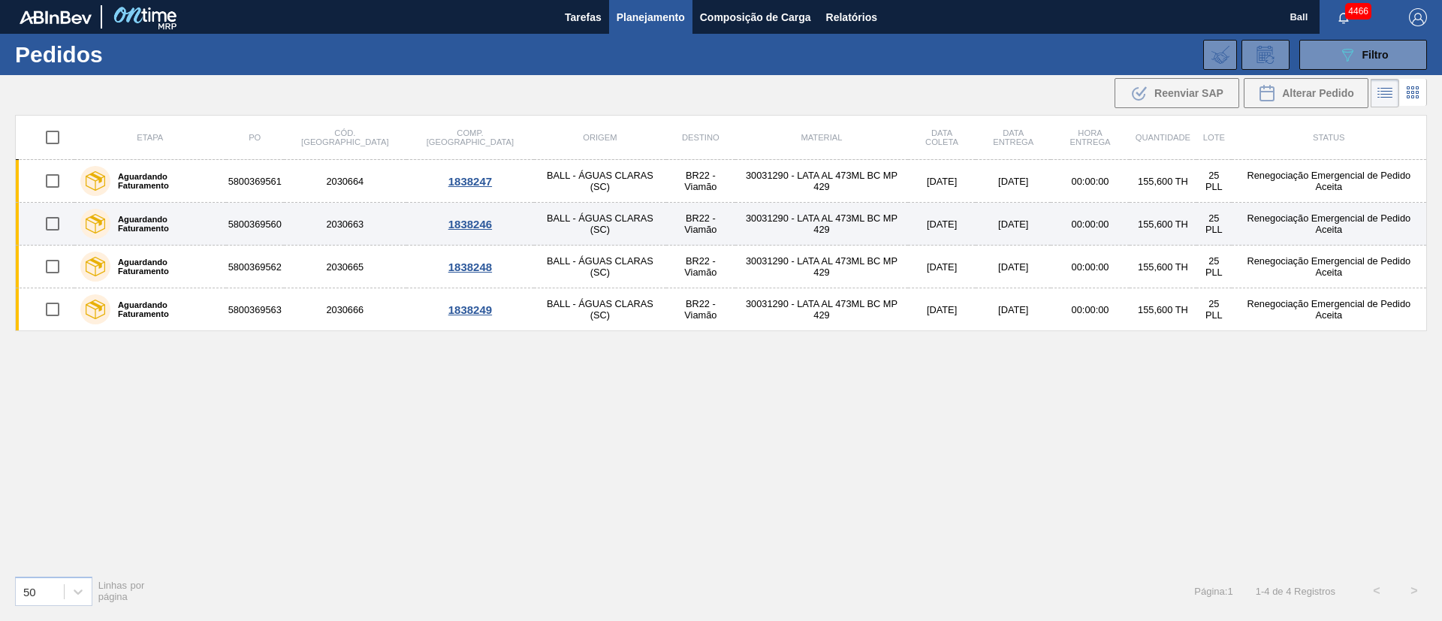
click at [799, 230] on td "30031290 - LATA AL 473ML BC MP 429" at bounding box center [821, 224] width 173 height 43
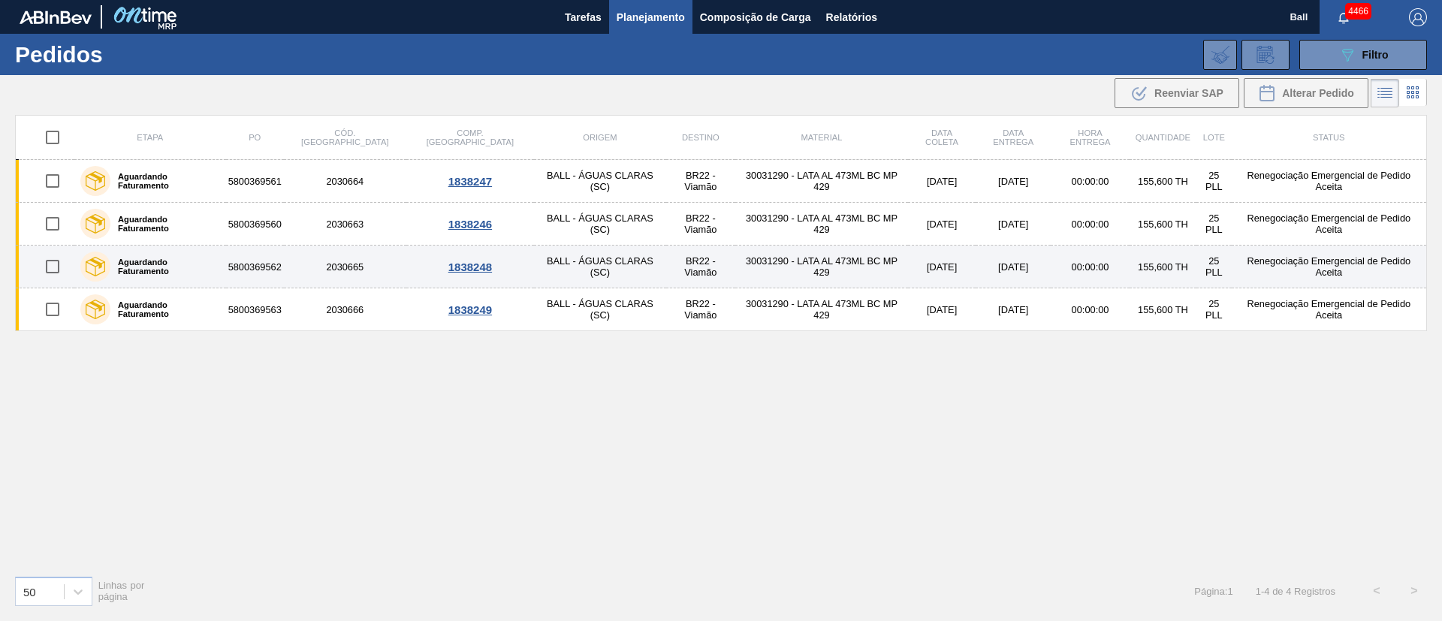
click at [813, 262] on td "30031290 - LATA AL 473ML BC MP 429" at bounding box center [821, 267] width 173 height 43
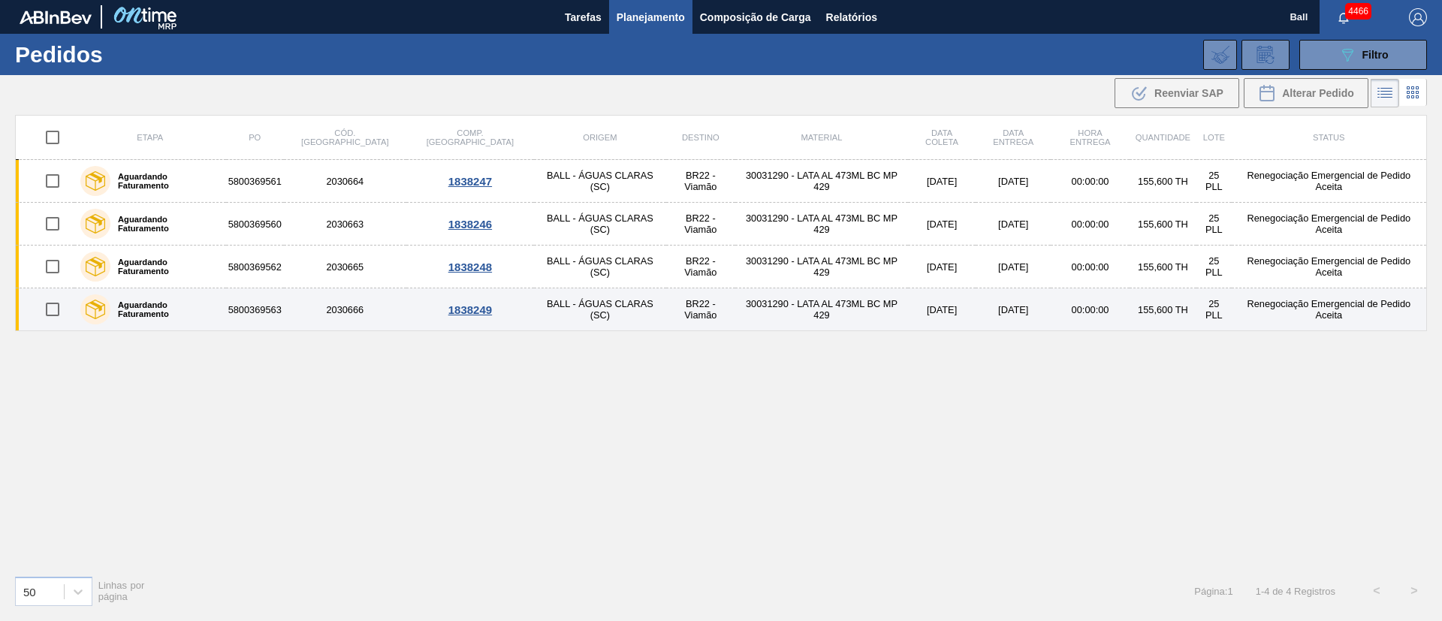
click at [829, 316] on td "30031290 - LATA AL 473ML BC MP 429" at bounding box center [821, 309] width 173 height 43
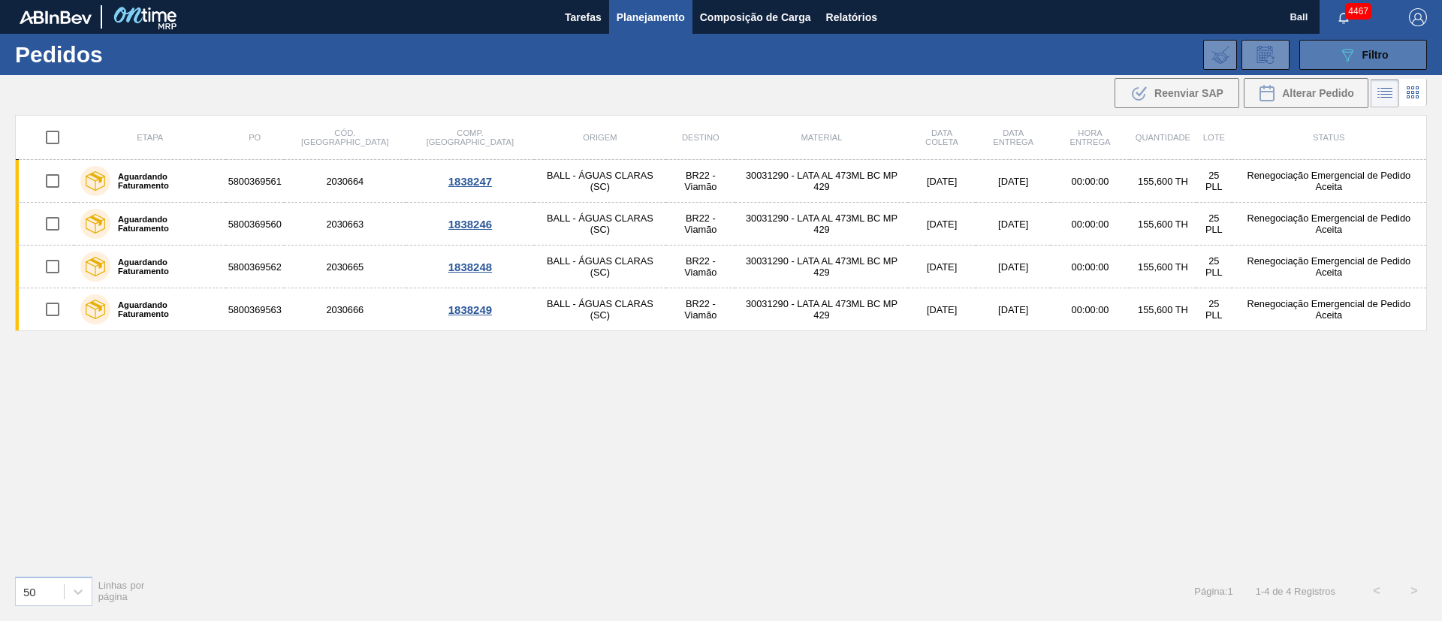
click at [1376, 59] on div "089F7B8B-B2A5-4AFE-B5C0-19BA573D28AC Filtro" at bounding box center [1364, 55] width 50 height 18
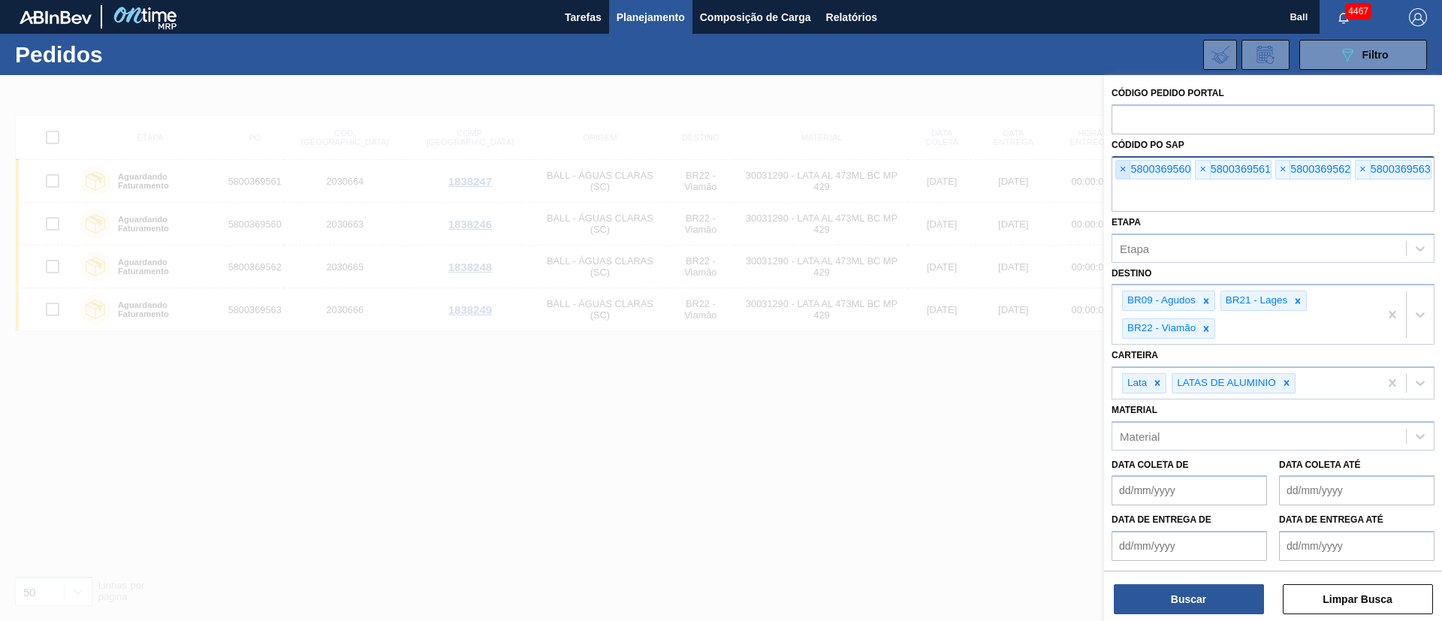
click at [1125, 174] on span "×" at bounding box center [1123, 170] width 14 height 18
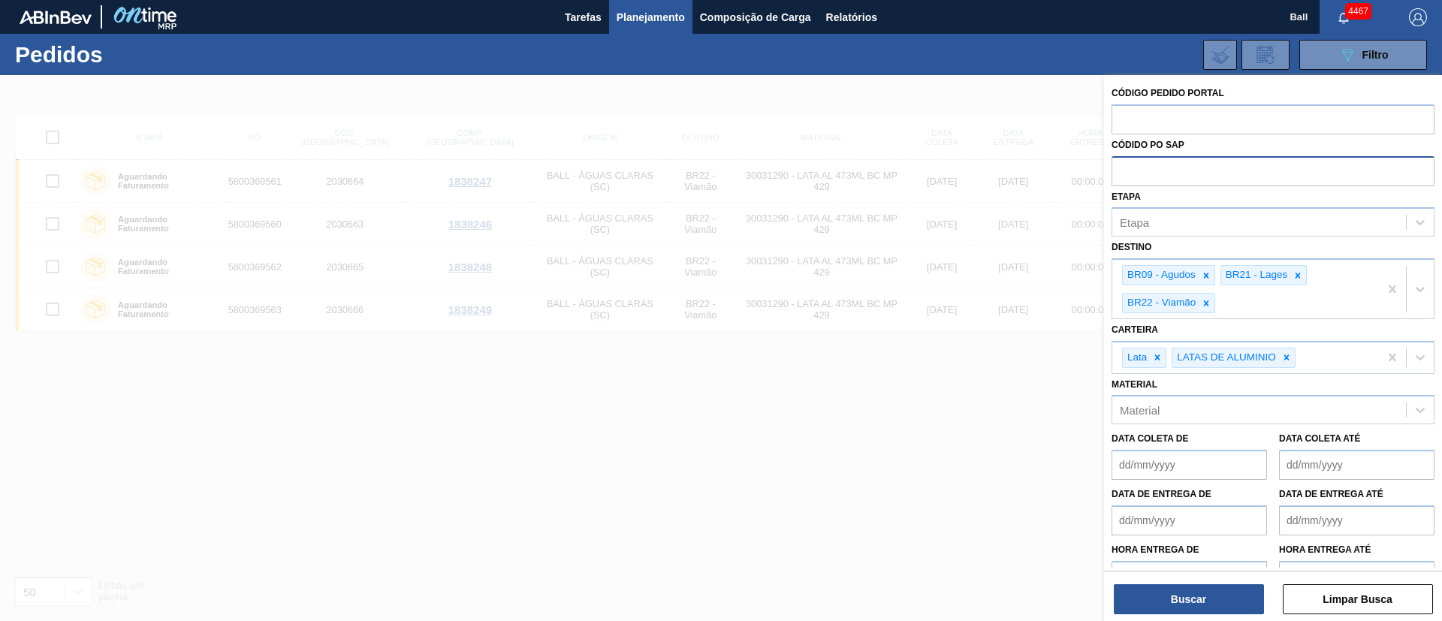
click at [1125, 174] on input "text" at bounding box center [1273, 170] width 323 height 29
paste input "5800364756"
type input "5800364756"
click at [1207, 593] on button "Buscar" at bounding box center [1189, 599] width 150 height 30
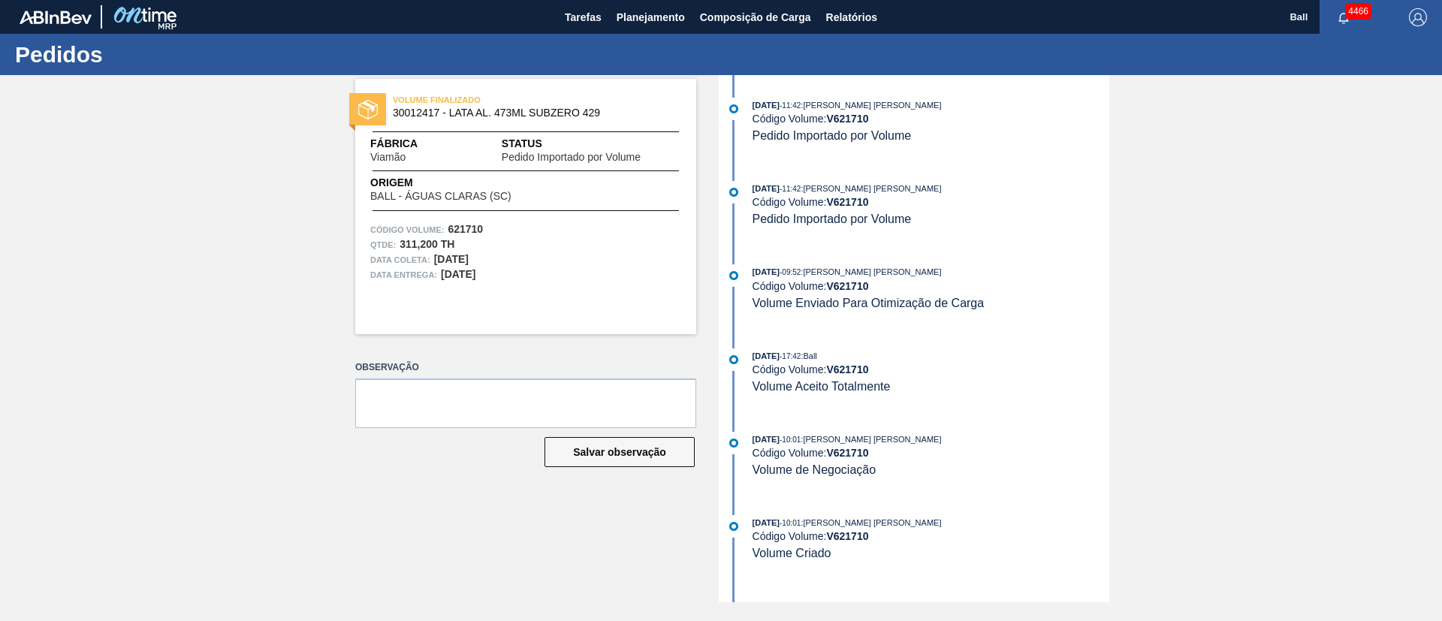
click at [888, 448] on div "Código Volume: V 621710" at bounding box center [931, 453] width 357 height 12
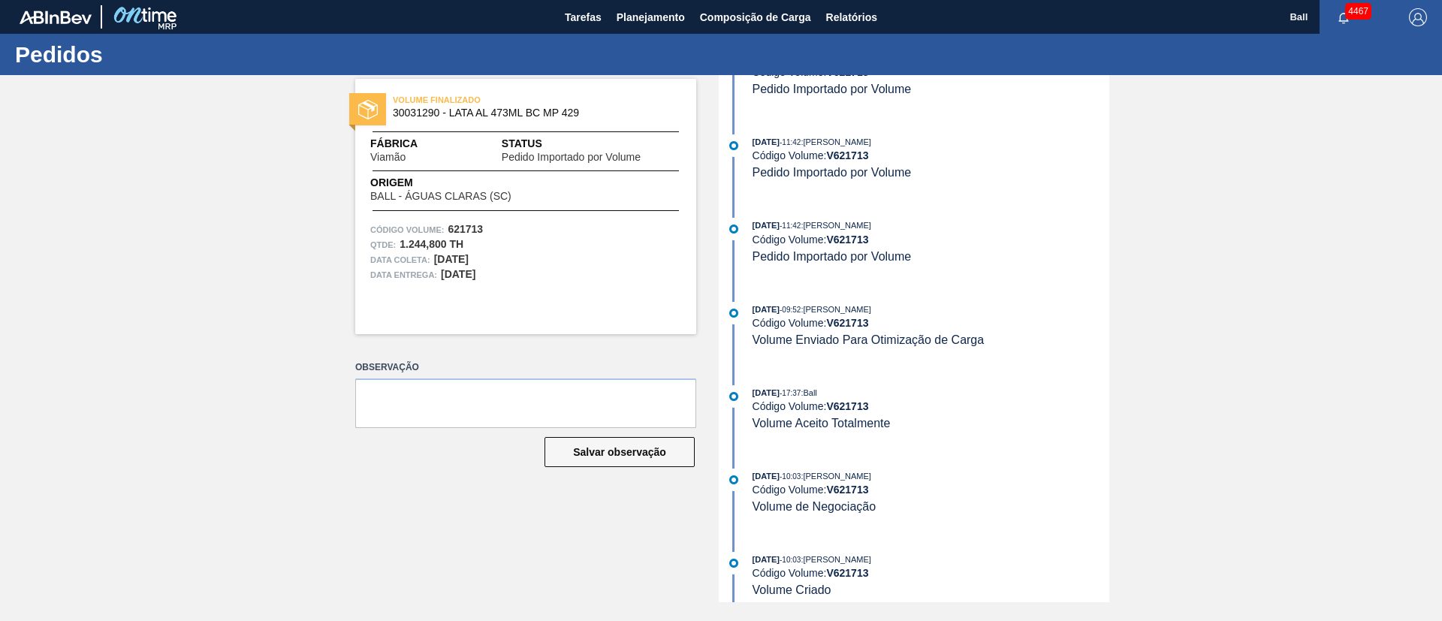
scroll to position [475, 0]
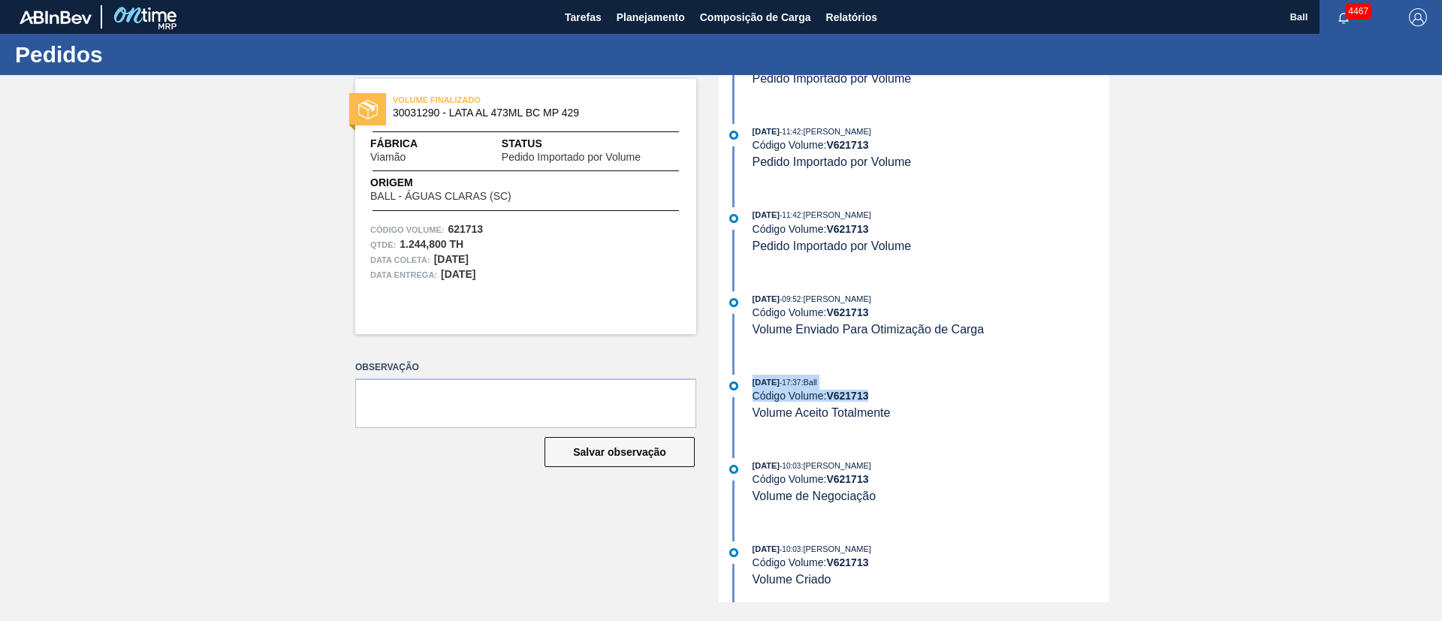
drag, startPoint x: 913, startPoint y: 419, endPoint x: 751, endPoint y: 382, distance: 166.4
click at [751, 382] on div "10/09/2025 - 17:37 : Ball Código Volume: V 621713 Volume Aceito Totalmente" at bounding box center [916, 398] width 387 height 46
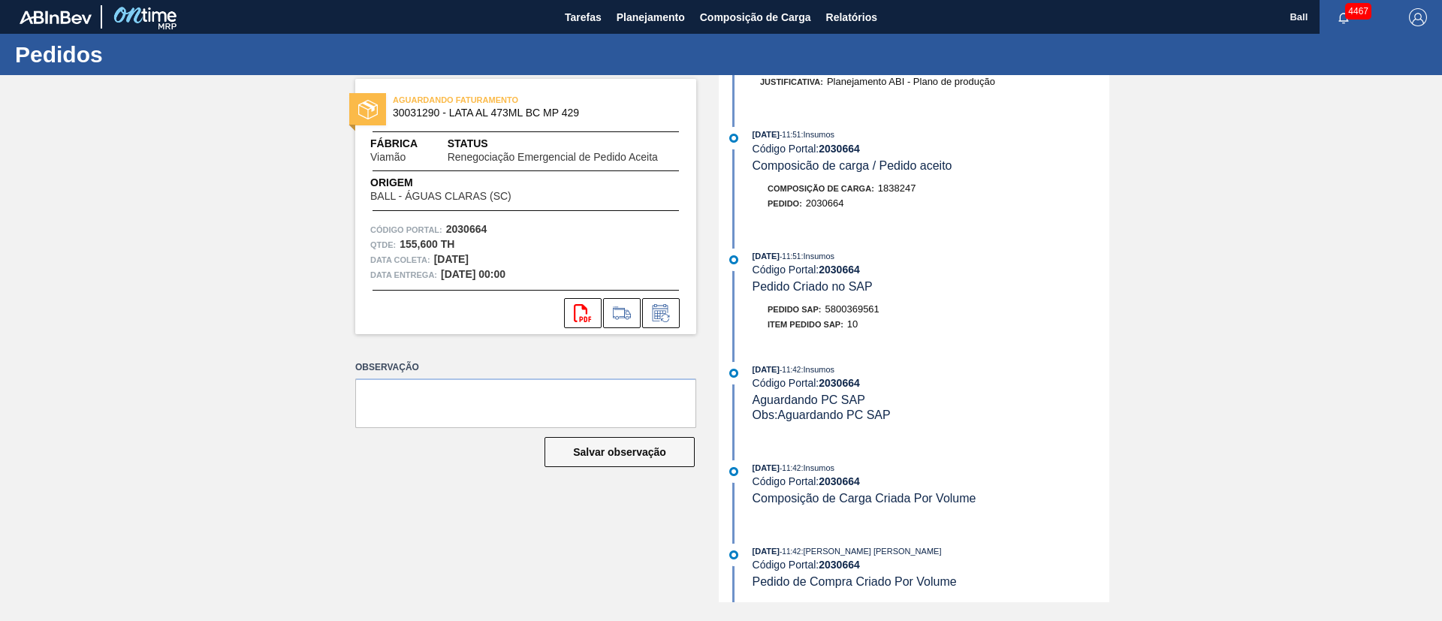
scroll to position [275, 0]
drag, startPoint x: 889, startPoint y: 307, endPoint x: 829, endPoint y: 302, distance: 59.6
click at [829, 302] on div "Pedido SAP: 5800369561" at bounding box center [931, 307] width 357 height 15
copy span "5800369561"
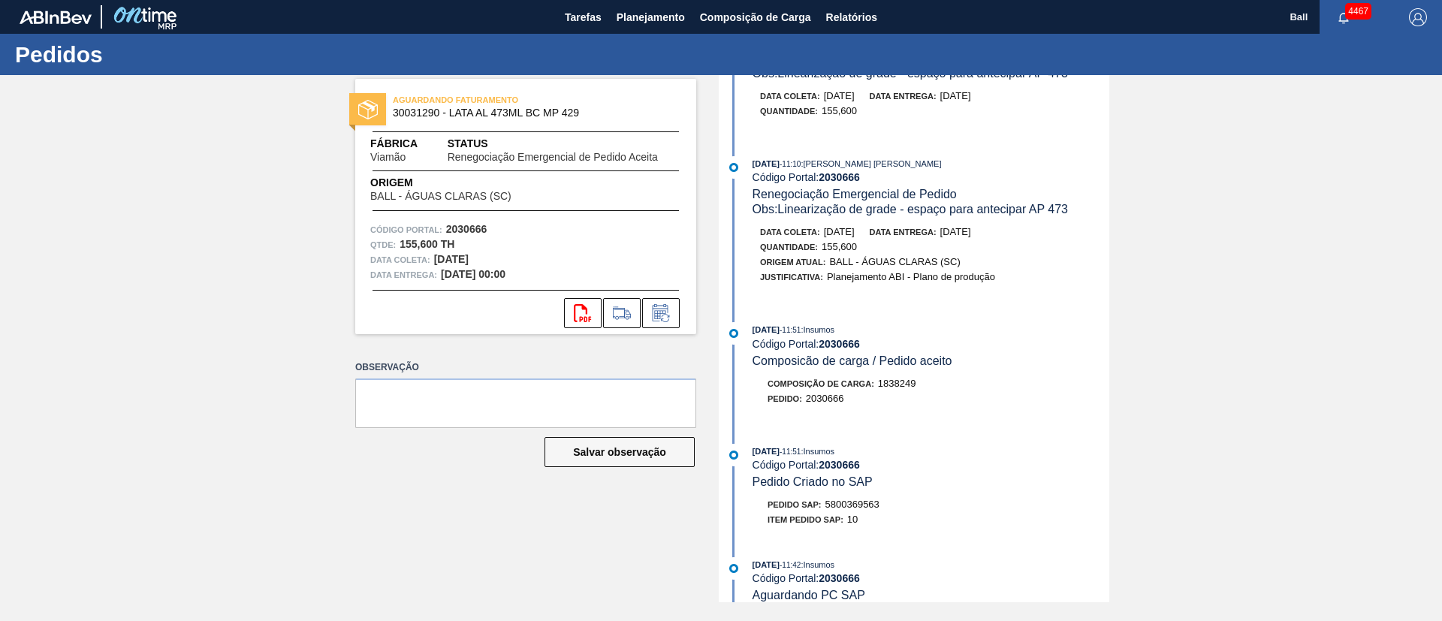
scroll to position [113, 0]
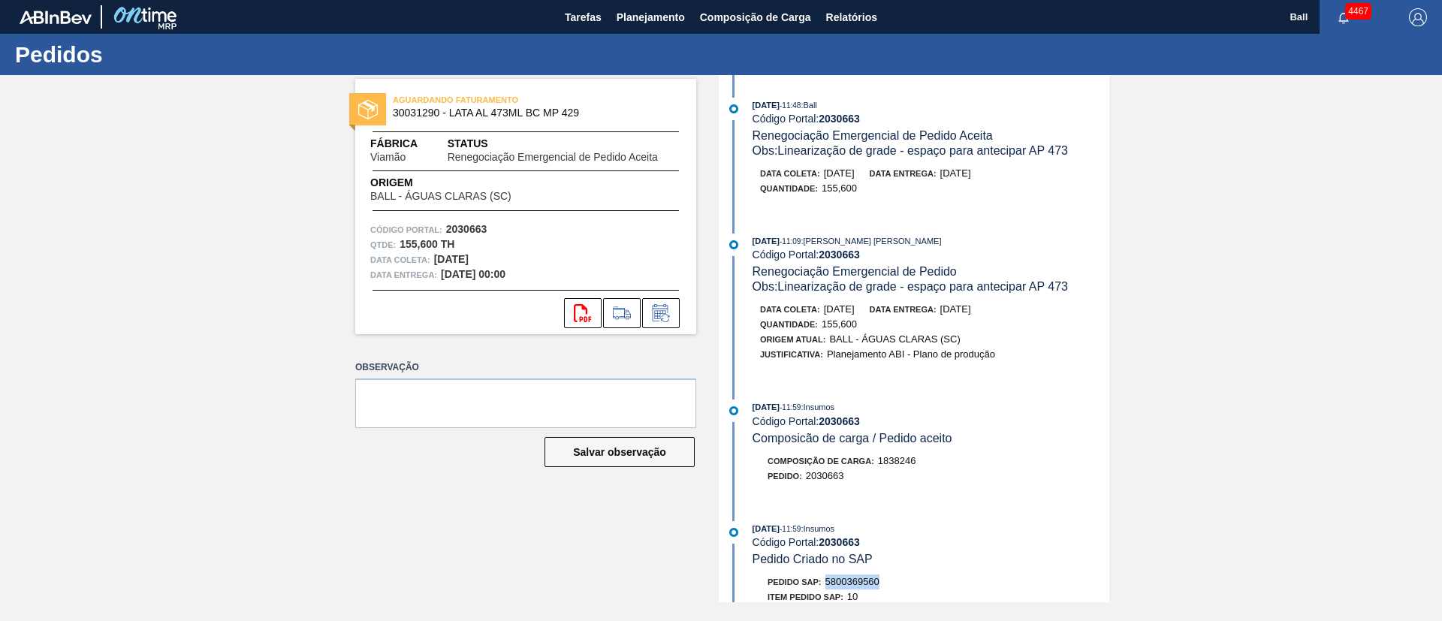
drag, startPoint x: 891, startPoint y: 578, endPoint x: 829, endPoint y: 580, distance: 62.4
click at [829, 580] on div "Pedido SAP: 5800369560" at bounding box center [931, 582] width 357 height 15
copy span "5800369560"
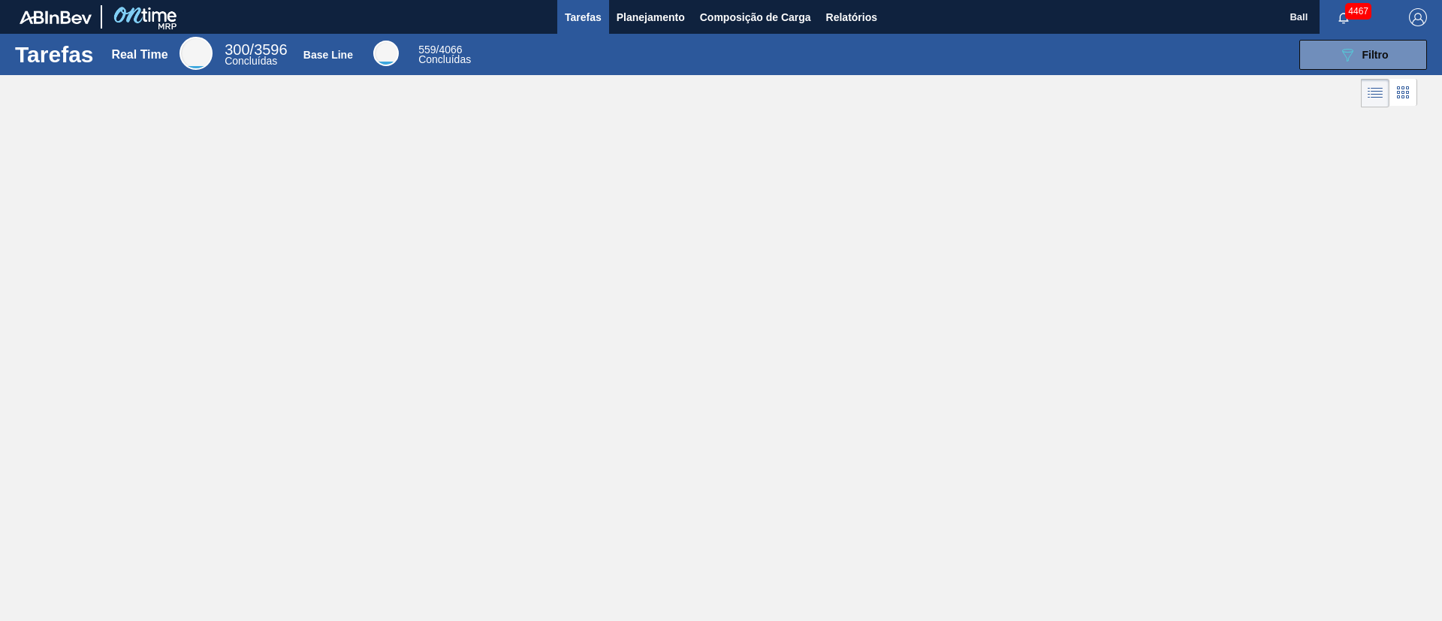
click at [908, 349] on div "Tarefas Real Time 300 / 3596 Concluídas Base Line 559 / 4066 Concluídas 089F7B8…" at bounding box center [721, 294] width 1442 height 521
